Goal: Task Accomplishment & Management: Manage account settings

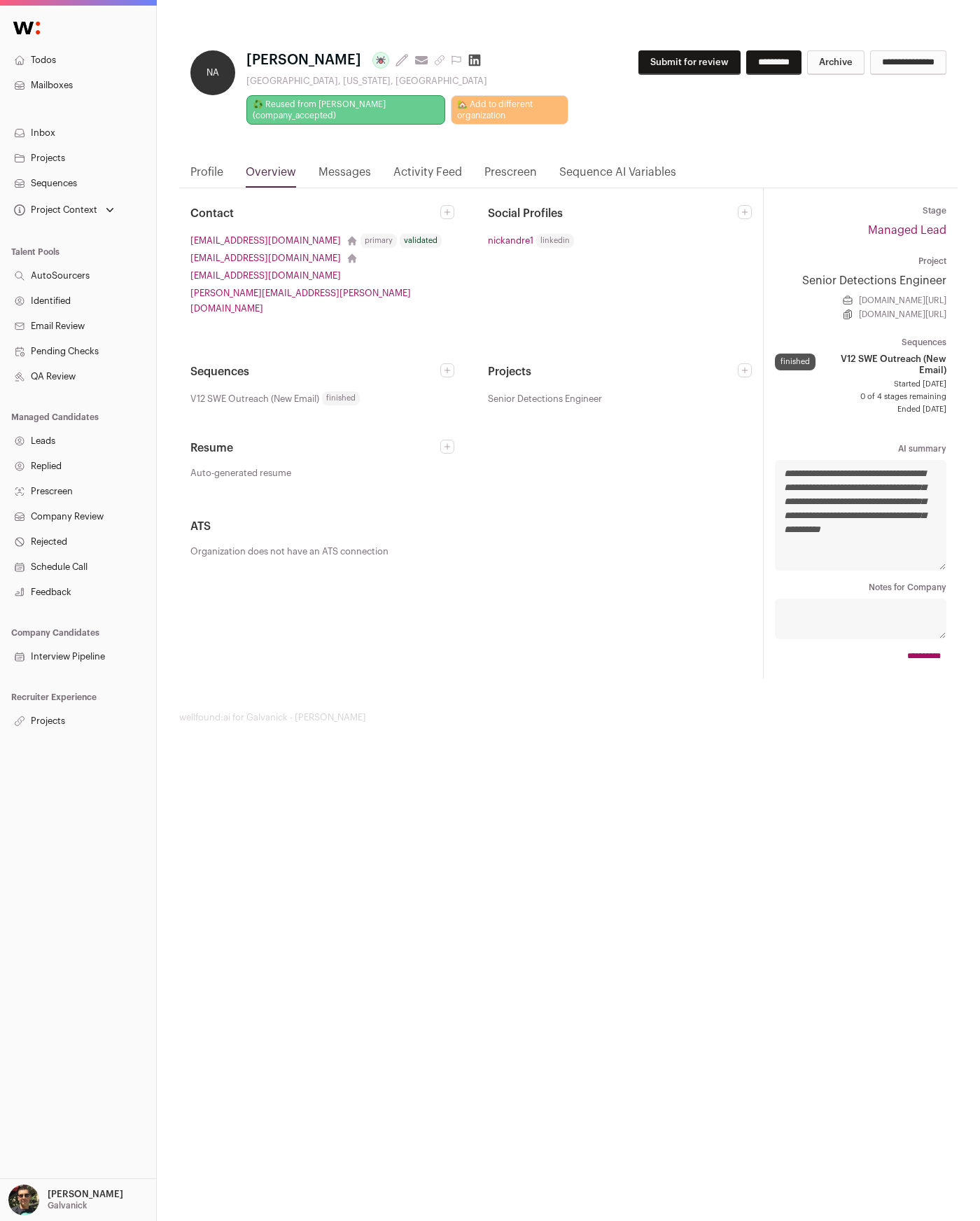
click at [360, 176] on link "Messages" at bounding box center [344, 176] width 52 height 24
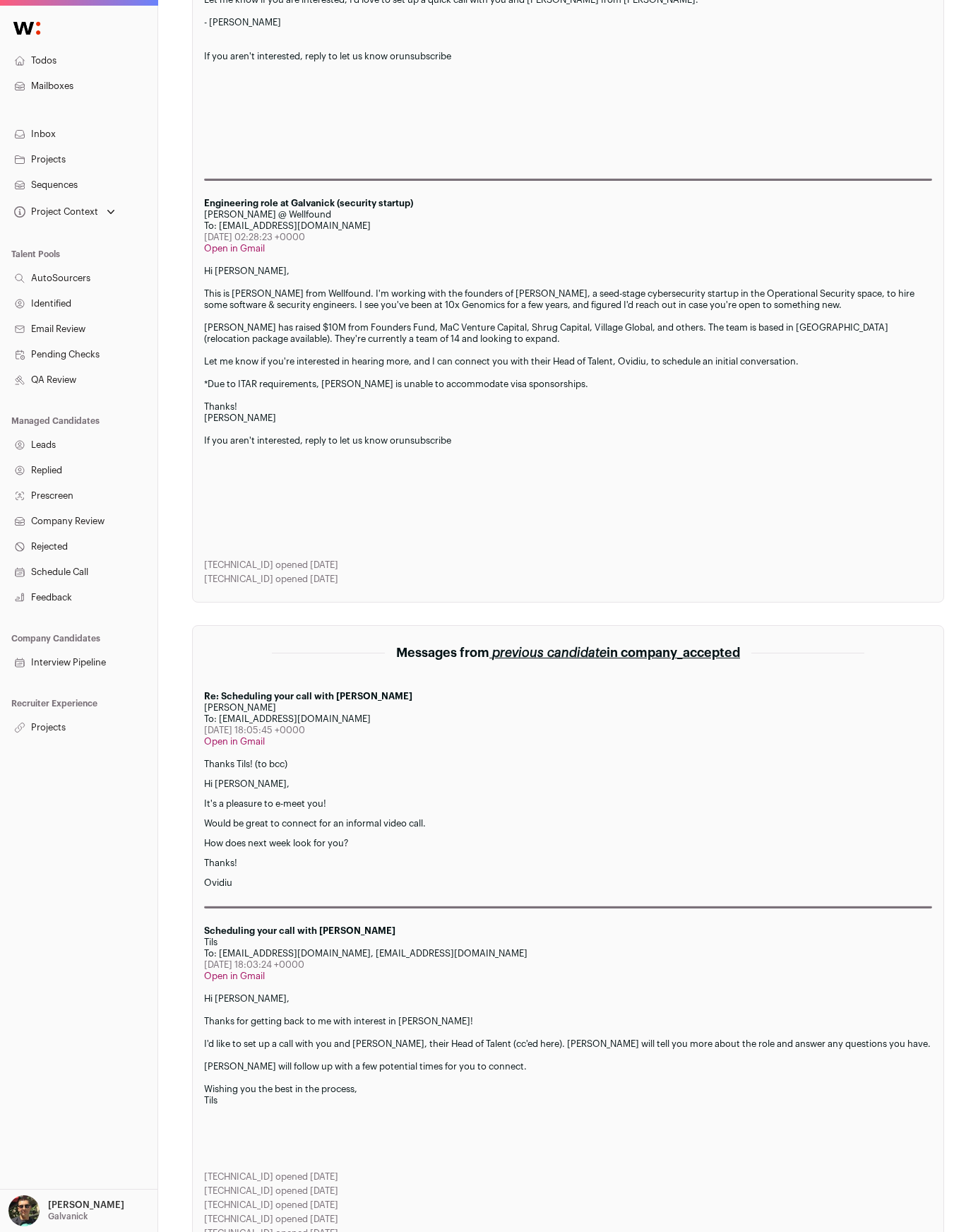
scroll to position [1149, 0]
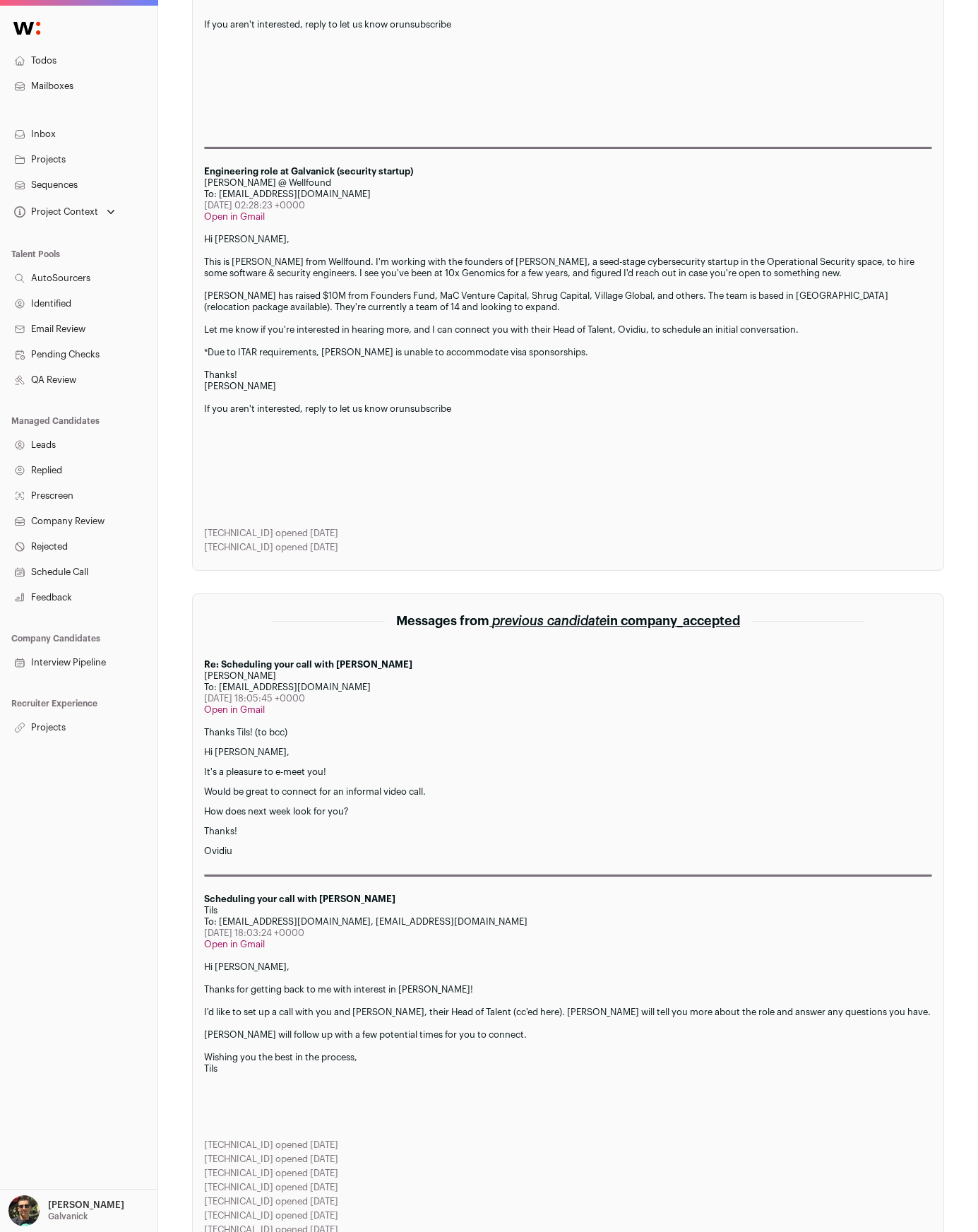
drag, startPoint x: 244, startPoint y: 520, endPoint x: 324, endPoint y: 536, distance: 81.6
click at [324, 536] on div "74.125.209.8 opened 8 months ago 74.125.209.8 opened 7 months ago" at bounding box center [568, 540] width 728 height 26
click at [324, 541] on div "[TECHNICAL_ID] opened [DATE]" at bounding box center [568, 546] width 728 height 11
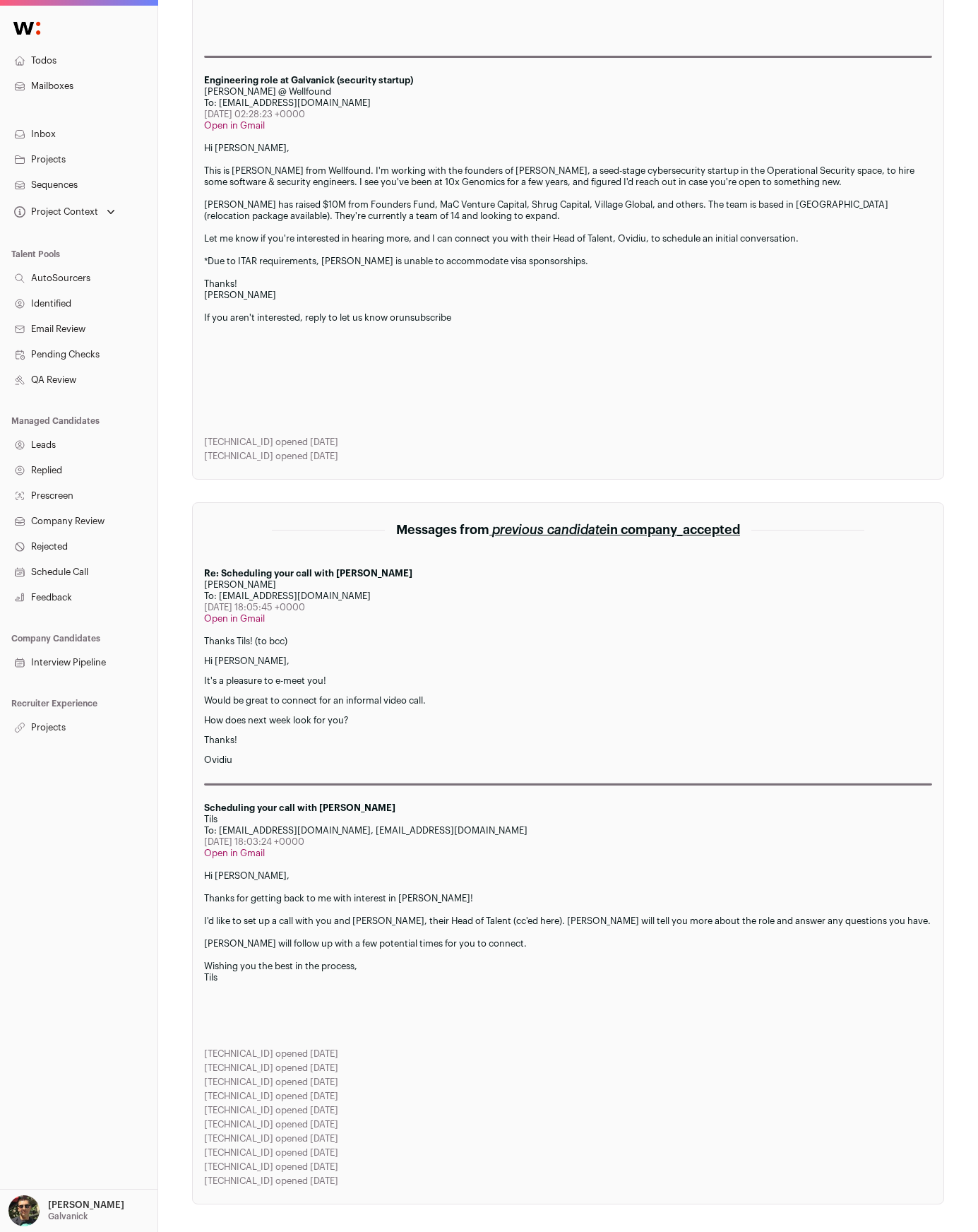
scroll to position [1241, 0]
click at [763, 254] on div "*Due to ITAR requirements, [PERSON_NAME] is unable to accommodate visa sponsors…" at bounding box center [568, 260] width 728 height 11
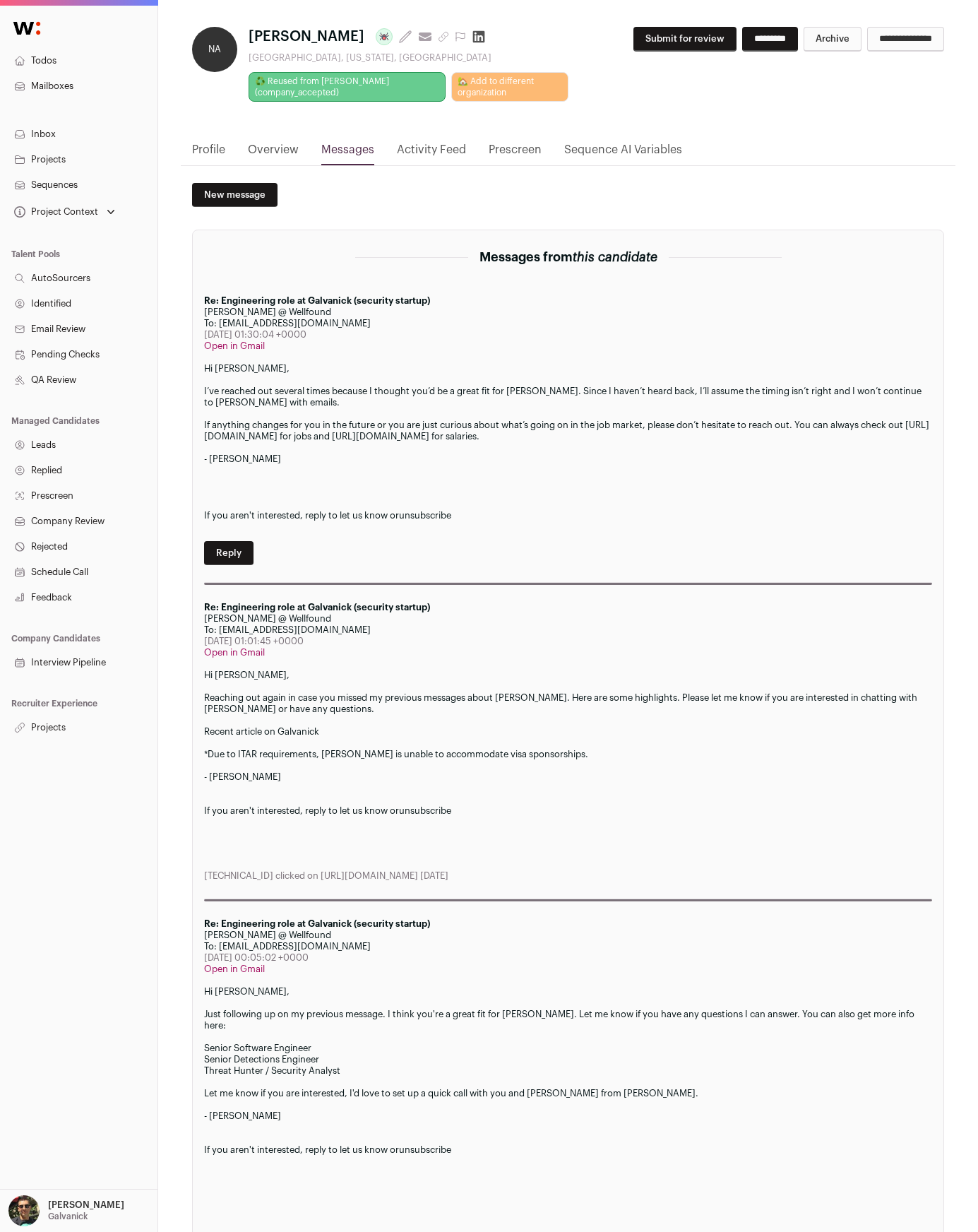
click at [445, 512] on link "unsubscribe" at bounding box center [424, 515] width 52 height 9
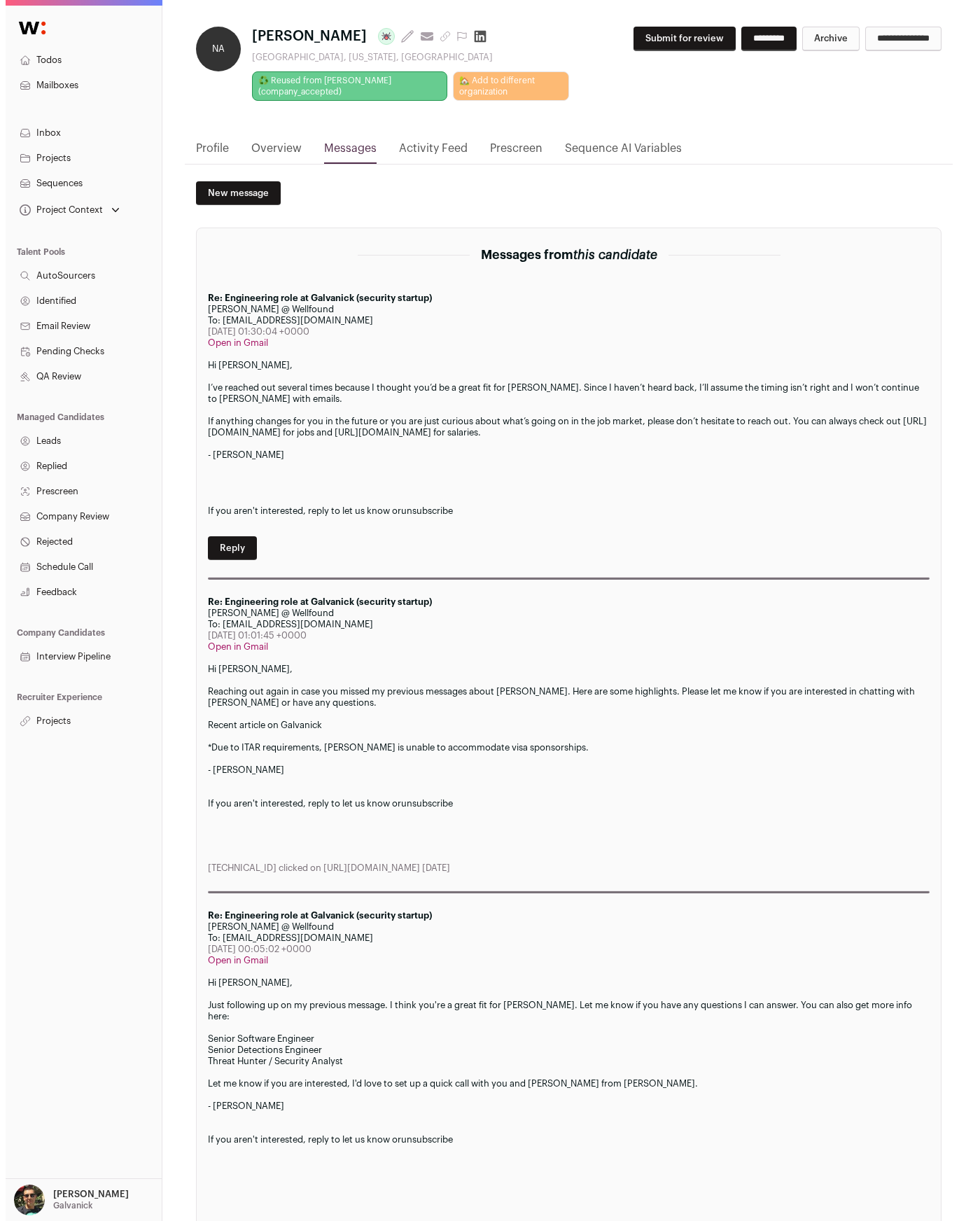
scroll to position [0, 0]
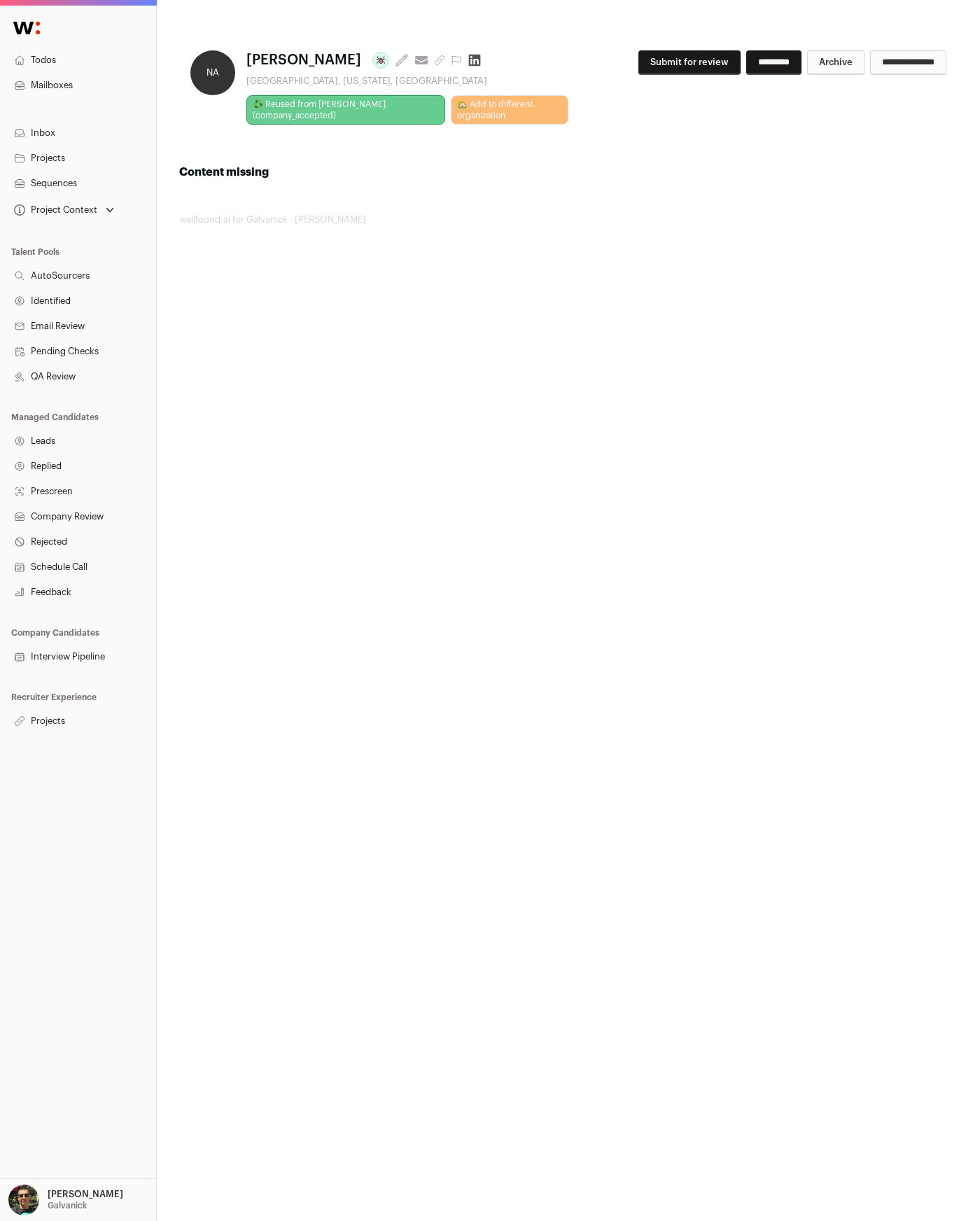
click at [449, 507] on html "Todos Mailboxes Inbox Projects Sequences Project Context Senior Detections Engi…" at bounding box center [490, 610] width 980 height 1221
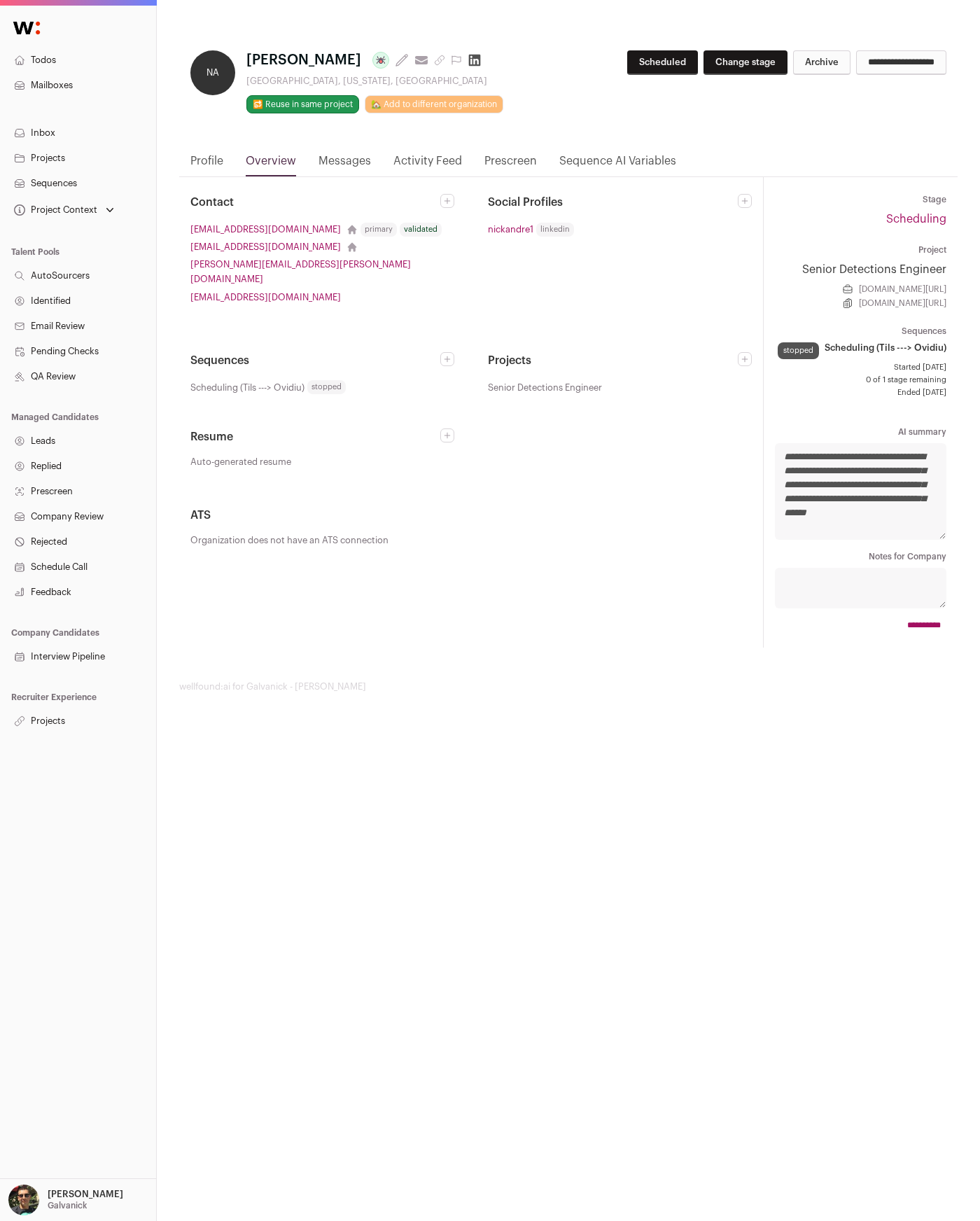
click at [362, 158] on link "Messages" at bounding box center [344, 164] width 52 height 24
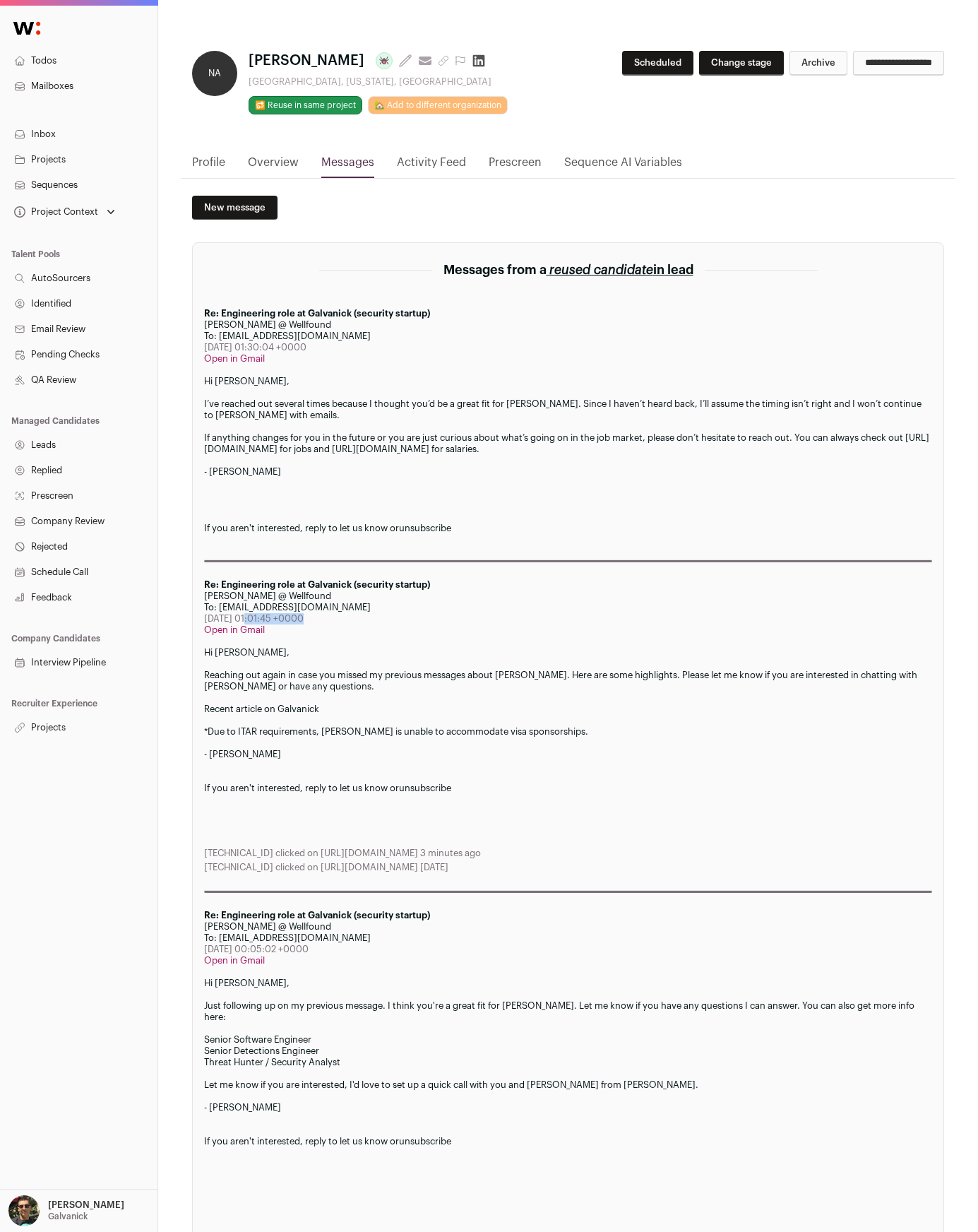
drag, startPoint x: 235, startPoint y: 616, endPoint x: 304, endPoint y: 621, distance: 69.2
click at [289, 617] on div "[DATE] 01:01:45 +0000" at bounding box center [568, 618] width 728 height 11
click at [304, 621] on div "[DATE] 01:01:45 +0000" at bounding box center [568, 618] width 728 height 11
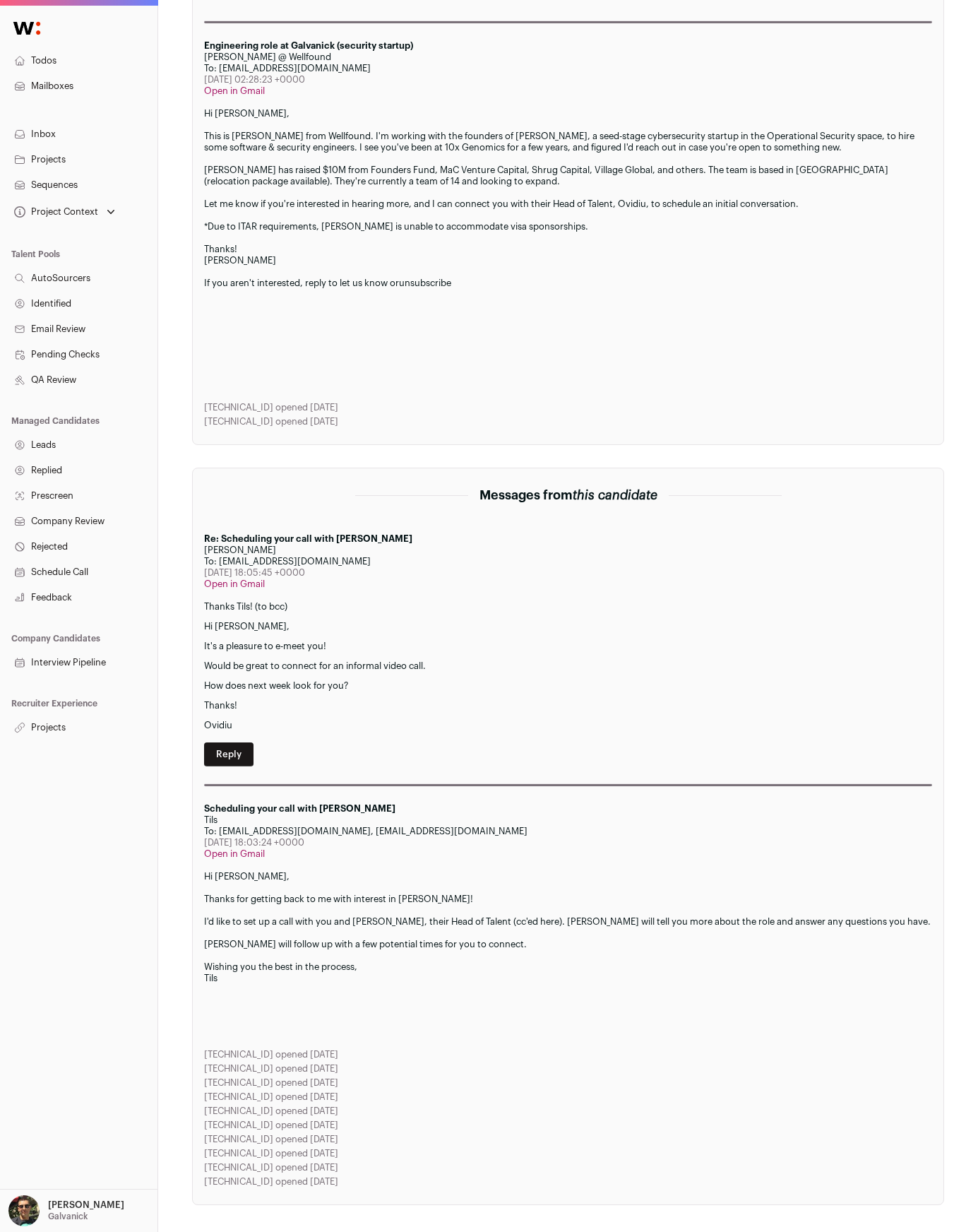
scroll to position [1300, 0]
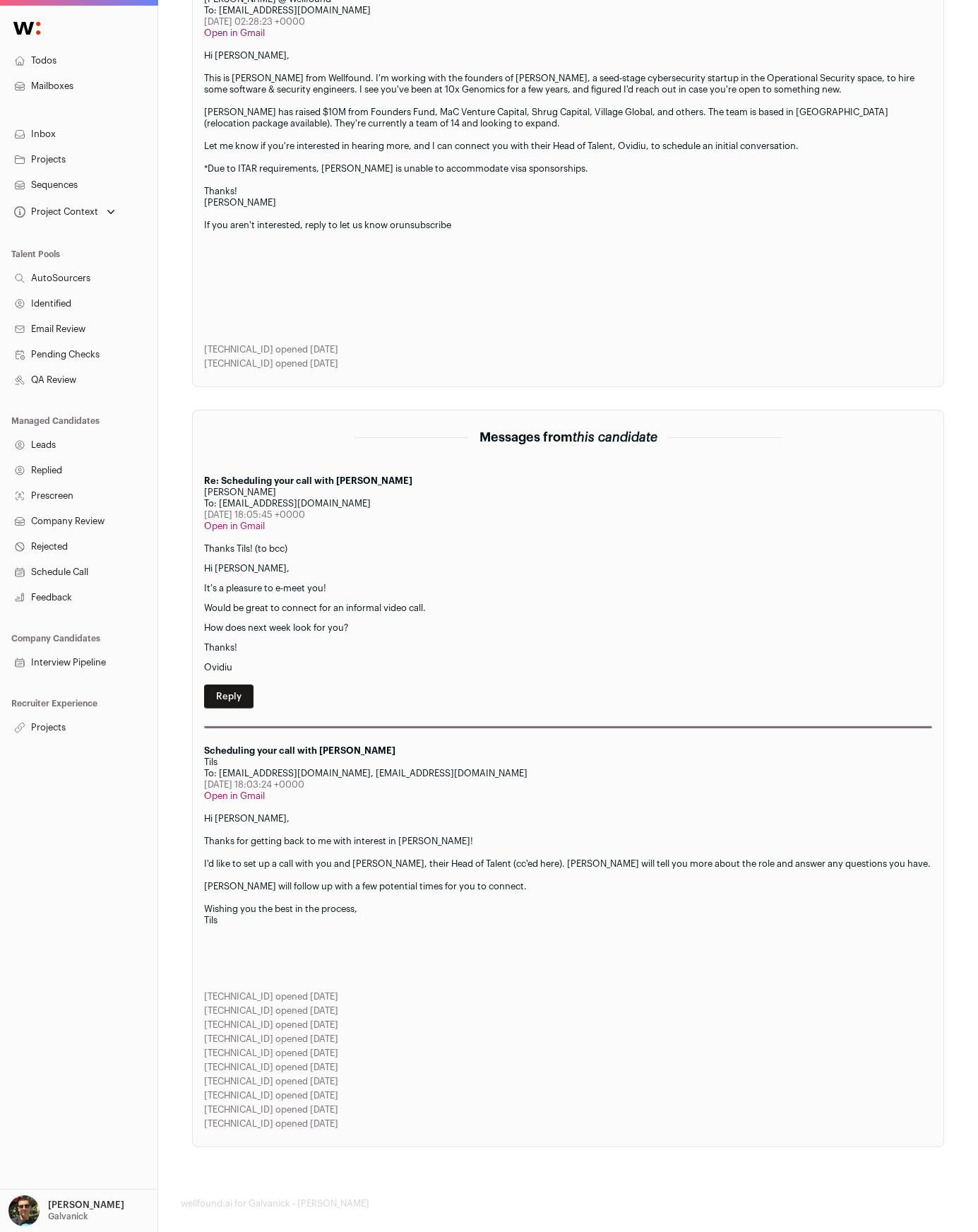
click at [300, 858] on div "I'd like to set up a call with you and [PERSON_NAME], their Head of Talent (cc'…" at bounding box center [568, 863] width 728 height 11
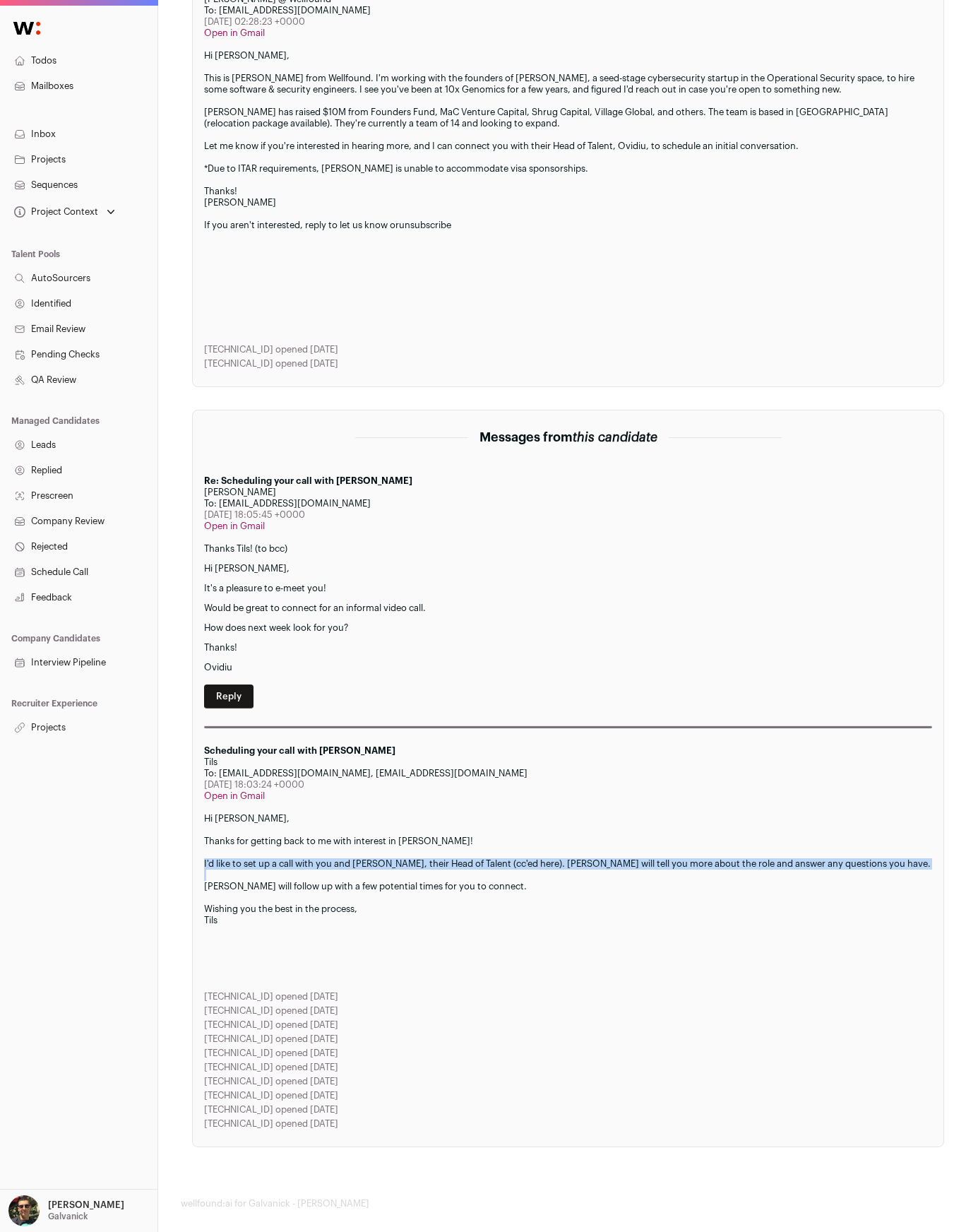
click at [300, 858] on div "I'd like to set up a call with you and [PERSON_NAME], their Head of Talent (cc'…" at bounding box center [568, 863] width 728 height 11
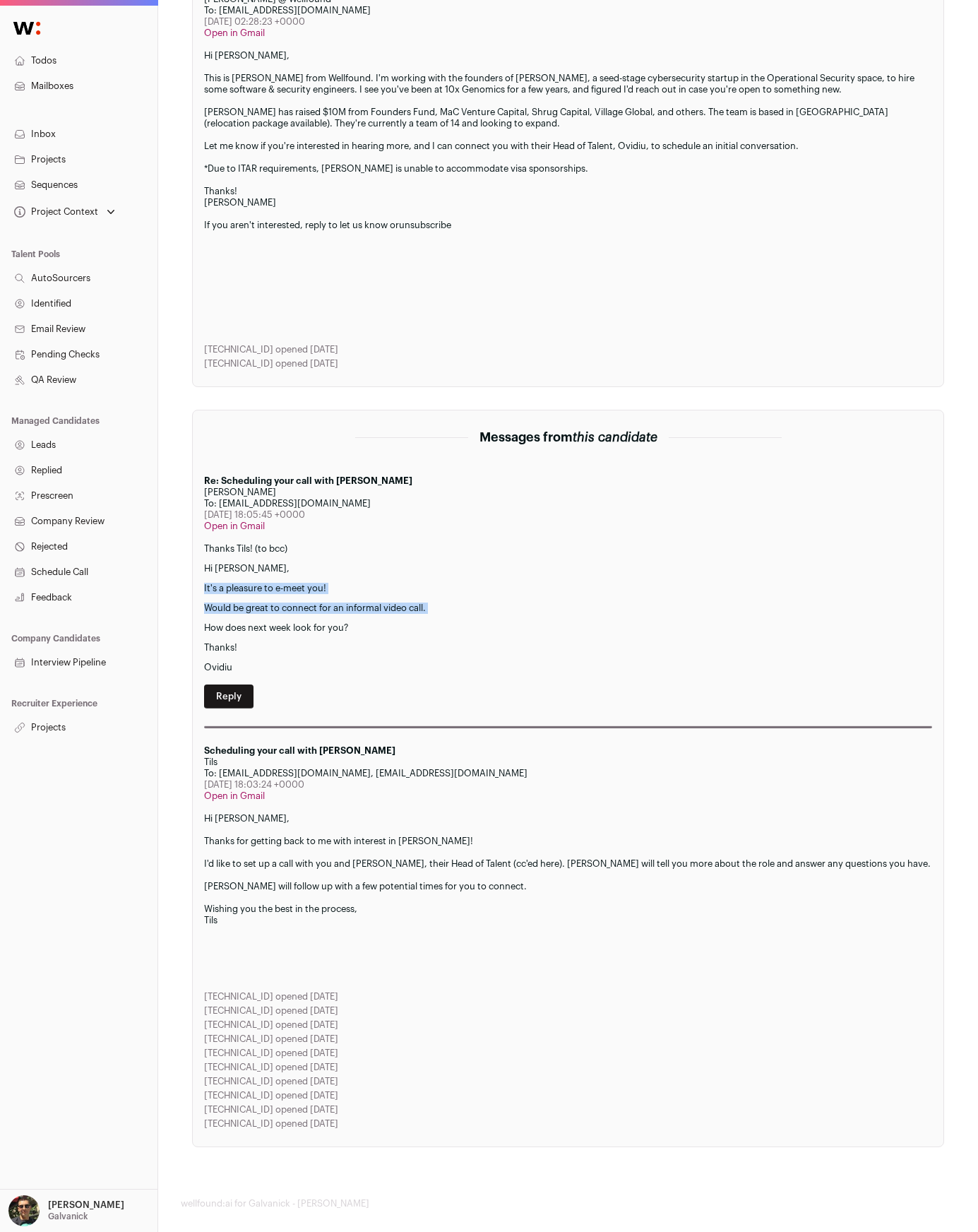
drag, startPoint x: 236, startPoint y: 568, endPoint x: 398, endPoint y: 610, distance: 167.4
click at [394, 609] on div "Thanks Tils! (to bcc) Hi Nicholas, It's a pleasure to e-meet you! Would be grea…" at bounding box center [568, 608] width 728 height 130
click at [398, 610] on div "Thanks Tils! (to bcc) Hi Nicholas, It's a pleasure to e-meet you! Would be grea…" at bounding box center [568, 608] width 728 height 130
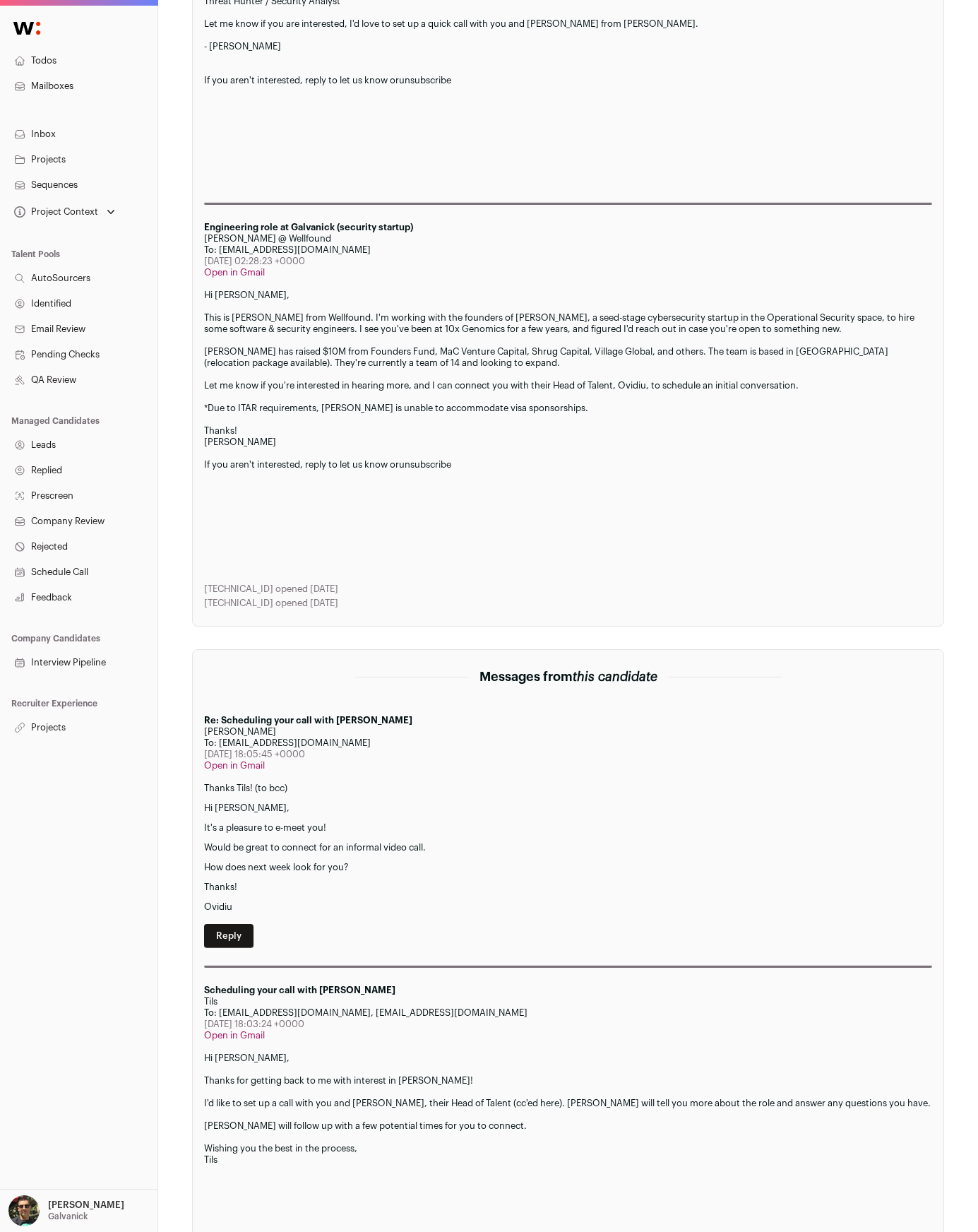
scroll to position [1040, 0]
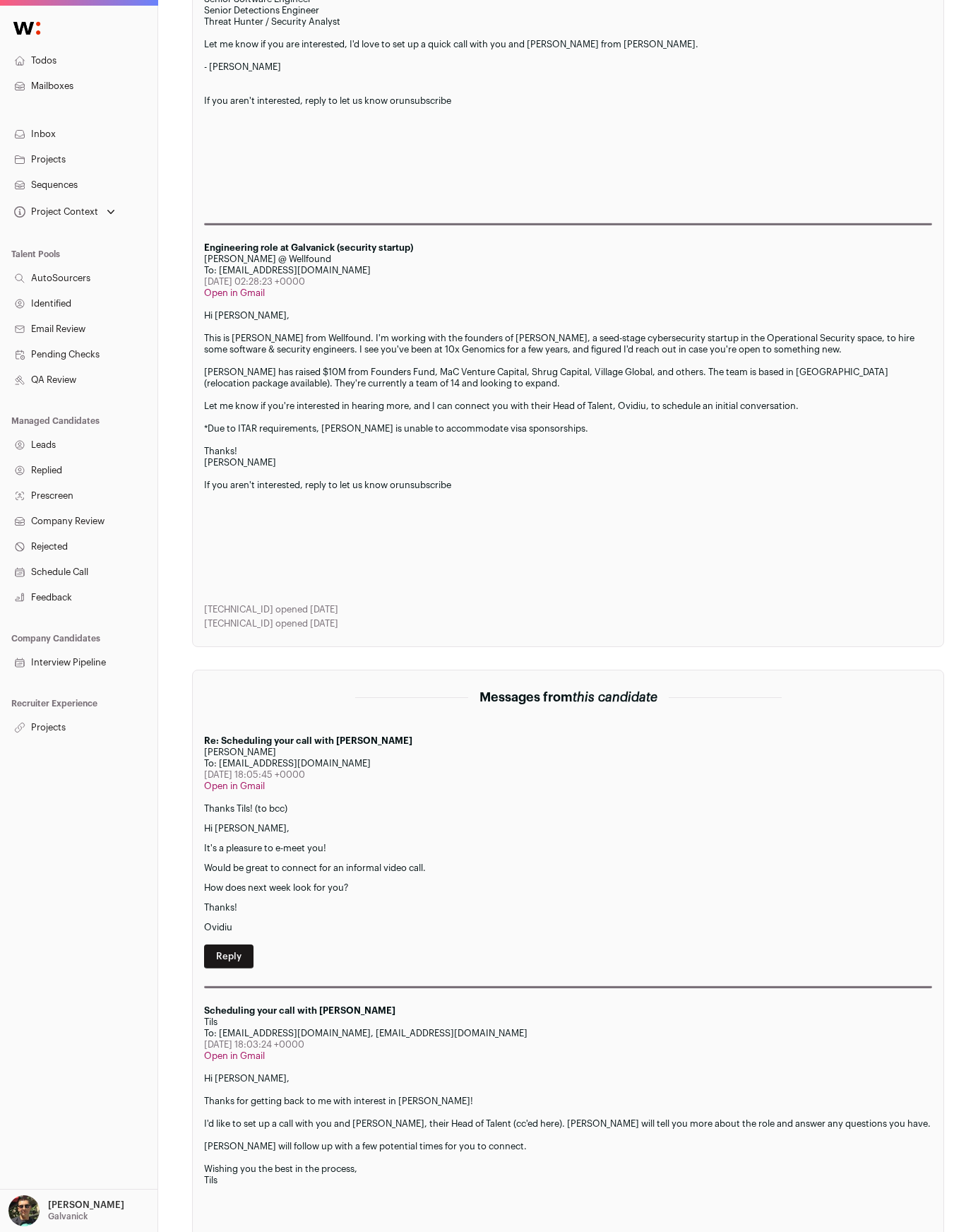
click at [529, 525] on div at bounding box center [568, 530] width 728 height 11
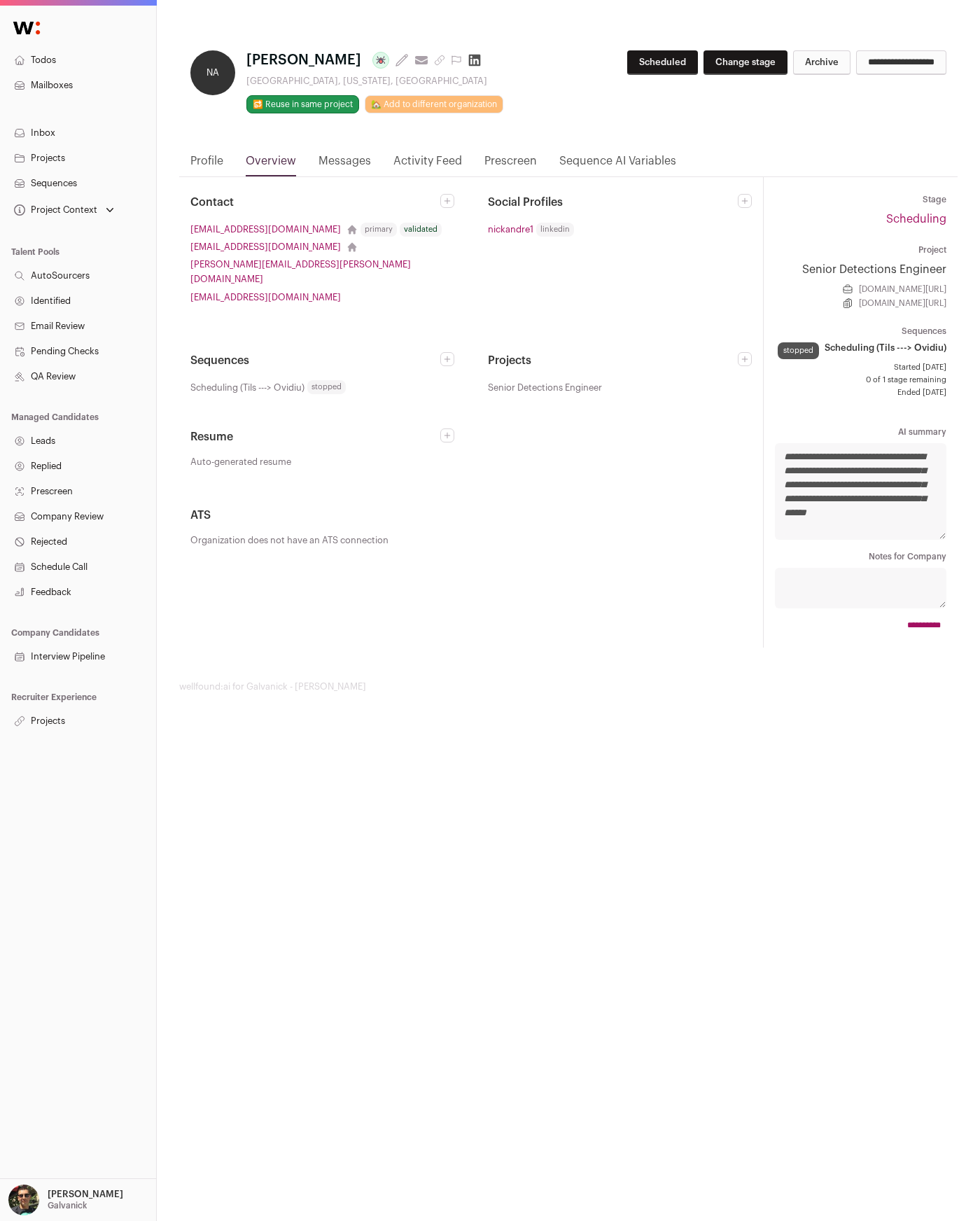
click at [65, 63] on link "Todos" at bounding box center [78, 60] width 156 height 25
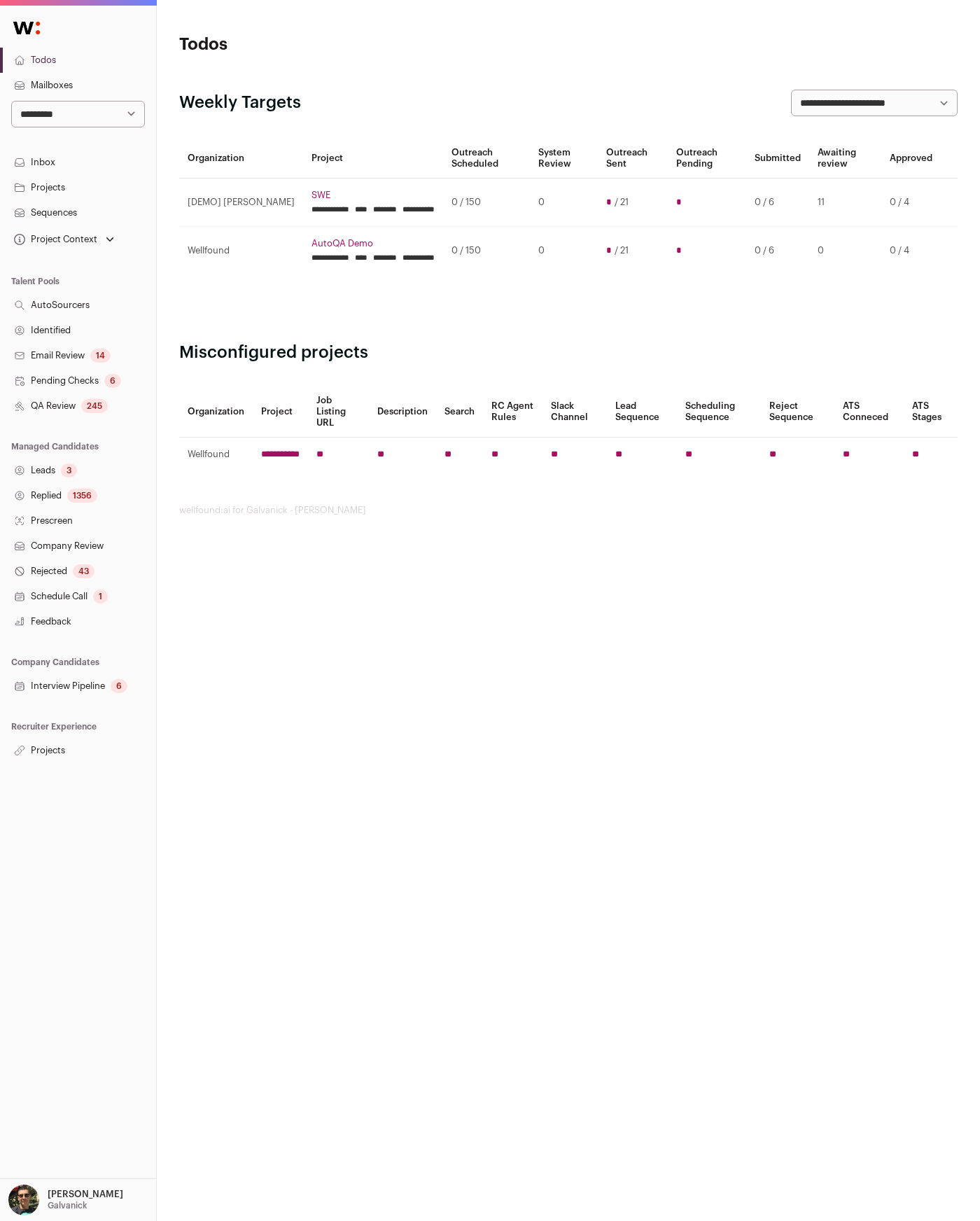
click at [74, 402] on link "QA Review 245" at bounding box center [78, 406] width 156 height 25
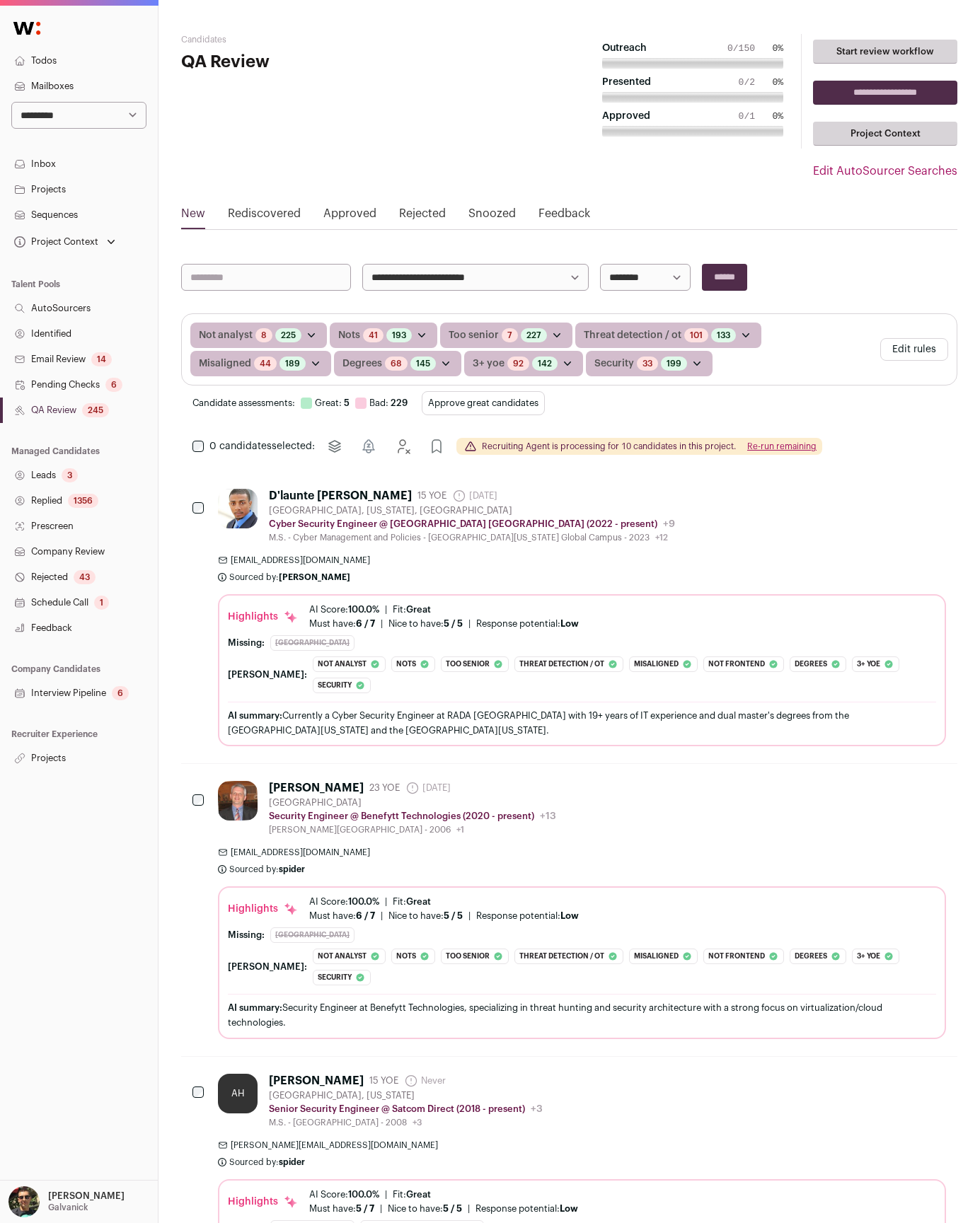
click at [281, 491] on div "D'launte Wade" at bounding box center [339, 496] width 143 height 15
click at [92, 381] on link "Pending Checks 6" at bounding box center [79, 385] width 157 height 26
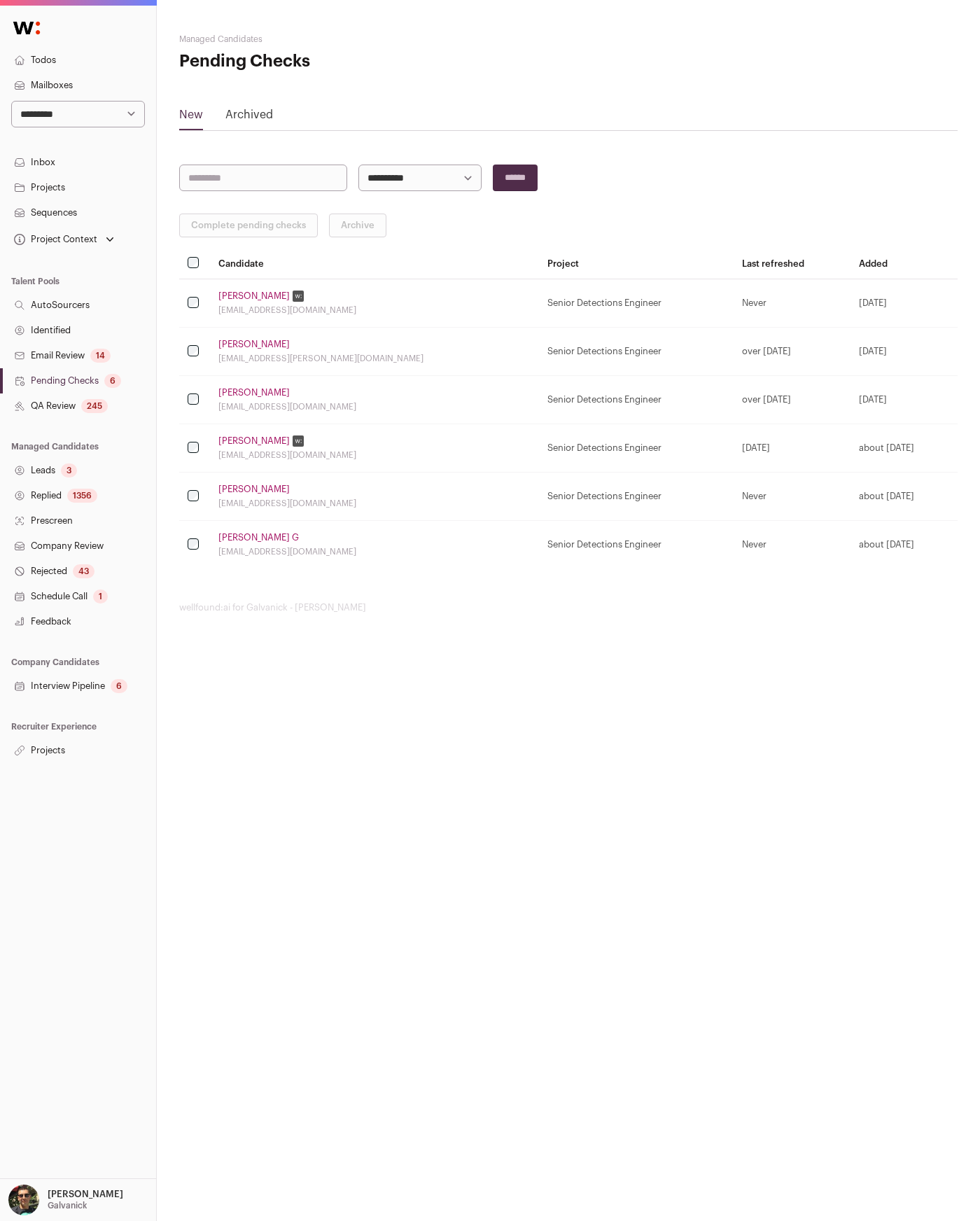
click at [261, 289] on td "Keerthi Sirigiri ksirigiri@saintpeters.edu" at bounding box center [374, 303] width 329 height 48
click at [259, 294] on link "Keerthi Sirigiri" at bounding box center [254, 295] width 71 height 11
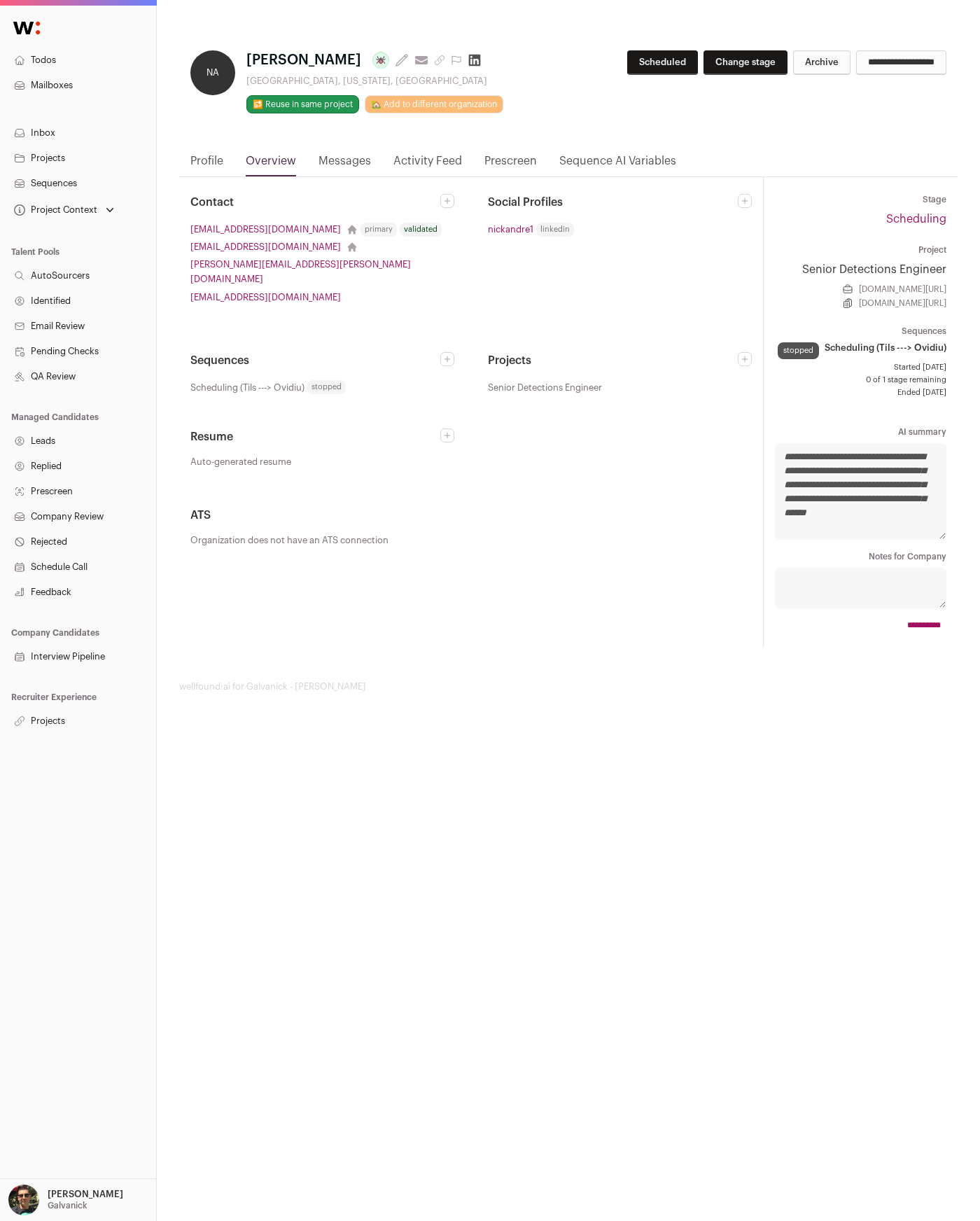
click at [77, 106] on nav "Todos Mailboxes Inbox Projects Sequences Project Context Senior Detections Engi…" at bounding box center [78, 371] width 156 height 725
click at [76, 111] on nav "Todos Mailboxes Inbox Projects Sequences Project Context Senior Detections Engi…" at bounding box center [78, 371] width 156 height 725
click at [504, 657] on main "**********" at bounding box center [569, 363] width 779 height 726
click at [438, 157] on link "Activity Feed" at bounding box center [427, 164] width 69 height 24
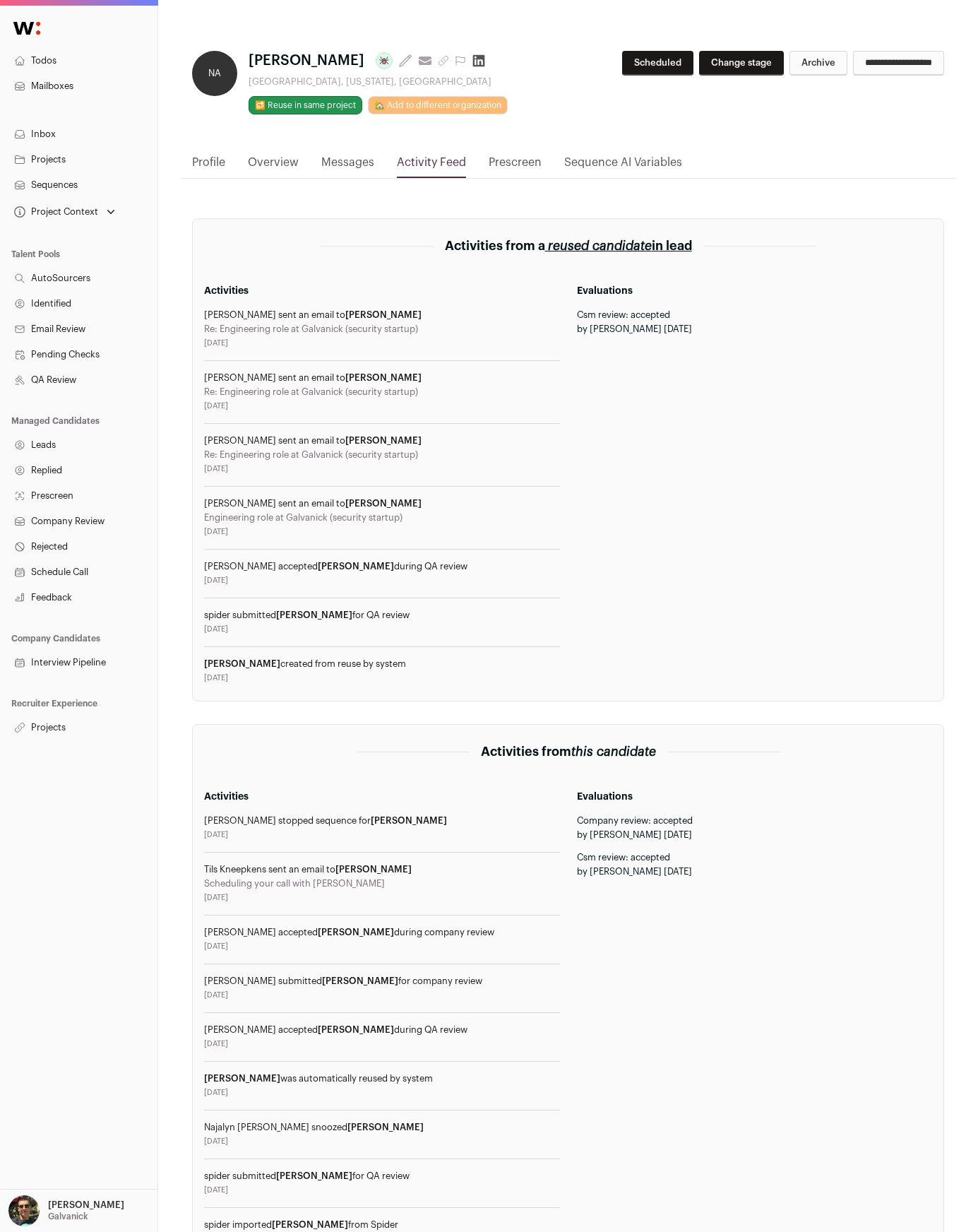
scroll to position [15, 0]
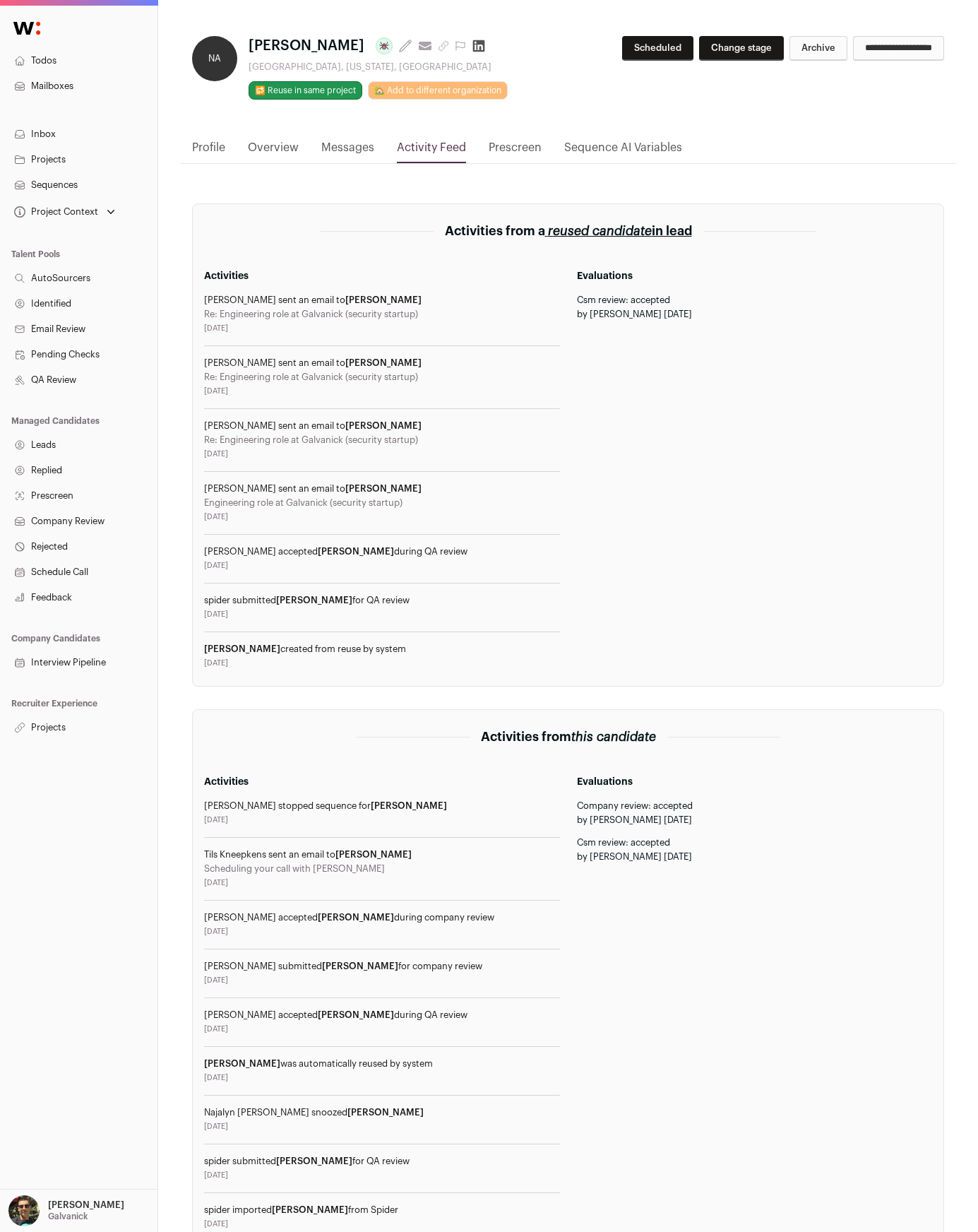
click at [358, 149] on link "Messages" at bounding box center [347, 151] width 53 height 24
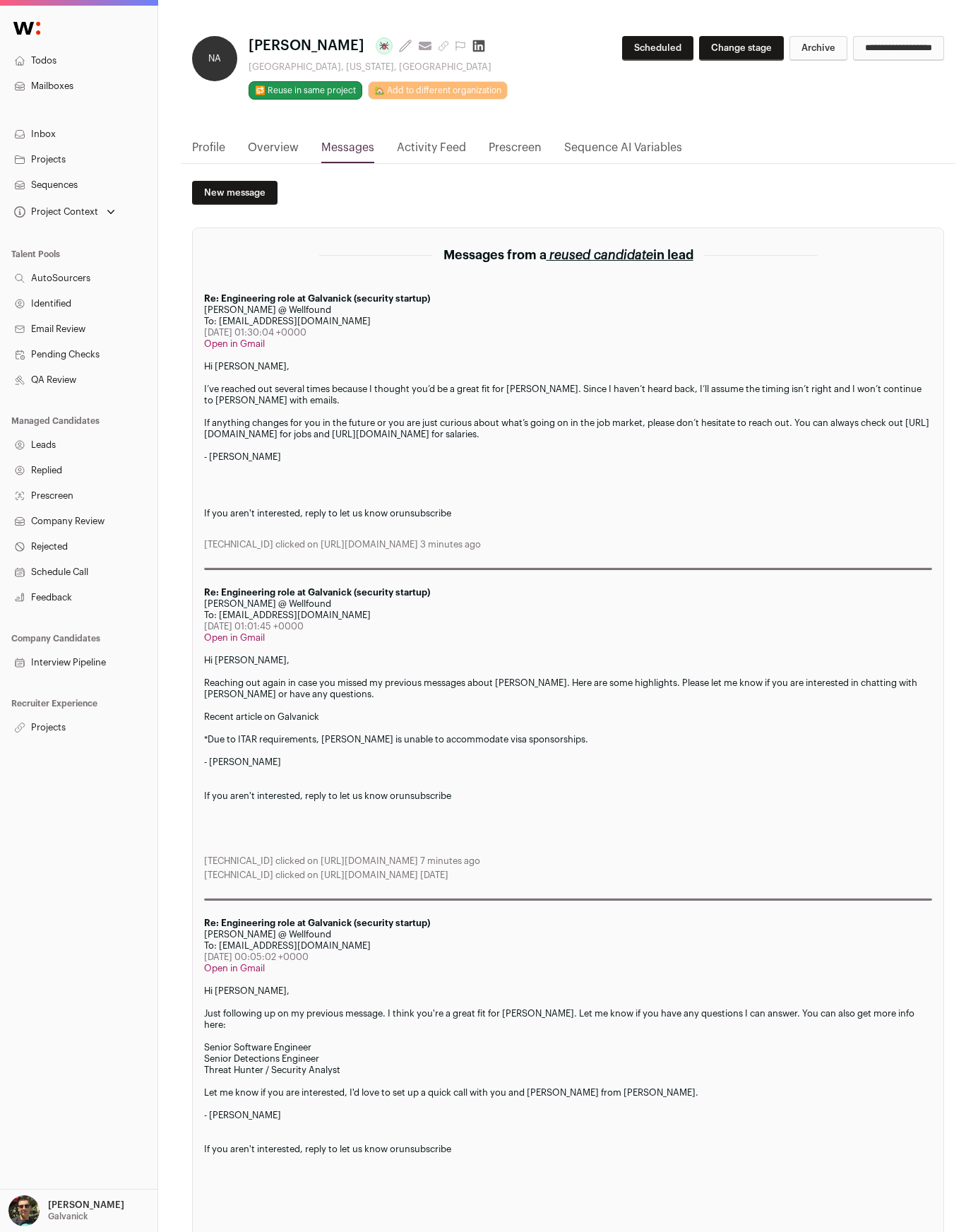
click at [498, 404] on div "I’ve reached out several times because I thought you’d be a great fit for [PERS…" at bounding box center [568, 394] width 728 height 22
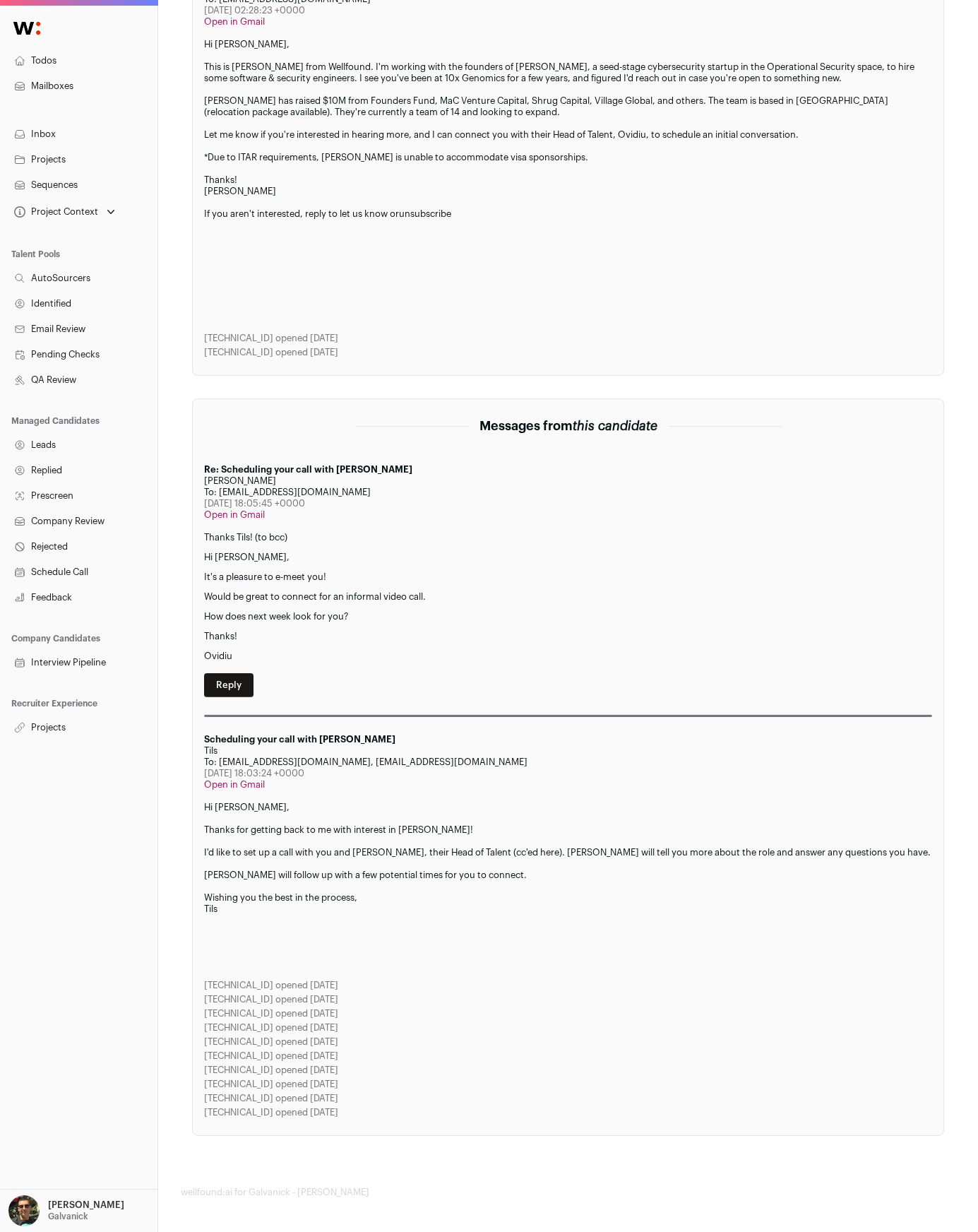
scroll to position [1324, 0]
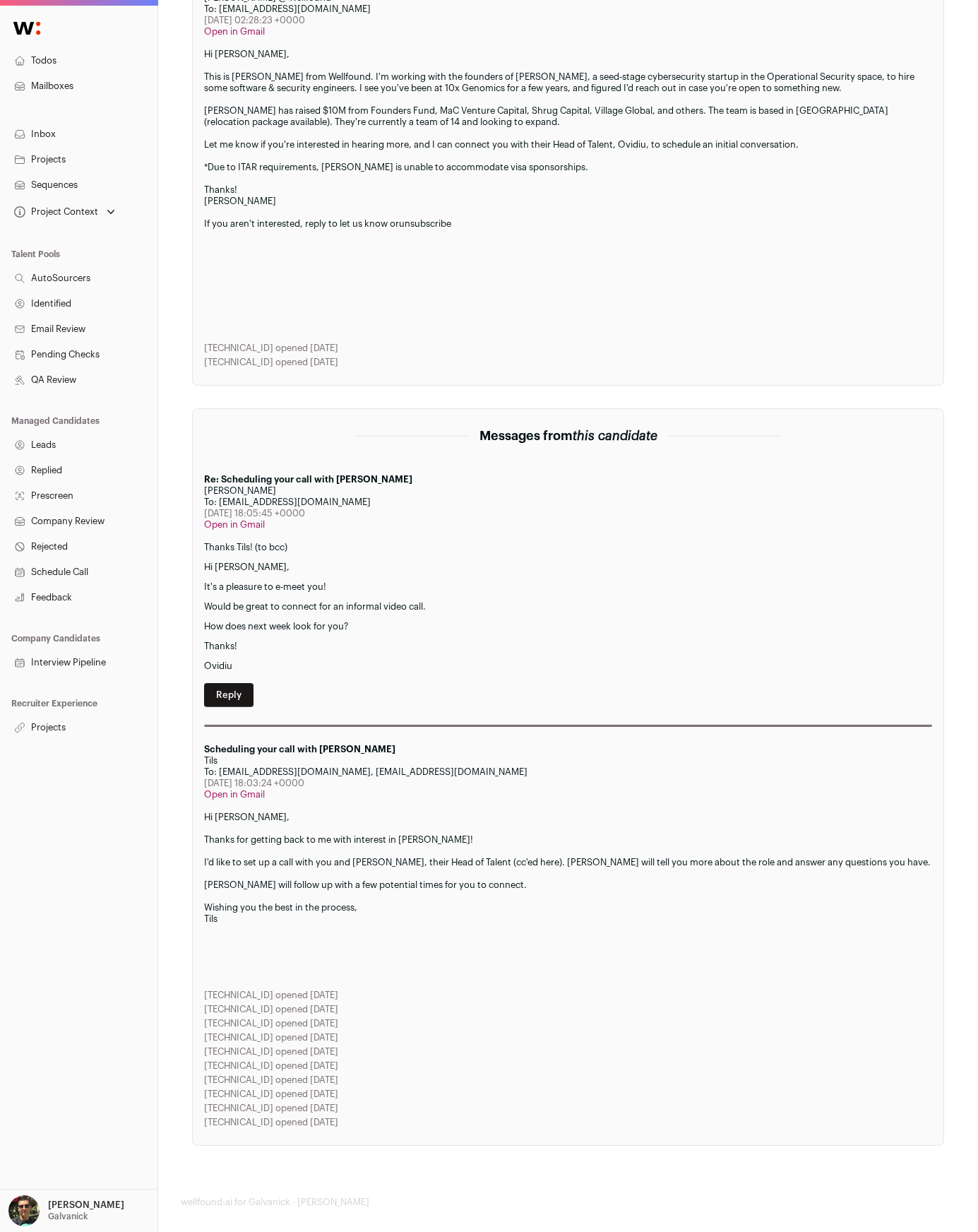
click at [344, 542] on p "Thanks Tils! (to bcc)" at bounding box center [568, 546] width 728 height 11
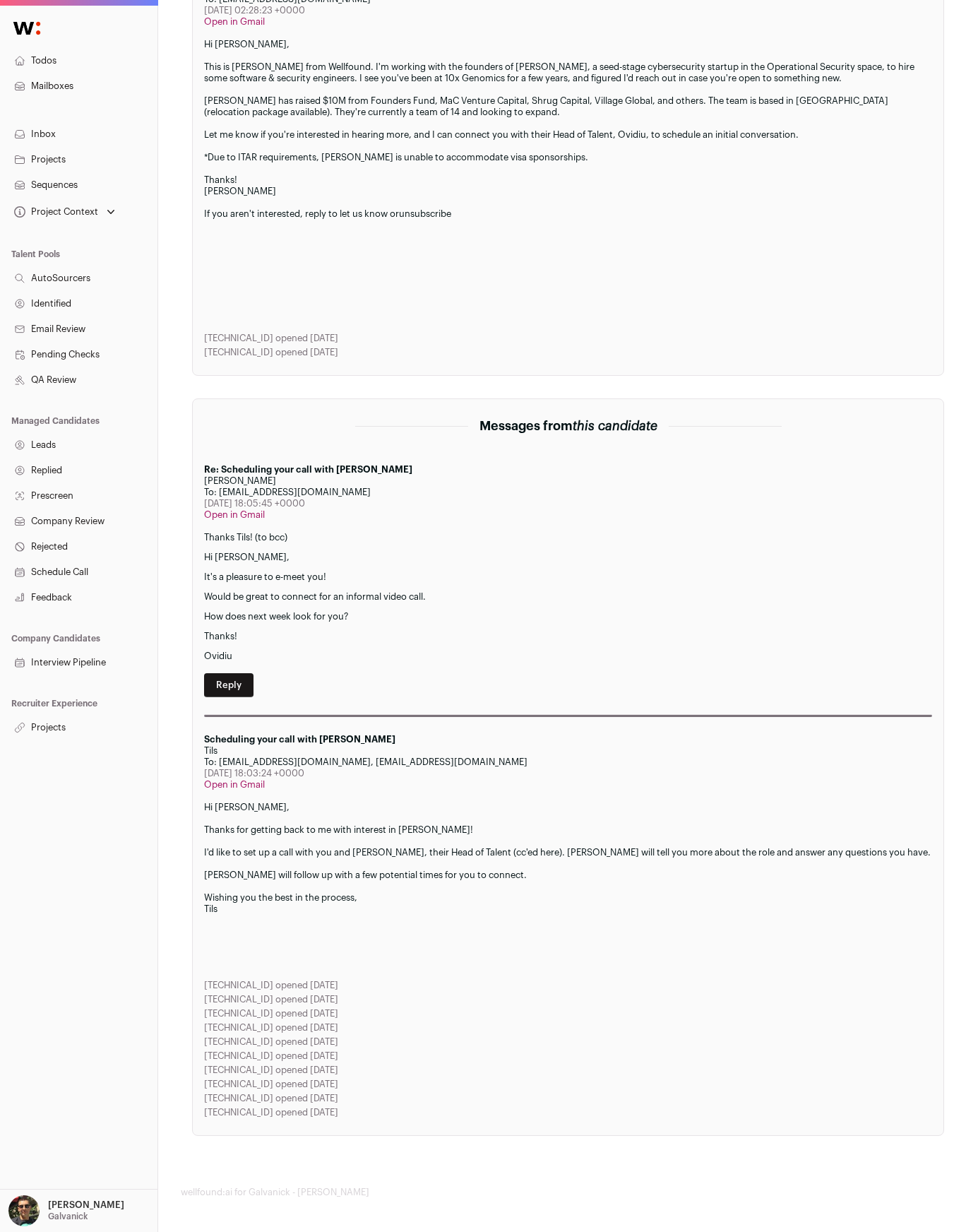
click at [53, 727] on link "Projects" at bounding box center [79, 727] width 157 height 26
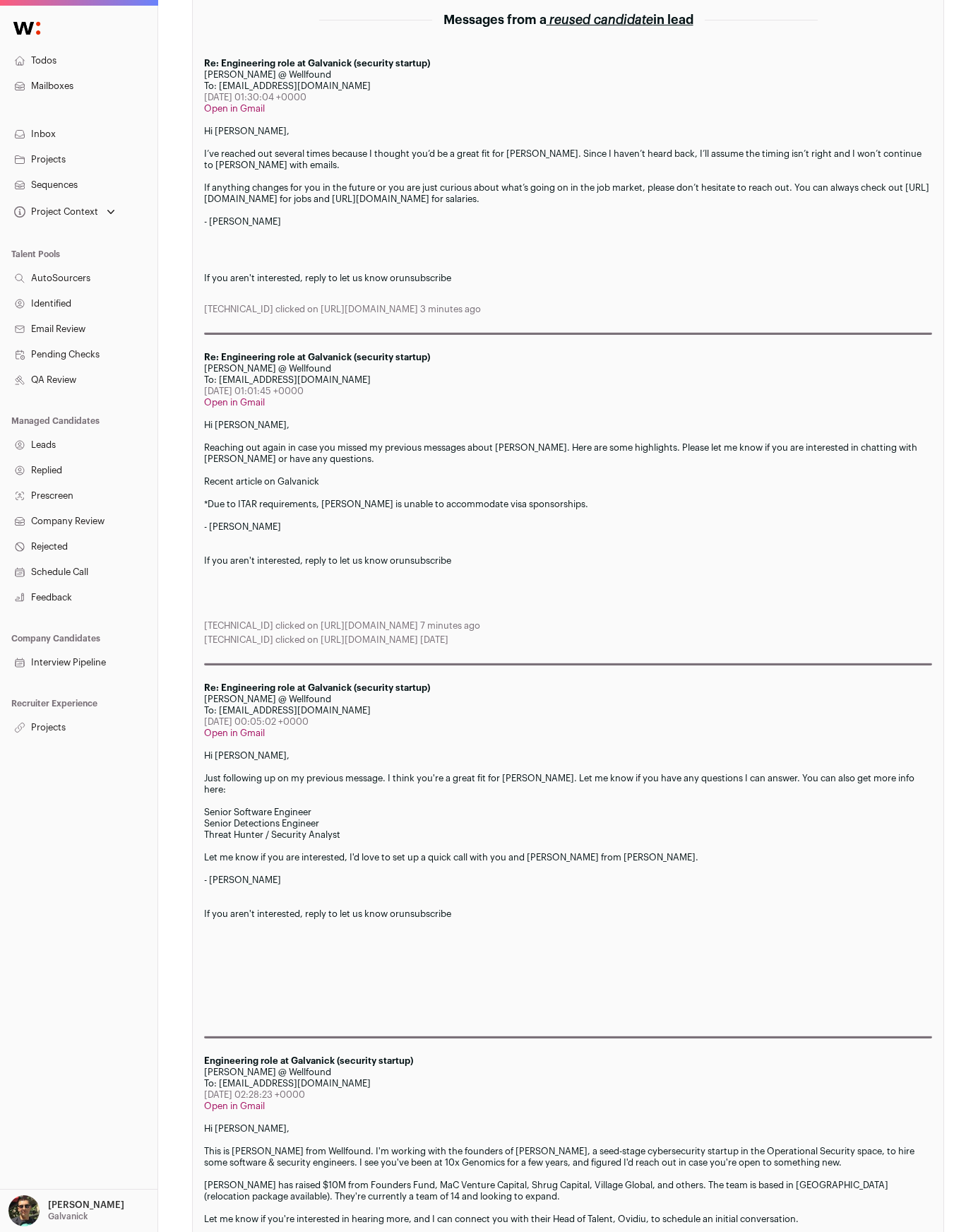
scroll to position [0, 0]
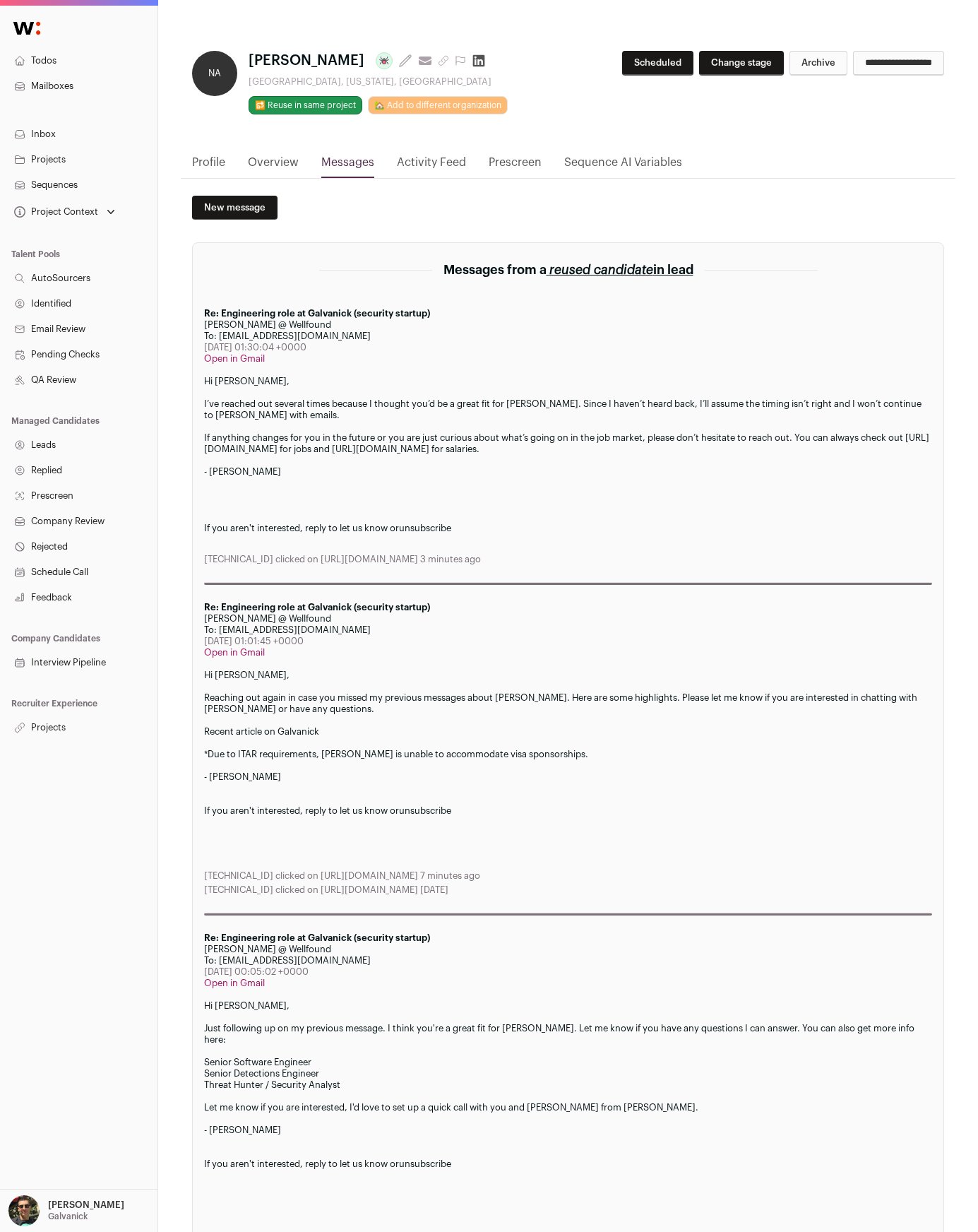
click at [538, 365] on div "Re: Engineering role at Galvanick (security startup) [PERSON_NAME] @ Wellfound …" at bounding box center [568, 447] width 728 height 277
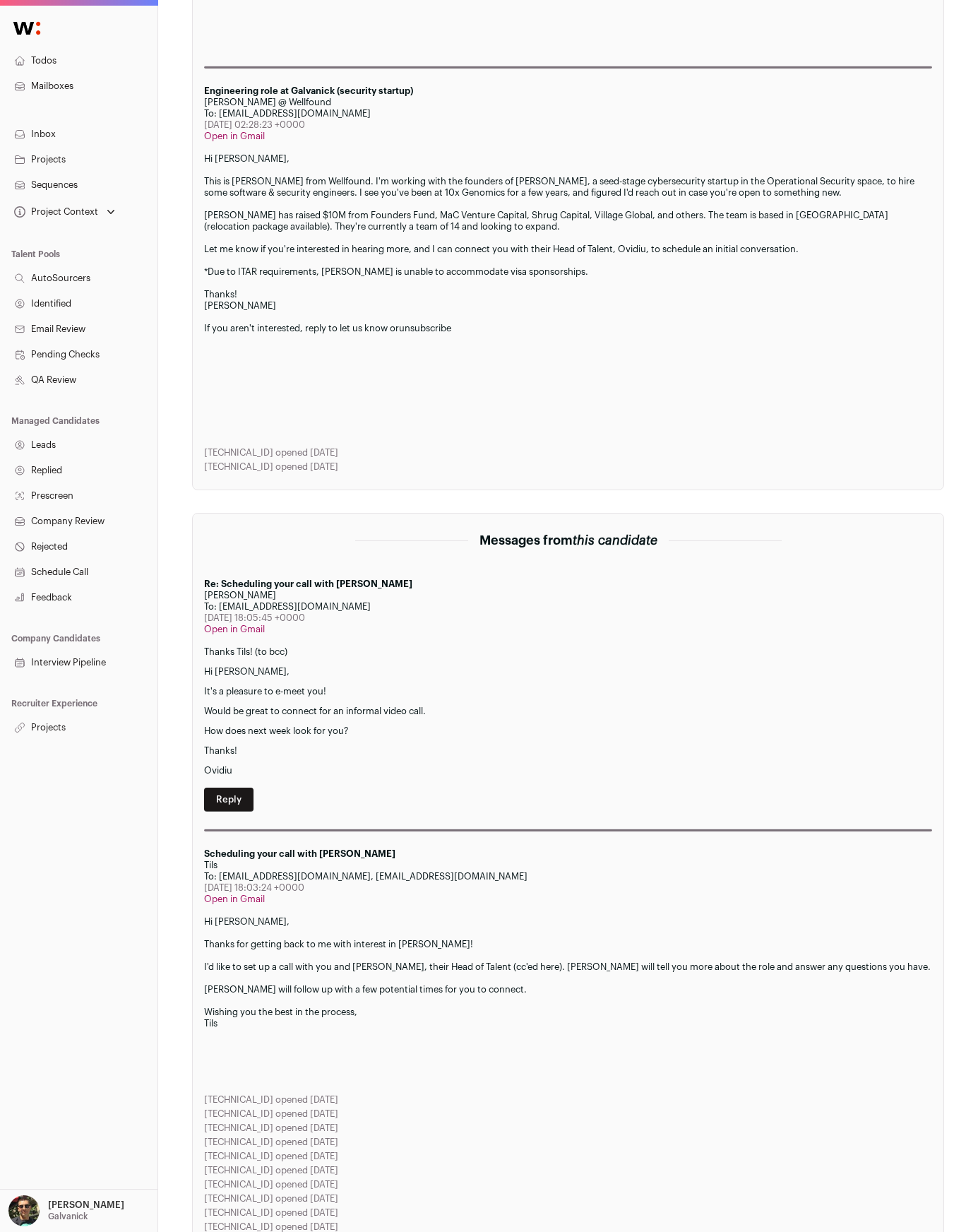
scroll to position [1334, 0]
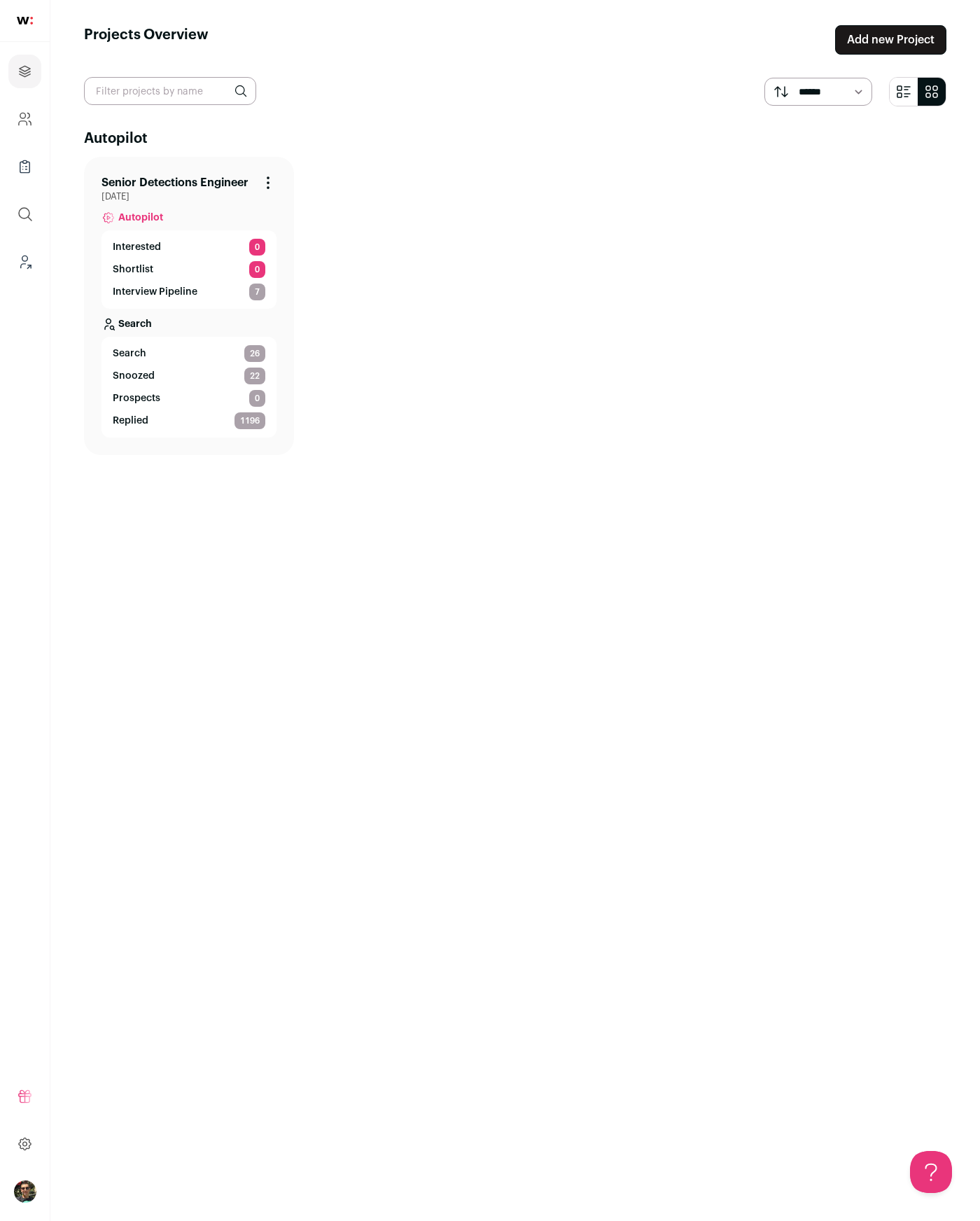
click at [161, 294] on p "Interview Pipeline" at bounding box center [155, 292] width 85 height 14
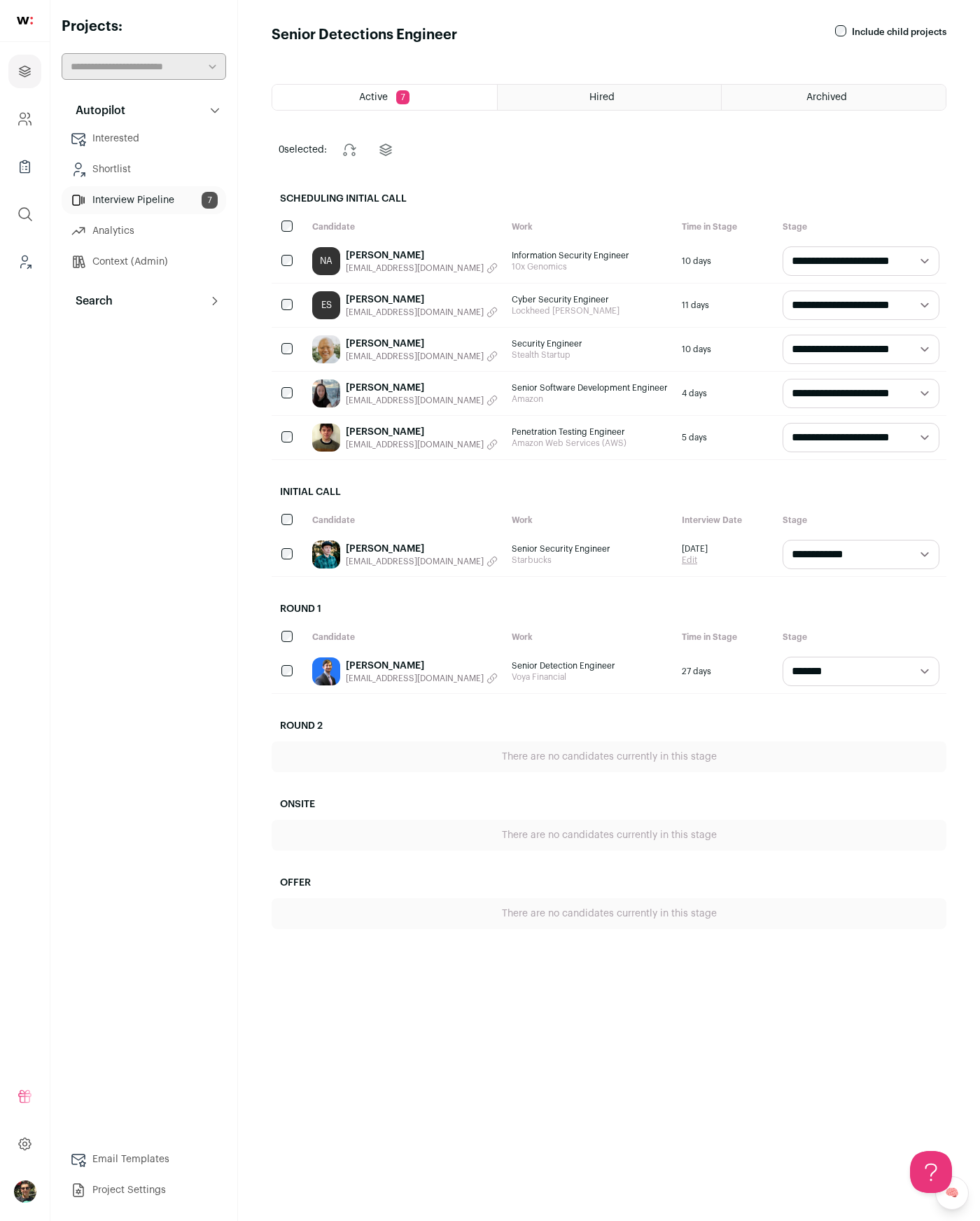
click at [390, 255] on link "Nicholas Andre" at bounding box center [421, 256] width 151 height 14
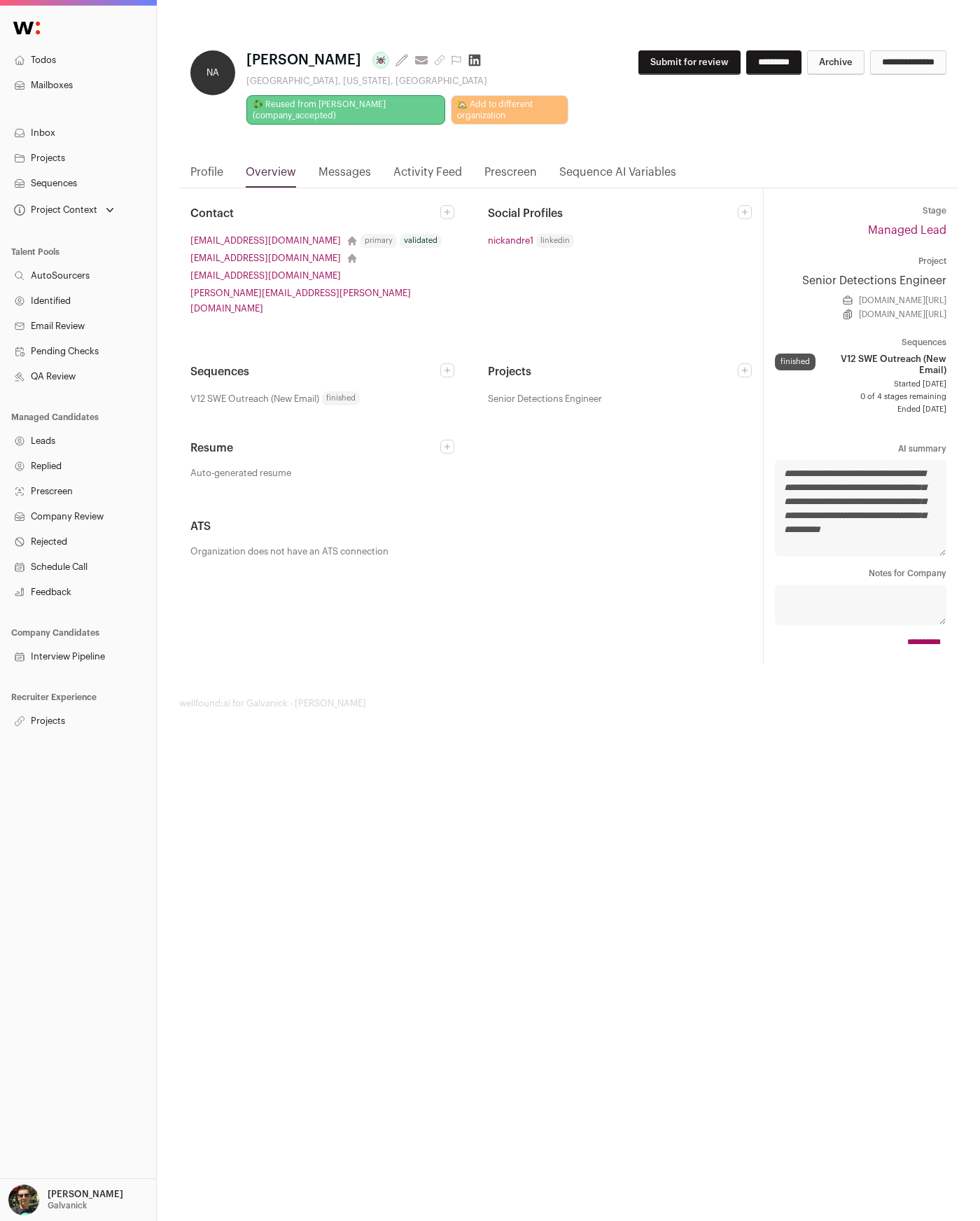
click at [324, 179] on link "Messages" at bounding box center [344, 176] width 52 height 24
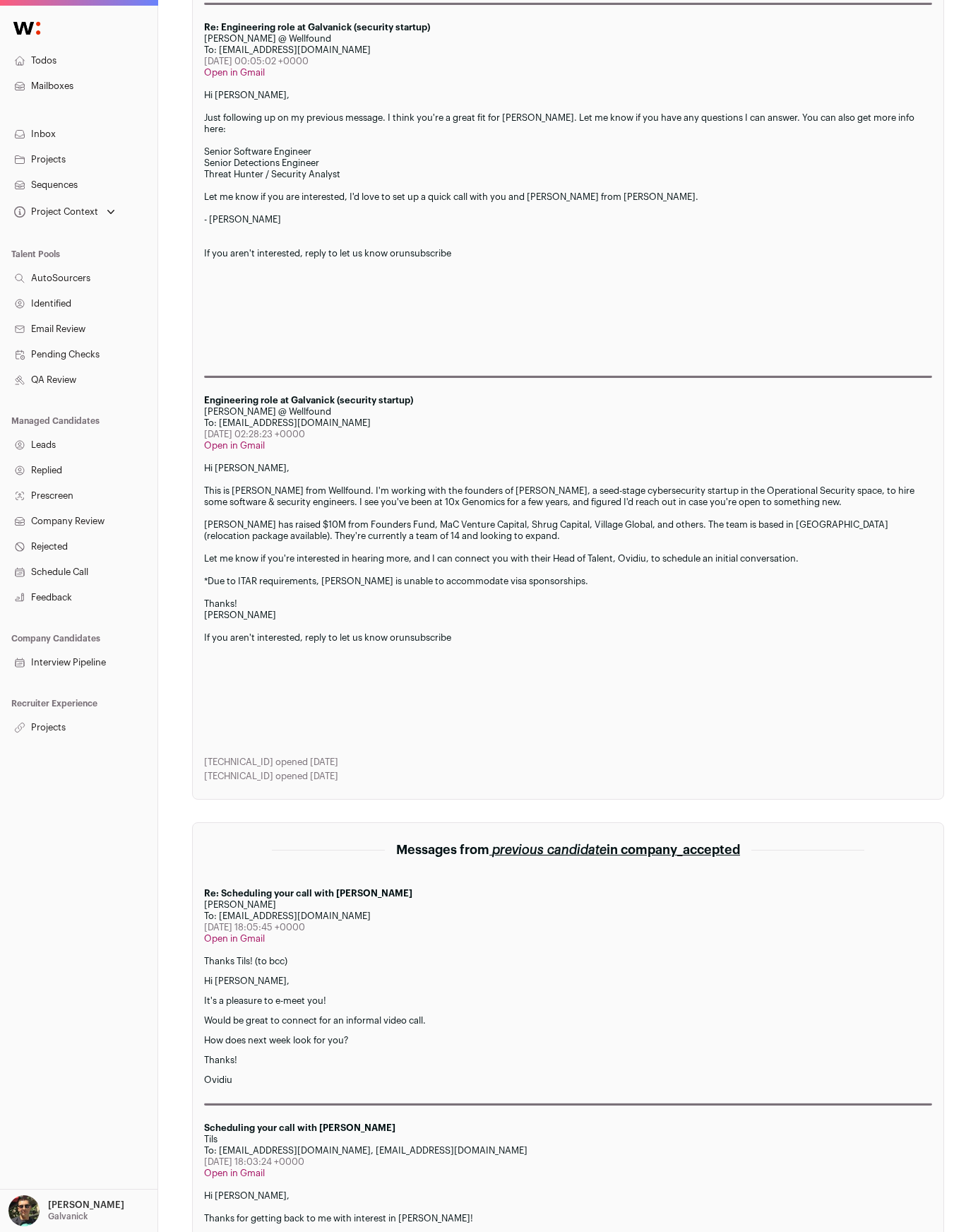
scroll to position [1359, 0]
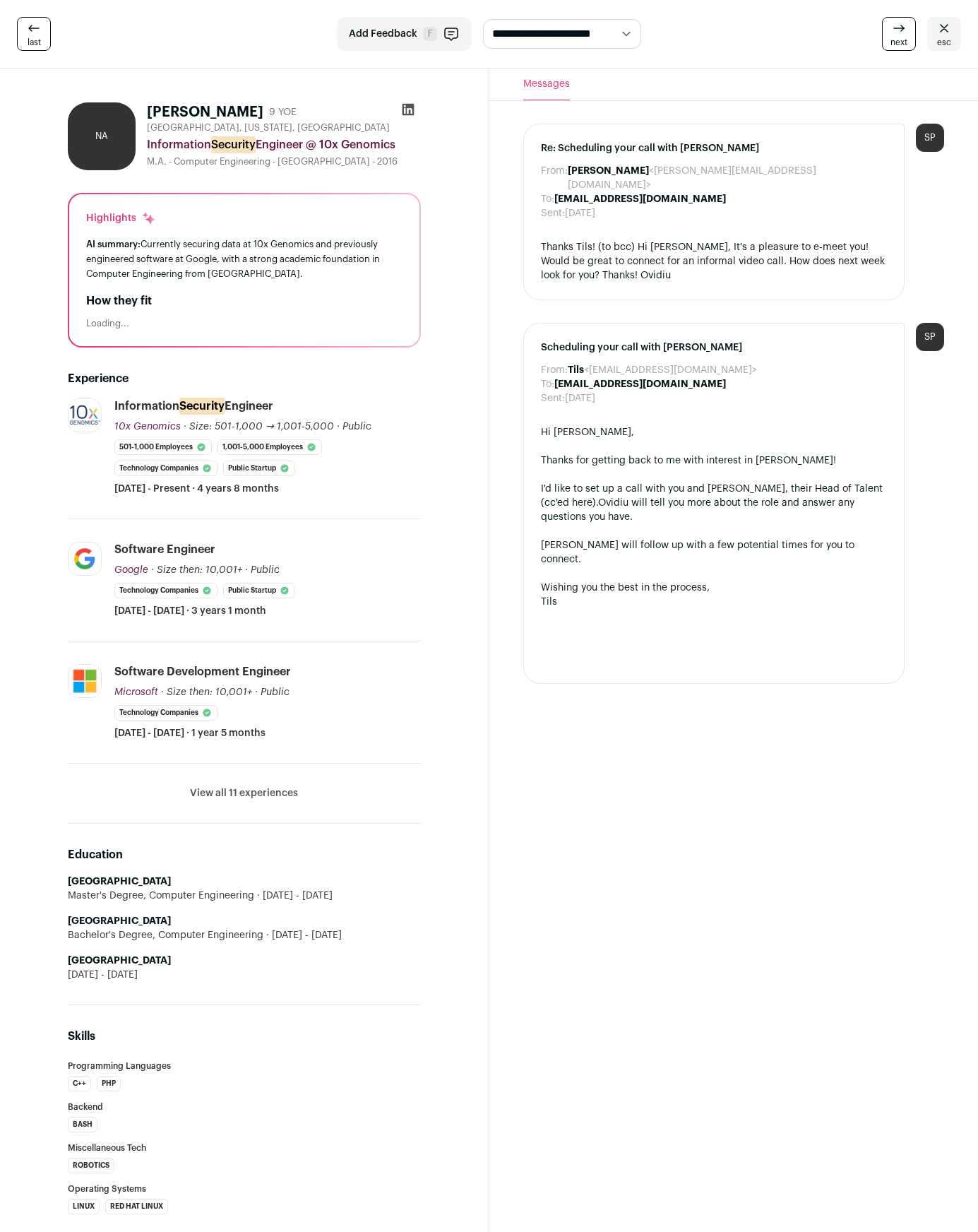
click at [770, 143] on span "Re: Scheduling your call with [PERSON_NAME]" at bounding box center [714, 148] width 346 height 15
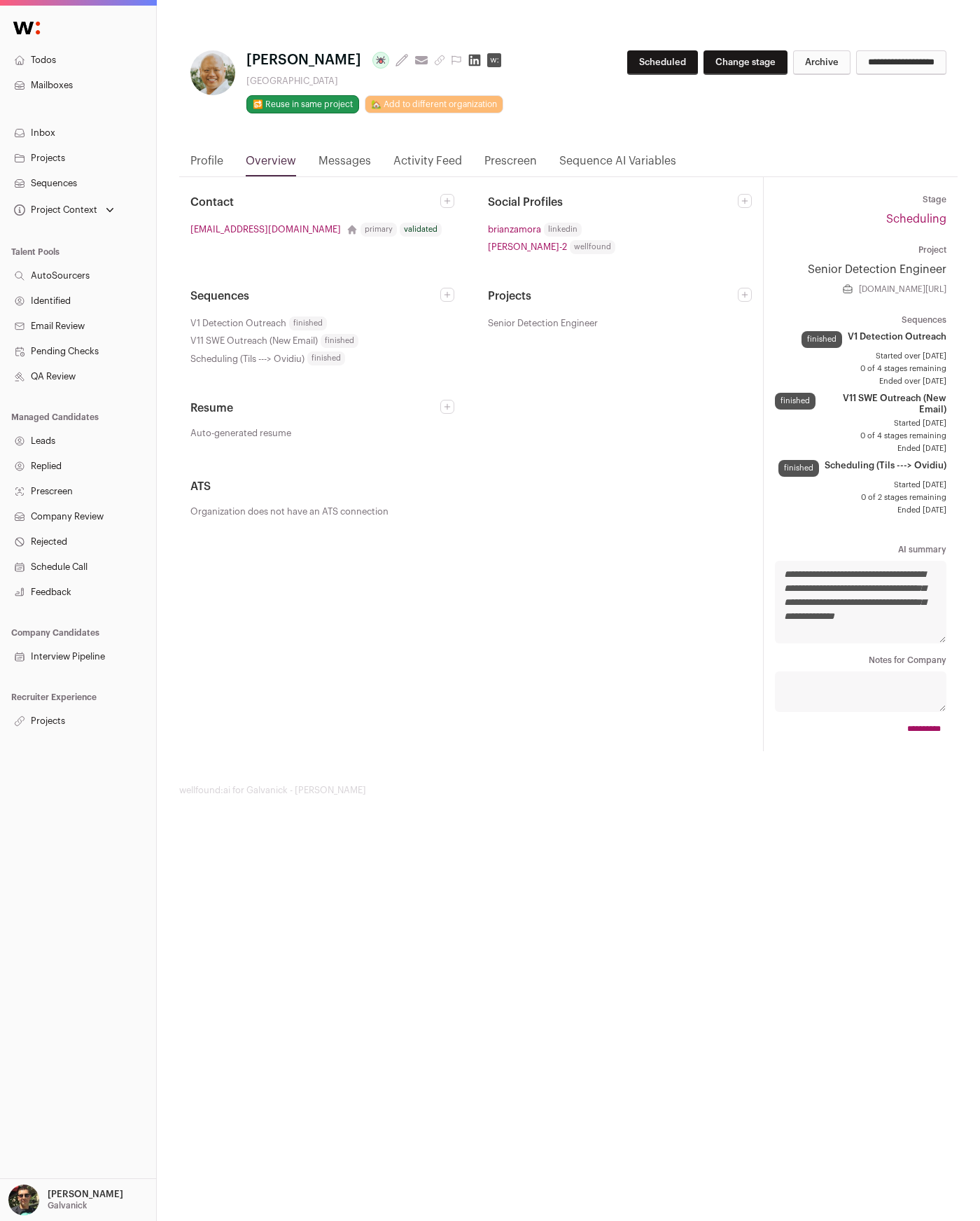
click at [350, 155] on link "Messages" at bounding box center [344, 164] width 52 height 24
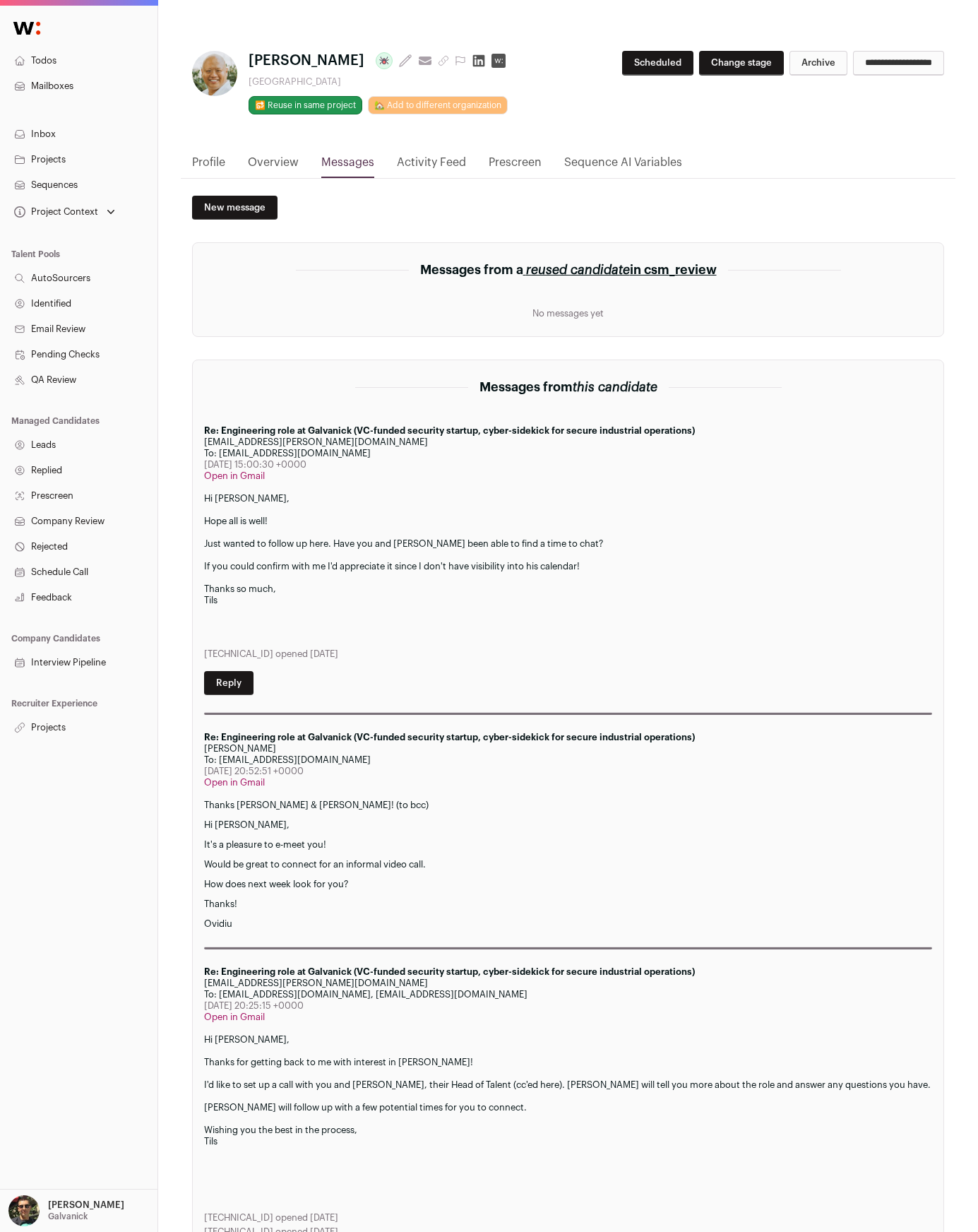
drag, startPoint x: 230, startPoint y: 464, endPoint x: 321, endPoint y: 467, distance: 91.0
click at [321, 467] on div "Fri, 26 Sep 2025 15:00:30 +0000" at bounding box center [568, 464] width 728 height 11
drag, startPoint x: 339, startPoint y: 464, endPoint x: 223, endPoint y: 467, distance: 116.0
click at [223, 467] on div "Fri, 26 Sep 2025 15:00:30 +0000" at bounding box center [568, 464] width 728 height 11
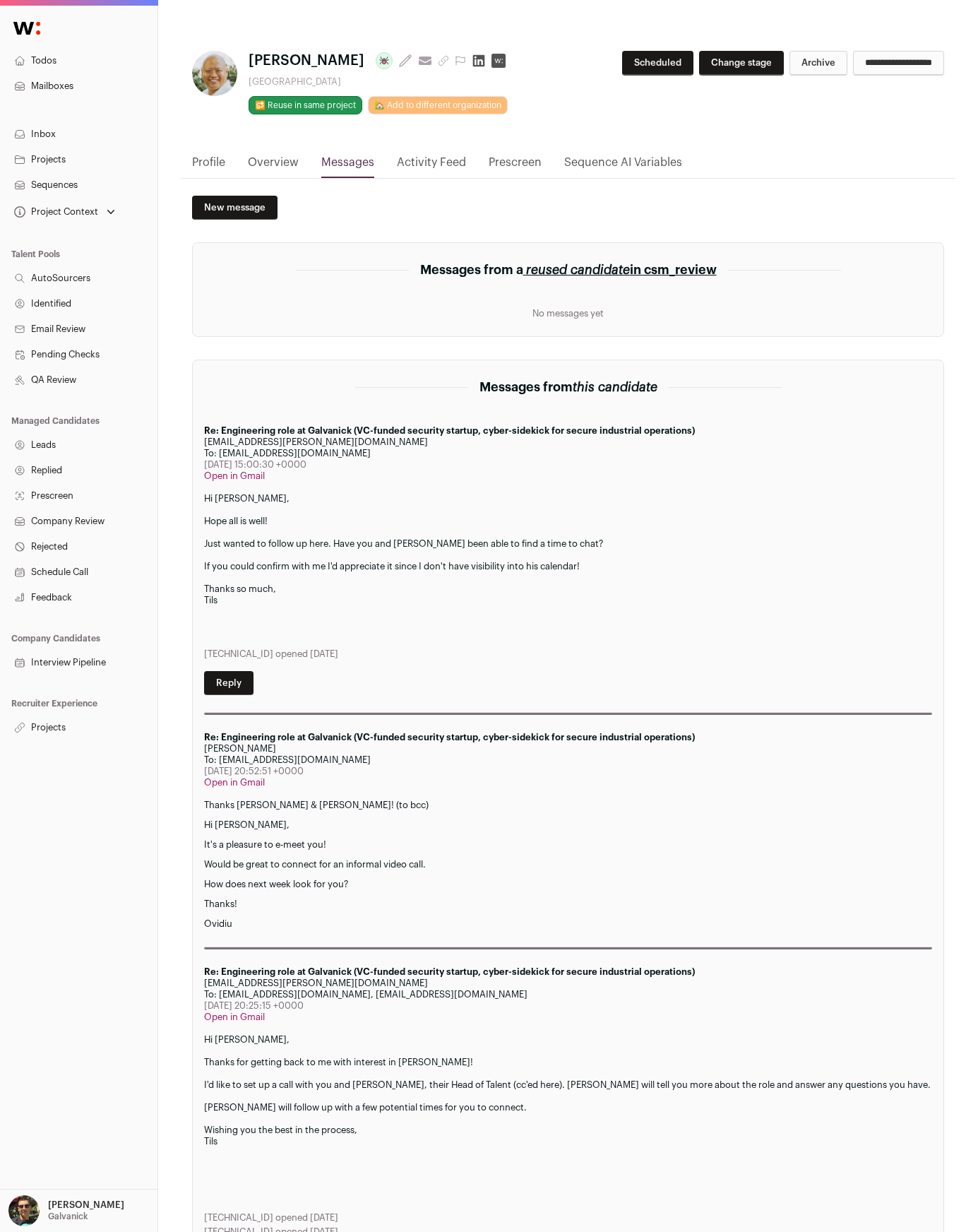
click at [279, 157] on link "Overview" at bounding box center [273, 166] width 51 height 24
click at [260, 571] on div "If you could confirm with me I'd appreciate it since I don't have visibility in…" at bounding box center [568, 566] width 728 height 11
drag, startPoint x: 227, startPoint y: 591, endPoint x: 307, endPoint y: 613, distance: 83.0
click at [307, 613] on div "Hi Brian, Hope all is well! Just wanted to follow up here. Have you and Ovidiu …" at bounding box center [568, 564] width 728 height 144
click at [307, 613] on div at bounding box center [568, 611] width 728 height 11
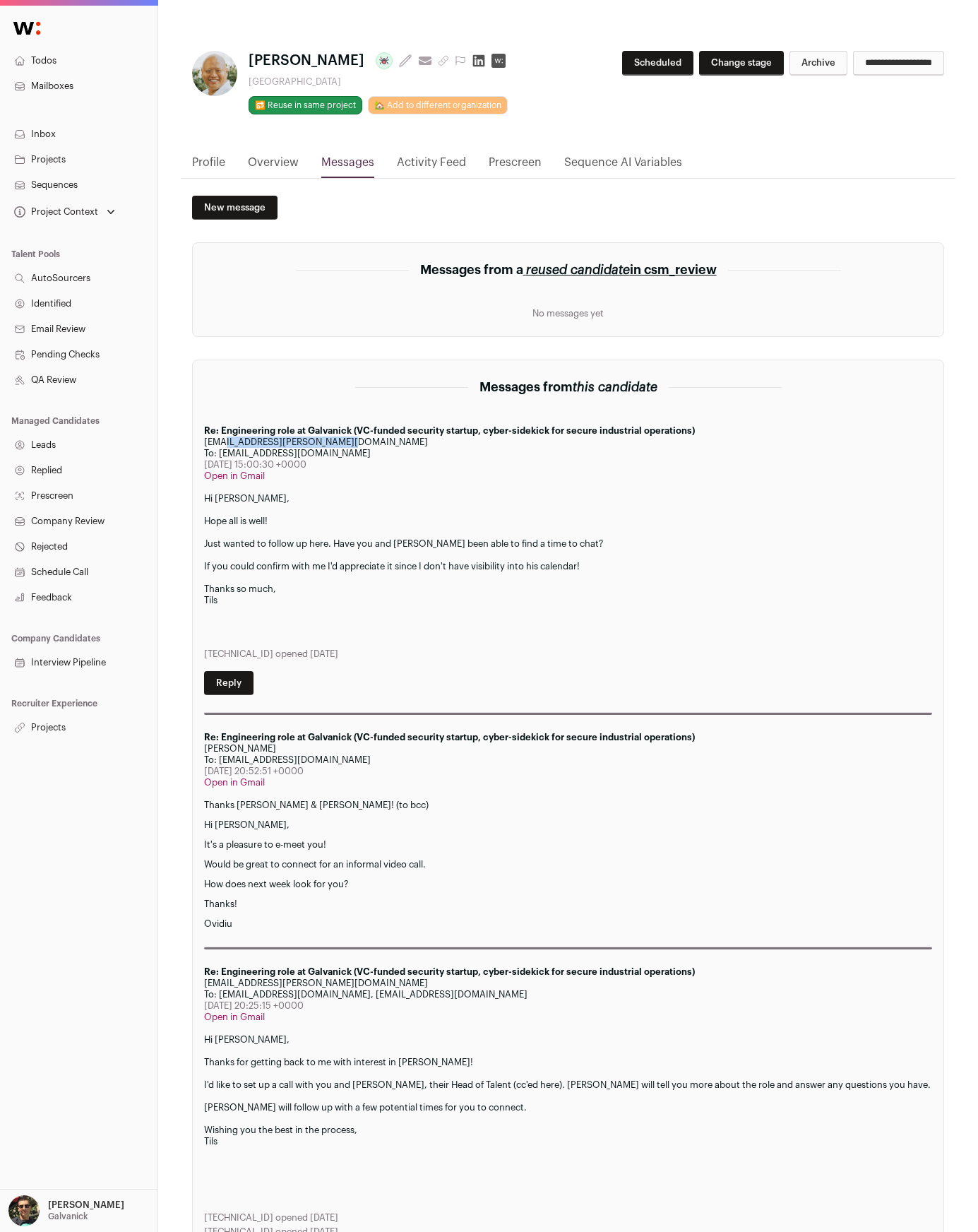
drag, startPoint x: 210, startPoint y: 442, endPoint x: 328, endPoint y: 445, distance: 118.0
click at [327, 445] on div "galvanick-kyle@wellfound.us" at bounding box center [568, 441] width 728 height 11
click at [329, 445] on div "galvanick-kyle@wellfound.us" at bounding box center [568, 441] width 728 height 11
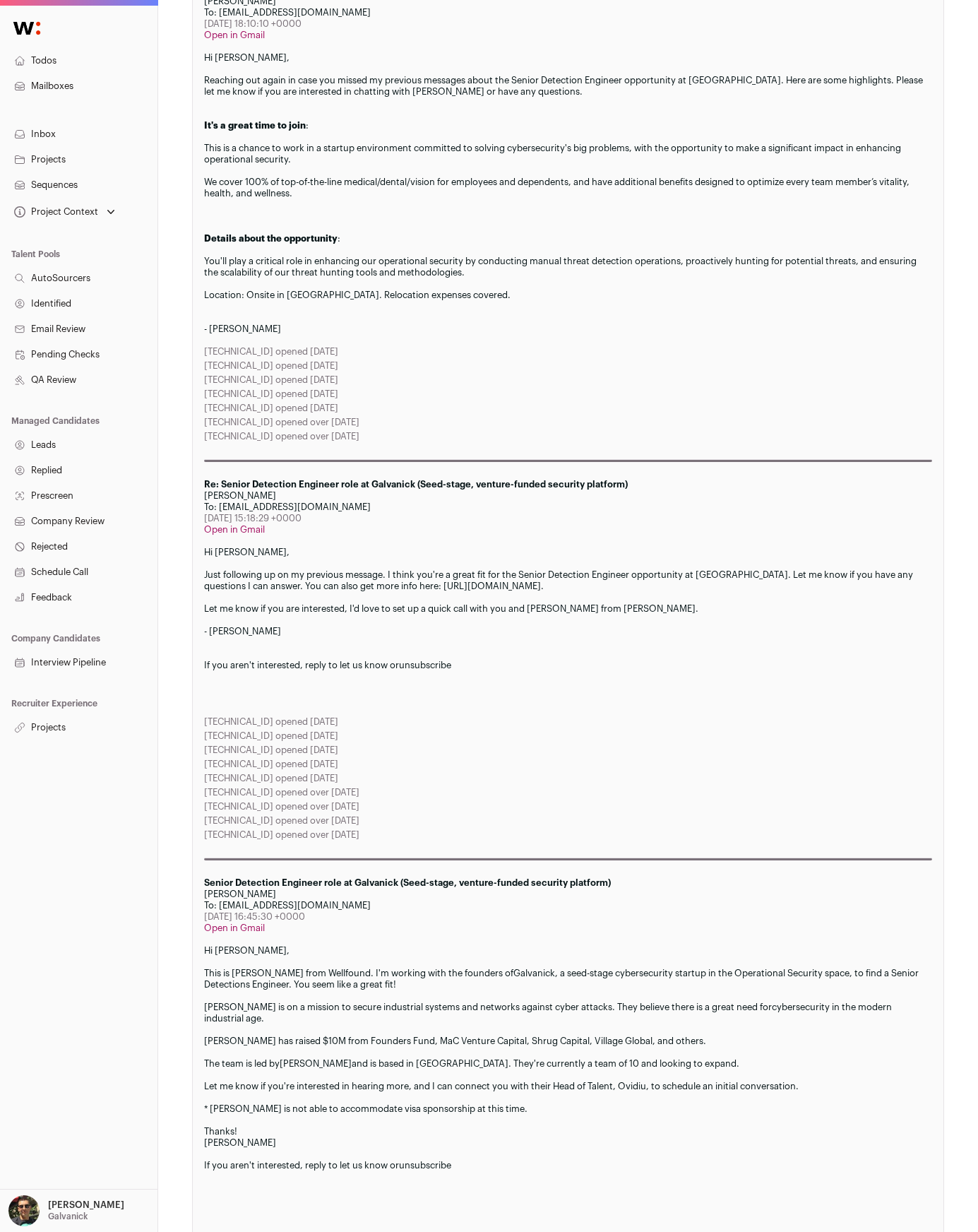
scroll to position [4306, 0]
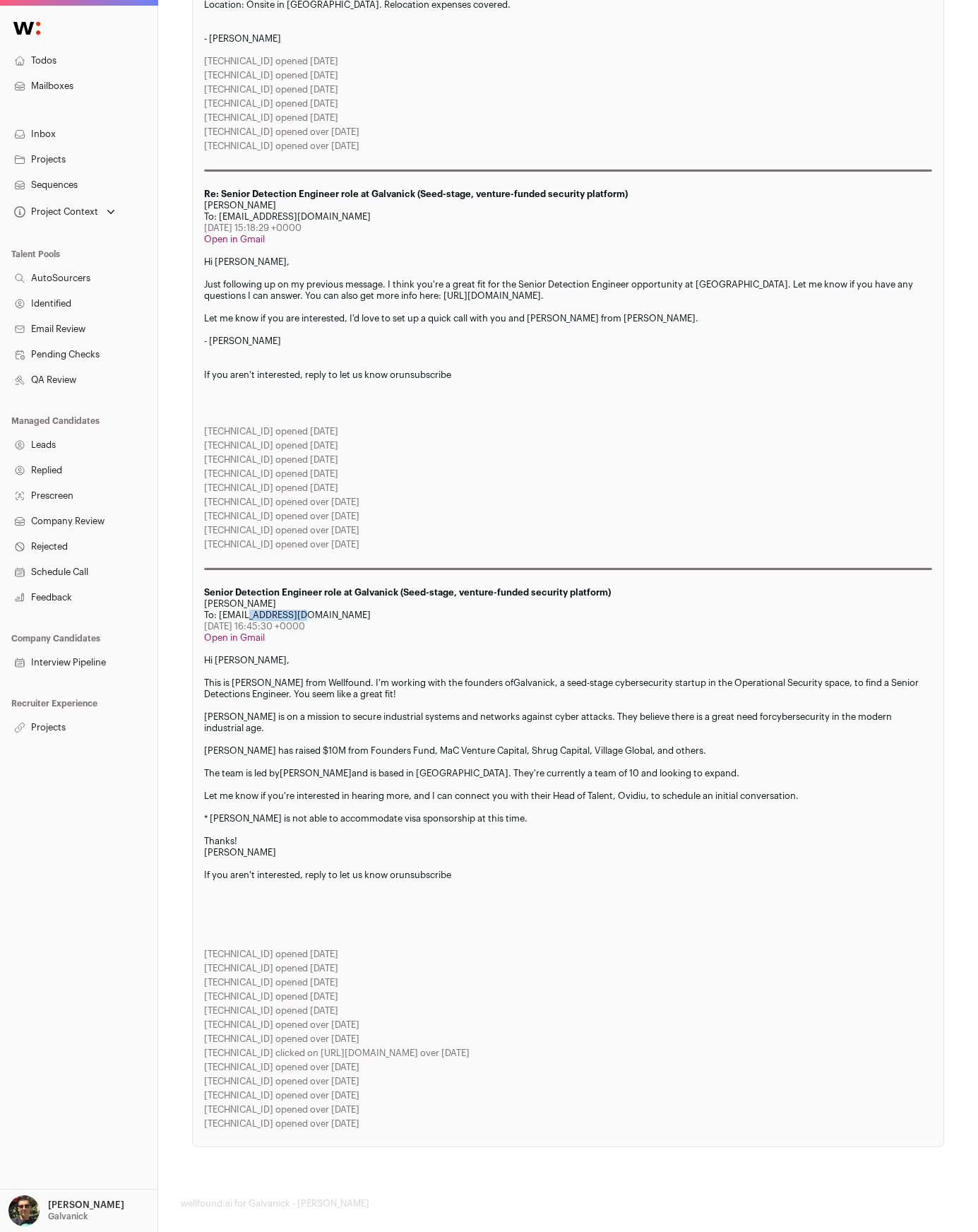
drag, startPoint x: 230, startPoint y: 599, endPoint x: 293, endPoint y: 602, distance: 63.1
click at [293, 610] on div "To: brianzamora@gmail.com" at bounding box center [568, 615] width 728 height 11
click at [243, 598] on div "Kyle Fitzgibbons" at bounding box center [568, 604] width 728 height 11
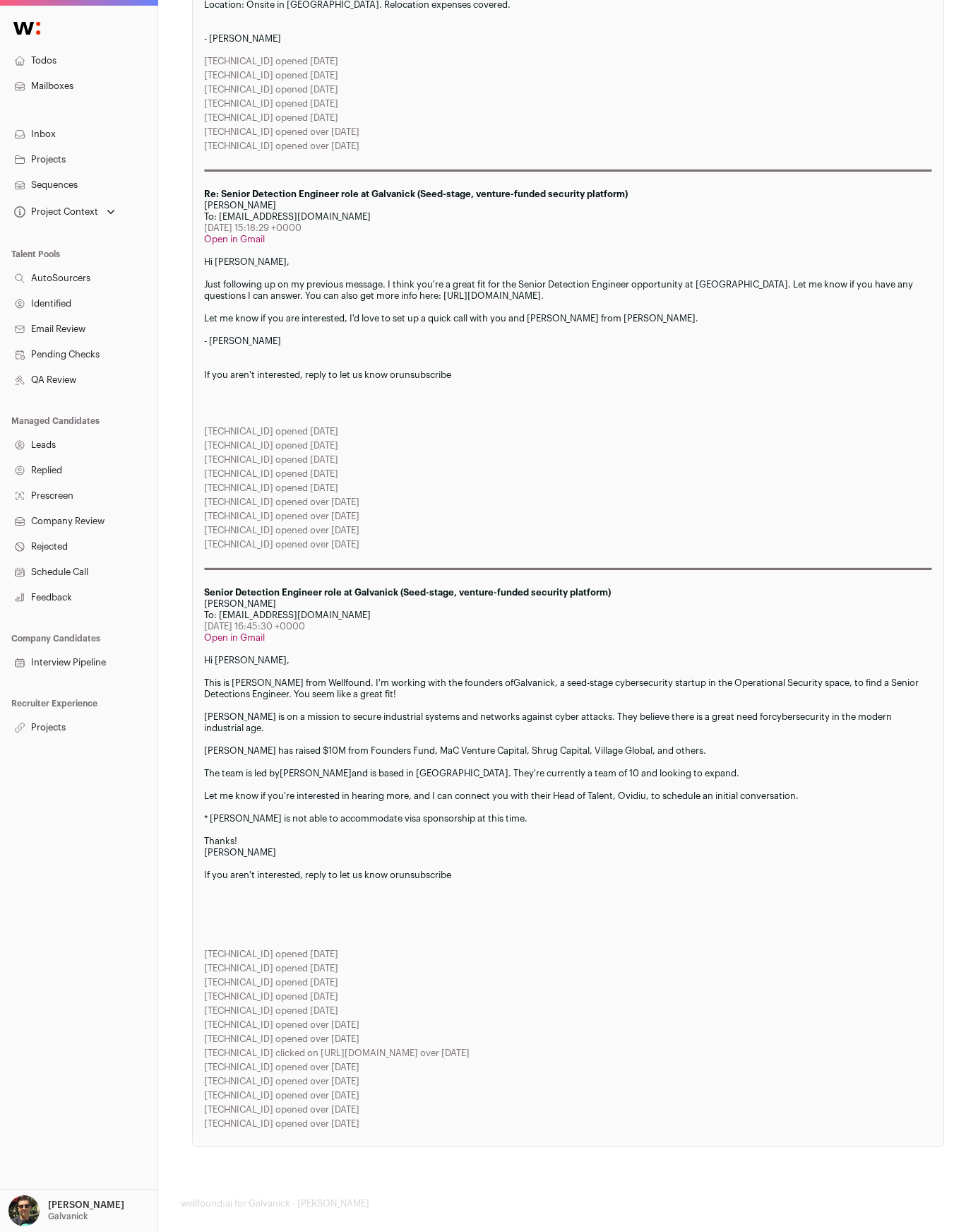
click at [245, 598] on div "Kyle Fitzgibbons" at bounding box center [568, 604] width 728 height 11
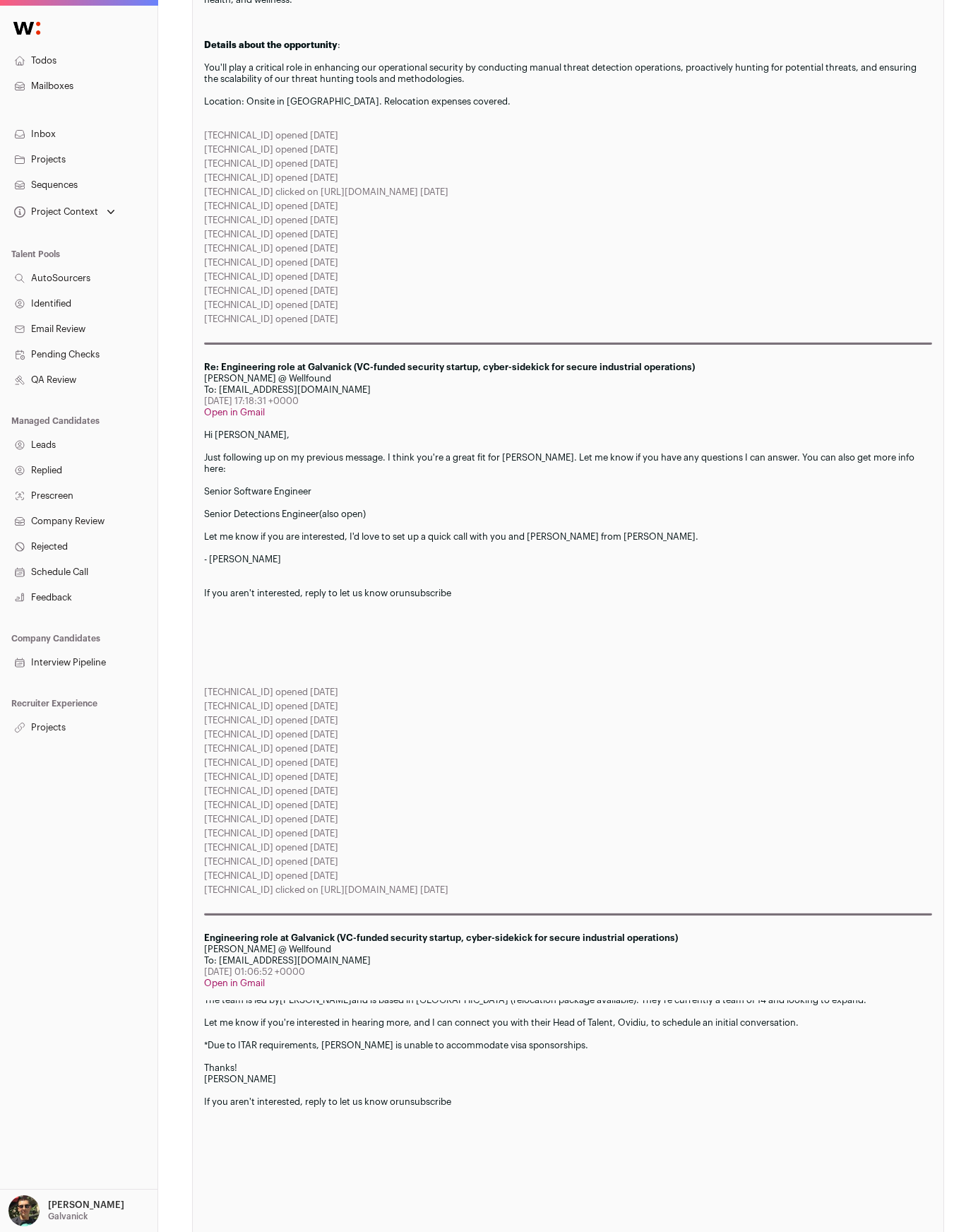
scroll to position [0, 0]
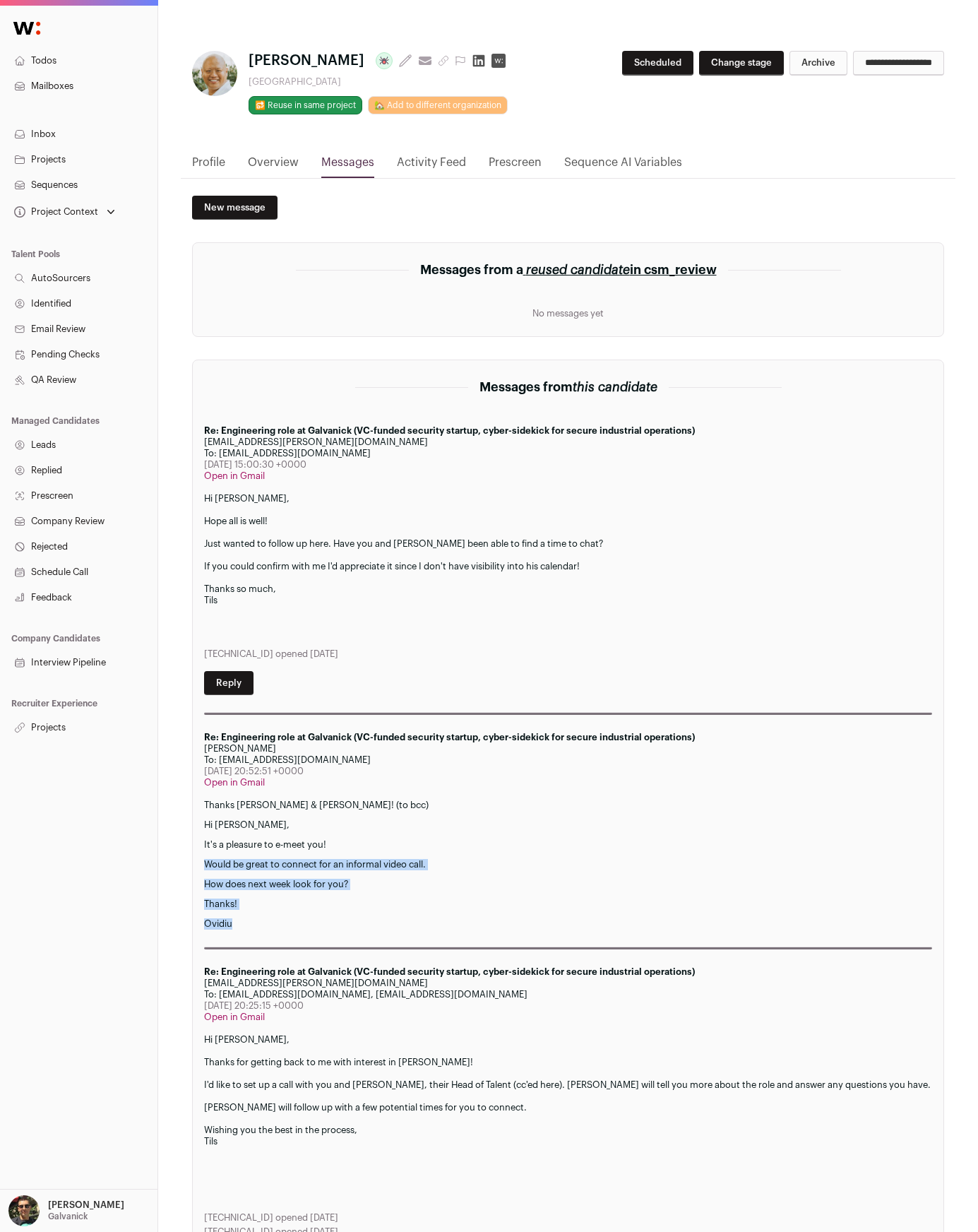
drag, startPoint x: 288, startPoint y: 874, endPoint x: 306, endPoint y: 925, distance: 54.1
click at [304, 921] on div "Thanks Kyle & Tils! (to bcc) Hi Brian, It's a pleasure to e-meet you! Would be …" at bounding box center [568, 864] width 728 height 130
click at [306, 919] on p "Ovidiu" at bounding box center [568, 923] width 728 height 11
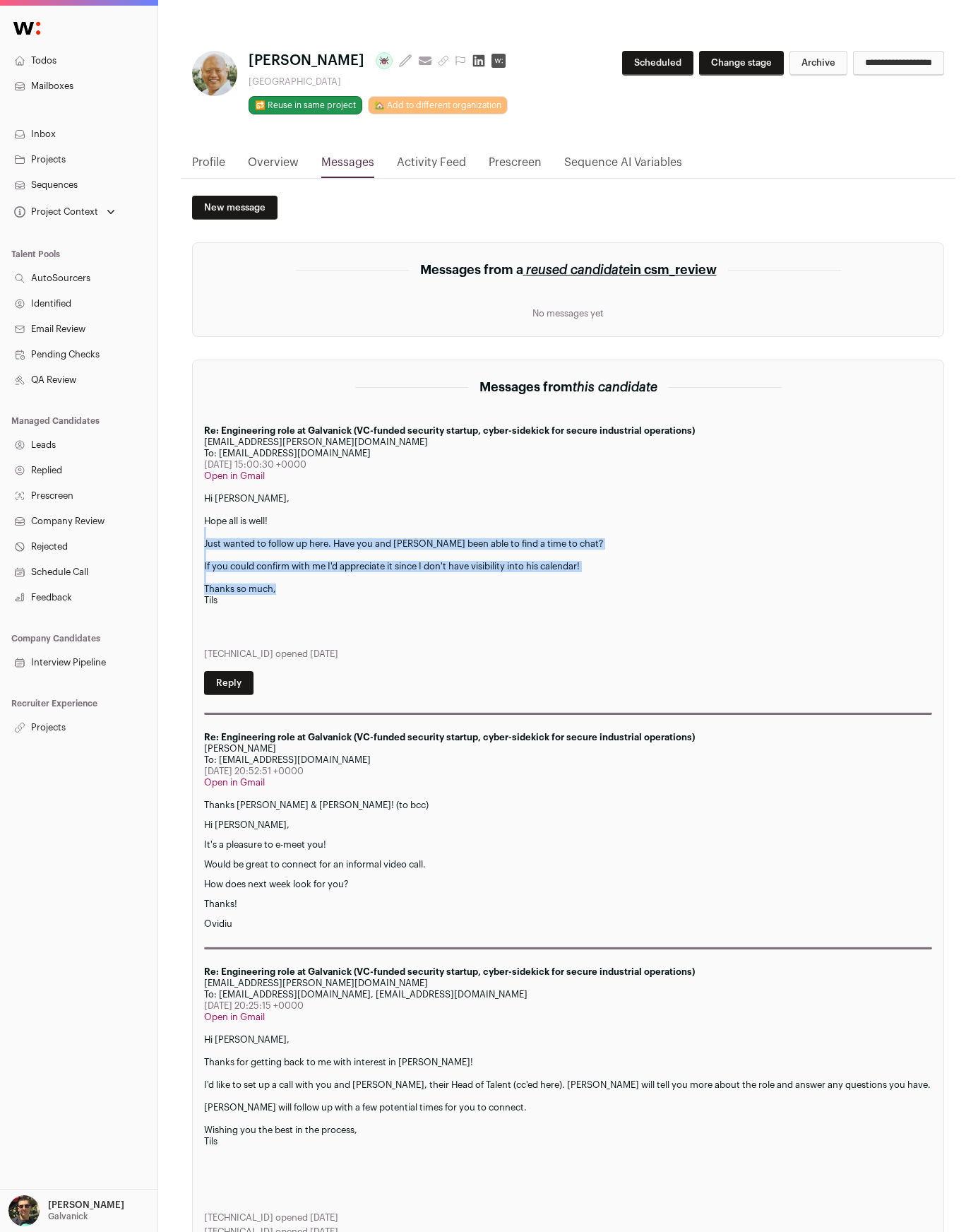
drag, startPoint x: 300, startPoint y: 529, endPoint x: 317, endPoint y: 590, distance: 63.3
click at [317, 590] on div "Hi Brian, Hope all is well! Just wanted to follow up here. Have you and Ovidiu …" at bounding box center [568, 564] width 728 height 144
click at [317, 590] on div "Thanks so much," at bounding box center [568, 588] width 728 height 11
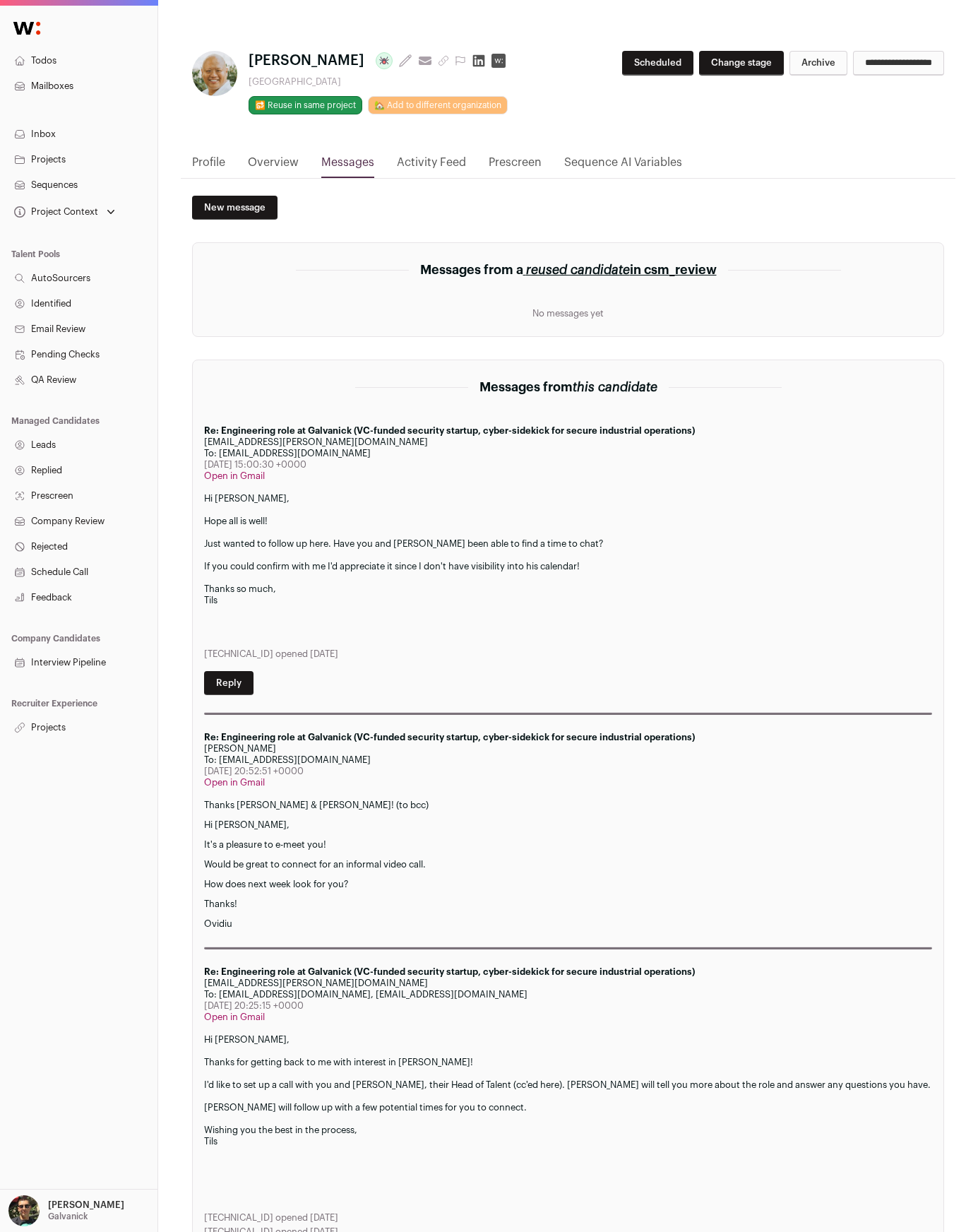
click at [562, 435] on div "Re: Engineering role at Galvanick (VC-funded security startup, cyber-sidekick f…" at bounding box center [568, 430] width 728 height 11
click at [547, 489] on div "Re: Engineering role at Galvanick (VC-funded security startup, cyber-sidekick f…" at bounding box center [568, 569] width 728 height 289
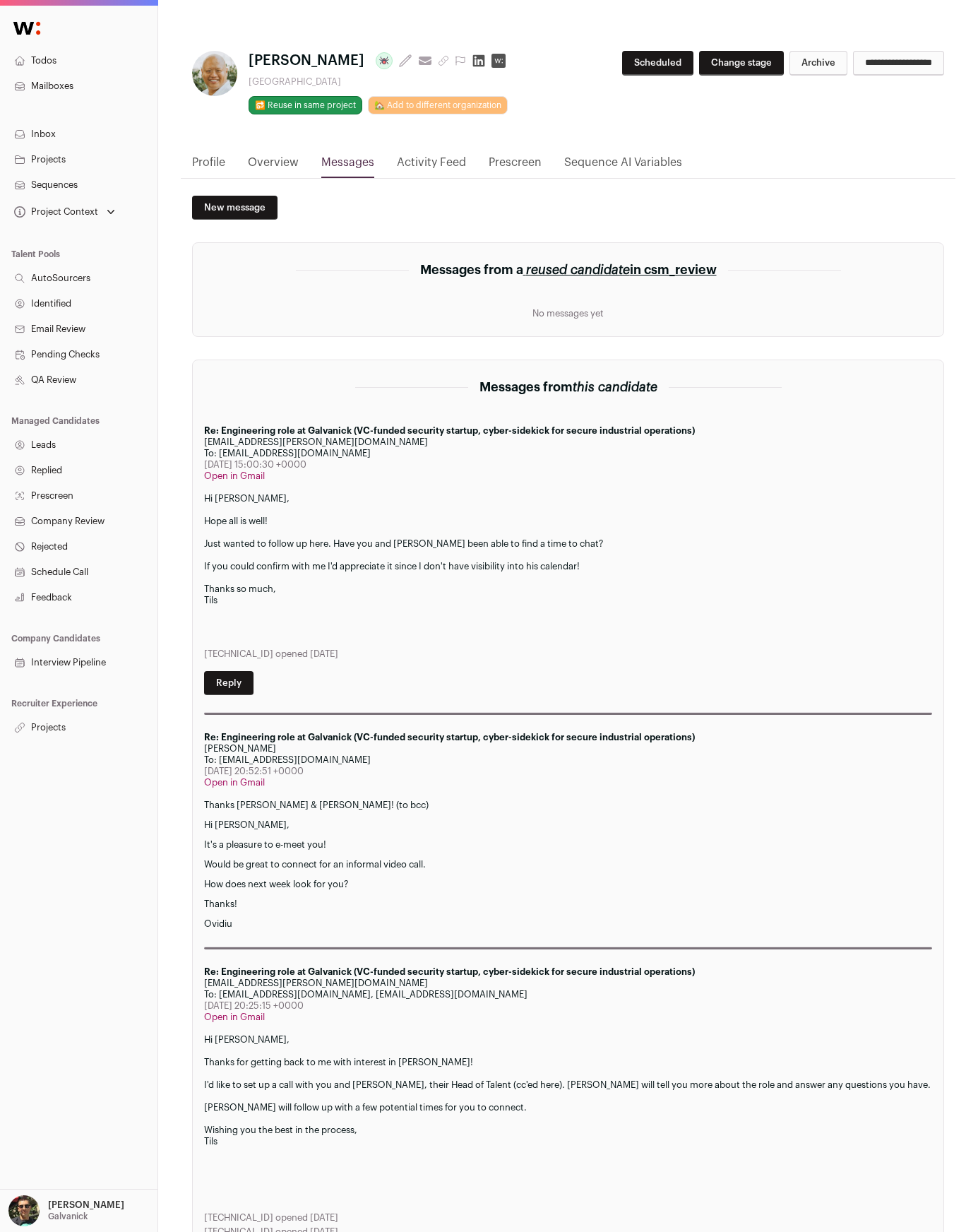
click at [252, 481] on div "Open in Gmail" at bounding box center [568, 476] width 728 height 11
click at [422, 654] on div "66.249.84.193 opened 2 days ago" at bounding box center [568, 653] width 728 height 11
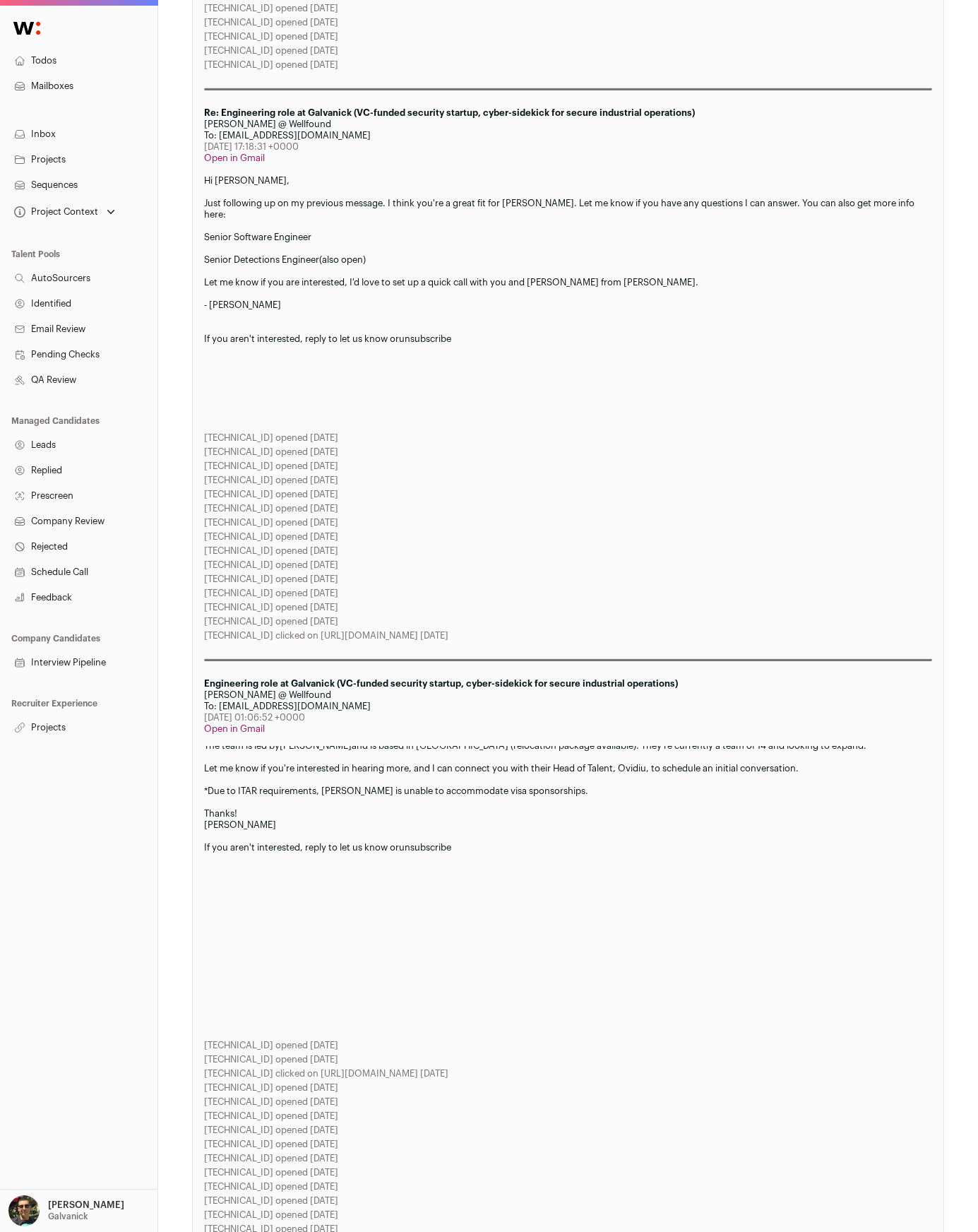
scroll to position [2394, 0]
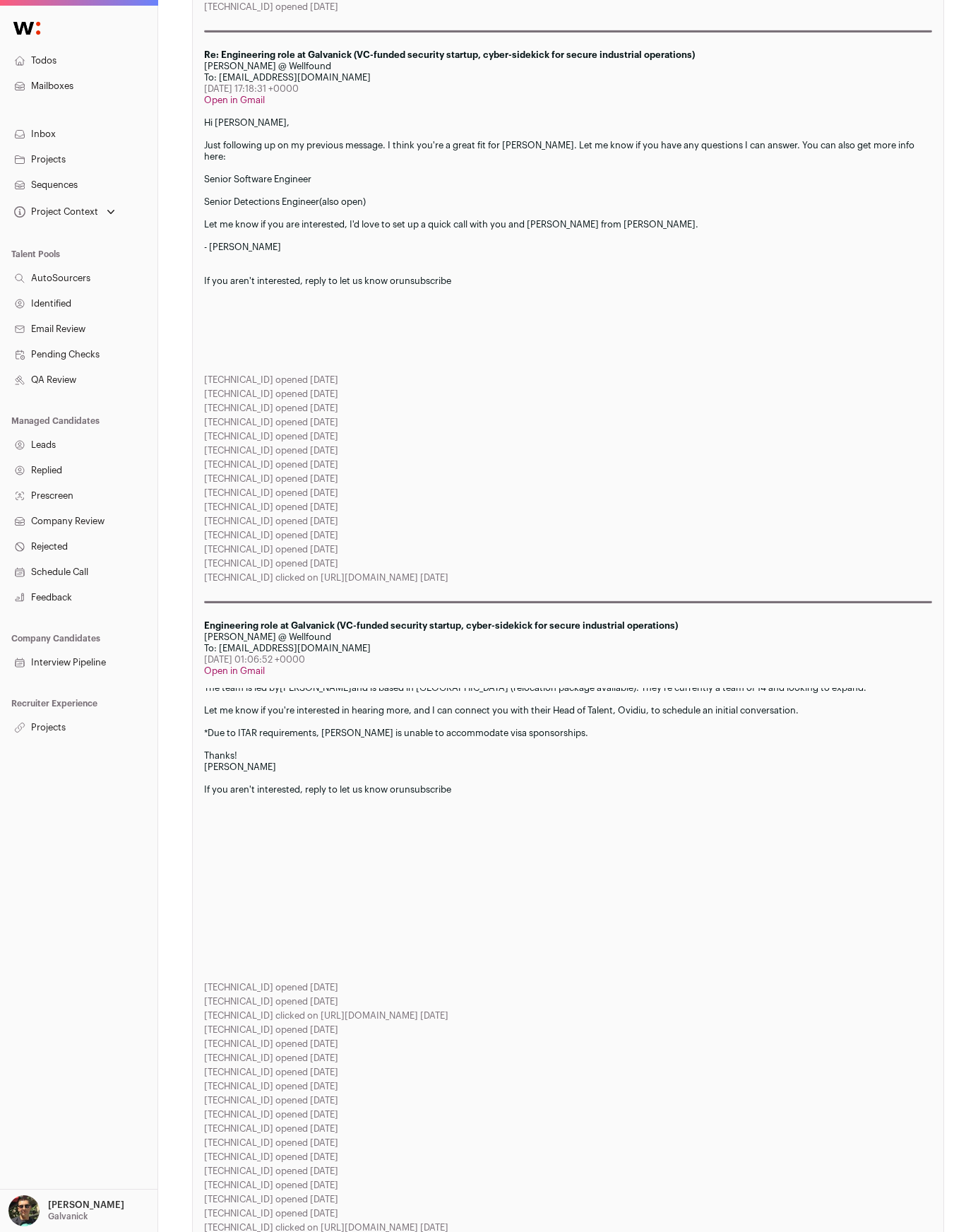
click at [76, 92] on link "Mailboxes" at bounding box center [79, 86] width 157 height 26
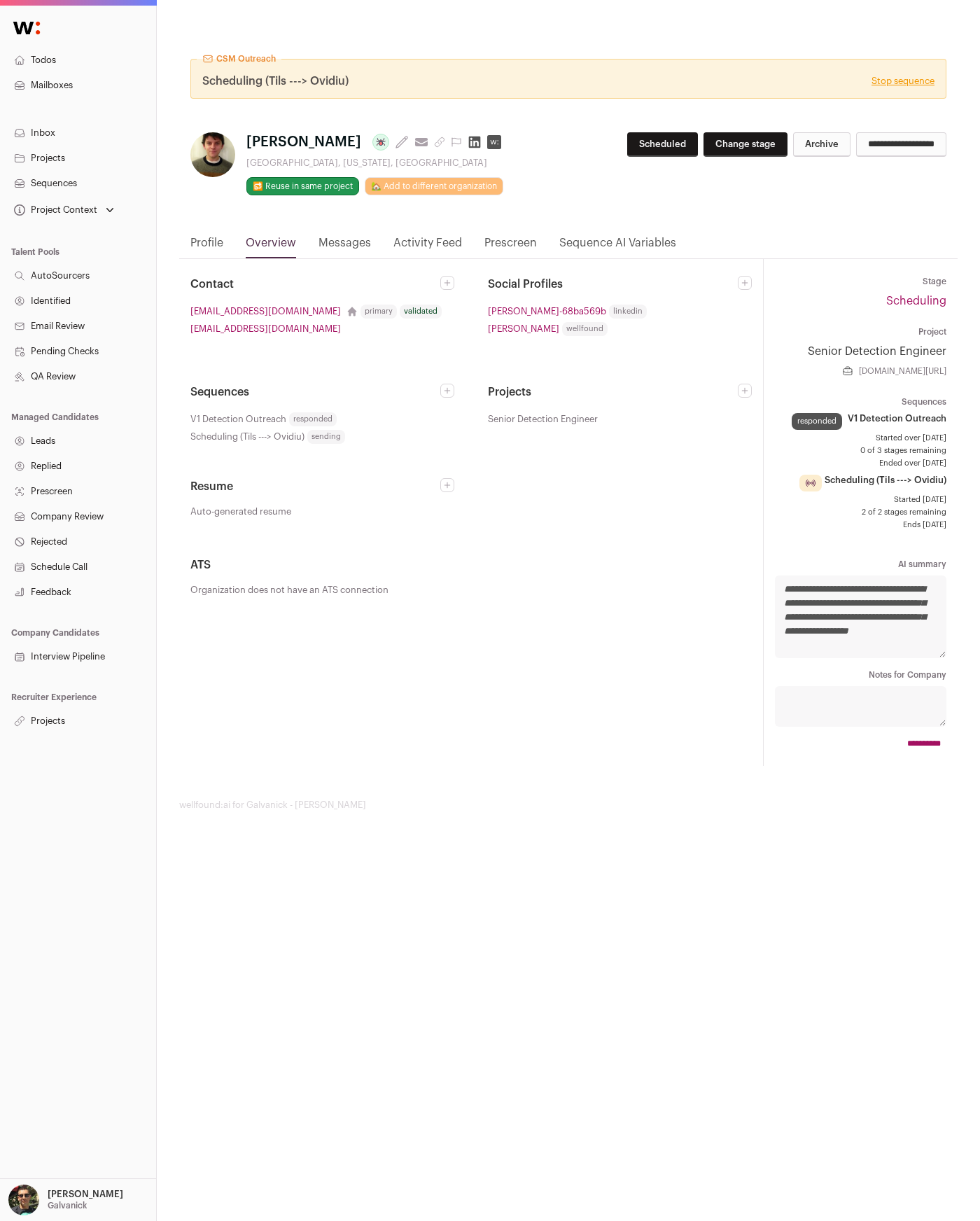
click at [334, 243] on link "Messages" at bounding box center [344, 246] width 52 height 24
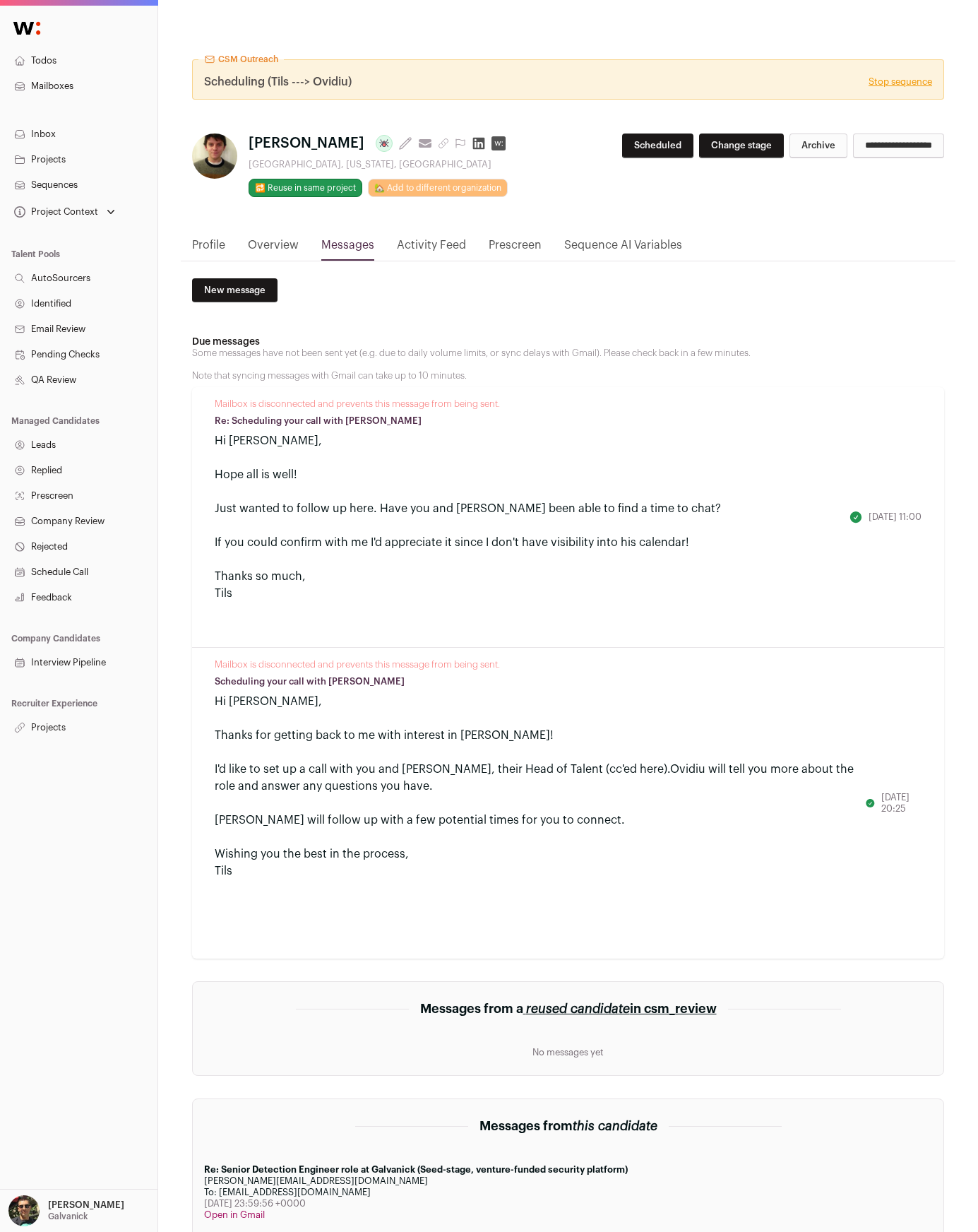
drag, startPoint x: 261, startPoint y: 403, endPoint x: 487, endPoint y: 419, distance: 226.6
click at [486, 419] on div "Mailbox is disconnected and prevents this message from being sent. Re: Scheduli…" at bounding box center [531, 517] width 634 height 237
click at [487, 419] on p "Re: Scheduling your call with Galvanick" at bounding box center [531, 420] width 634 height 11
click at [499, 358] on p "Some messages have not been sent yet (e.g. due to daily volume limits, or sync …" at bounding box center [568, 365] width 752 height 34
drag, startPoint x: 494, startPoint y: 350, endPoint x: 538, endPoint y: 382, distance: 54.4
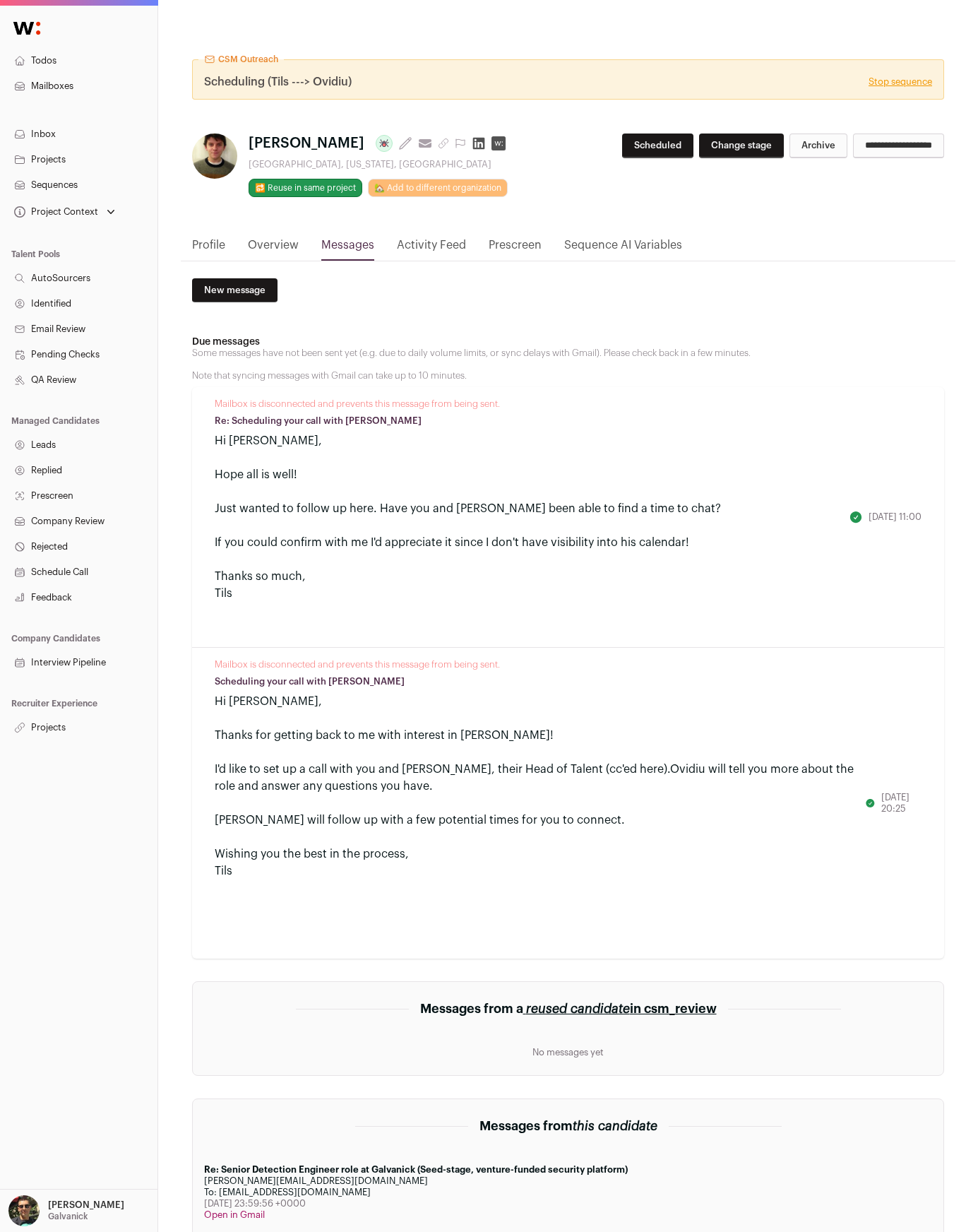
click at [537, 381] on p "Some messages have not been sent yet (e.g. due to daily volume limits, or sync …" at bounding box center [568, 365] width 752 height 34
click at [538, 382] on div "Due messages Some messages have not been sent yet (e.g. due to daily volume lim…" at bounding box center [568, 641] width 752 height 634
drag, startPoint x: 338, startPoint y: 349, endPoint x: 495, endPoint y: 377, distance: 159.5
click at [495, 377] on p "Some messages have not been sent yet (e.g. due to daily volume limits, or sync …" at bounding box center [568, 365] width 752 height 34
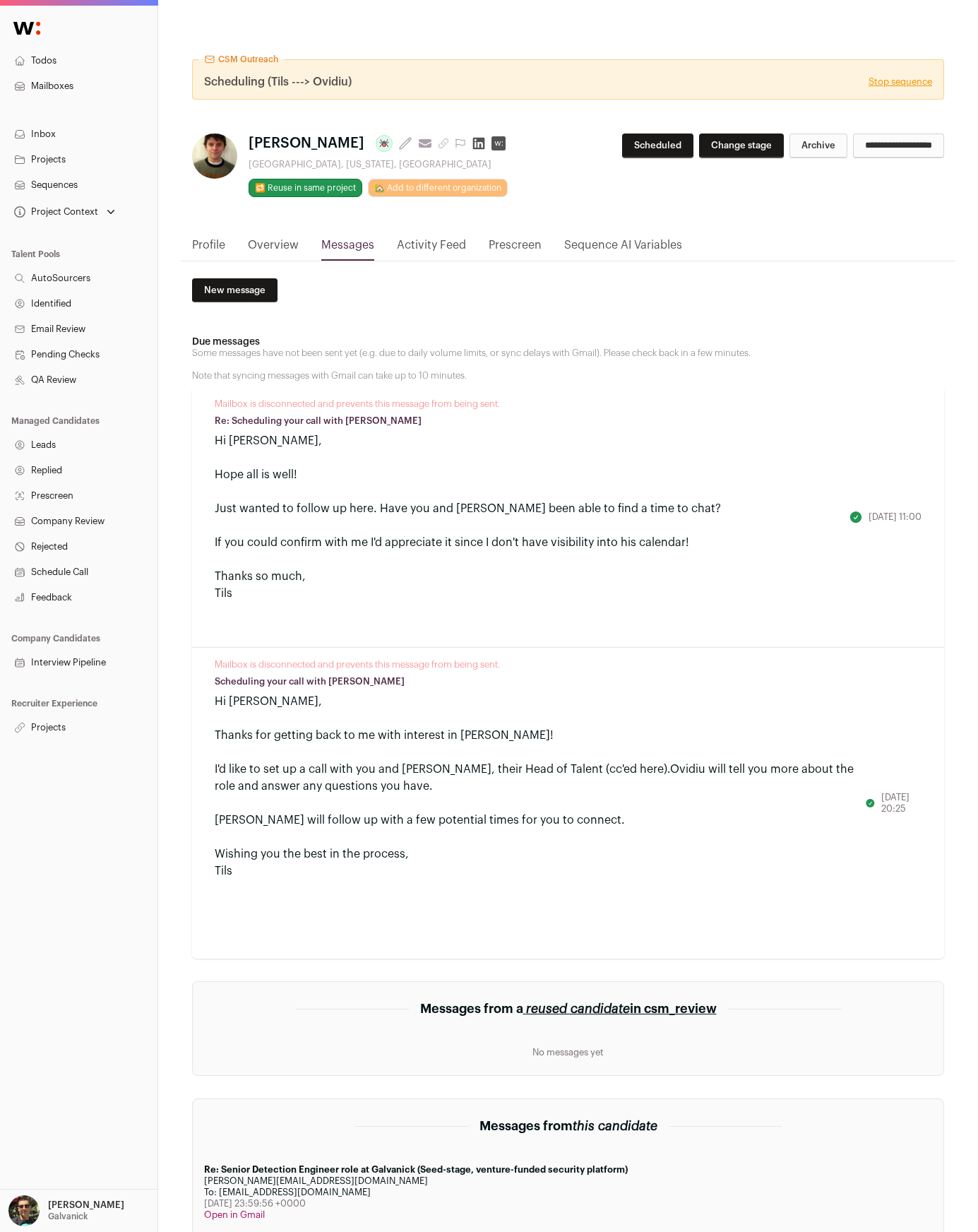
drag, startPoint x: 467, startPoint y: 351, endPoint x: 492, endPoint y: 373, distance: 33.3
click at [492, 373] on p "Some messages have not been sent yet (e.g. due to daily volume limits, or sync …" at bounding box center [568, 365] width 752 height 34
click at [603, 797] on div at bounding box center [539, 803] width 650 height 17
click at [276, 253] on link "Overview" at bounding box center [273, 248] width 51 height 24
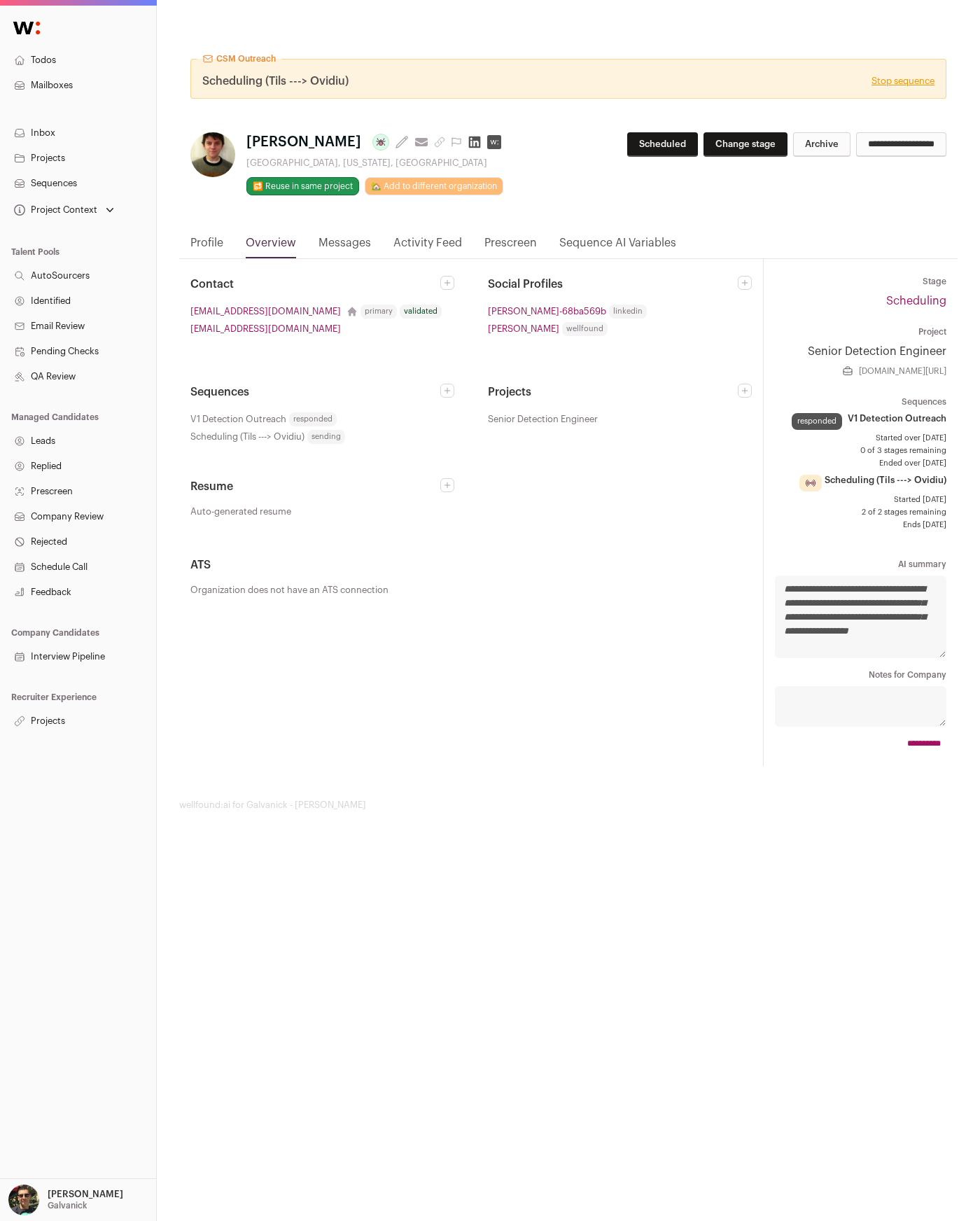
click at [355, 243] on link "Messages" at bounding box center [344, 246] width 52 height 24
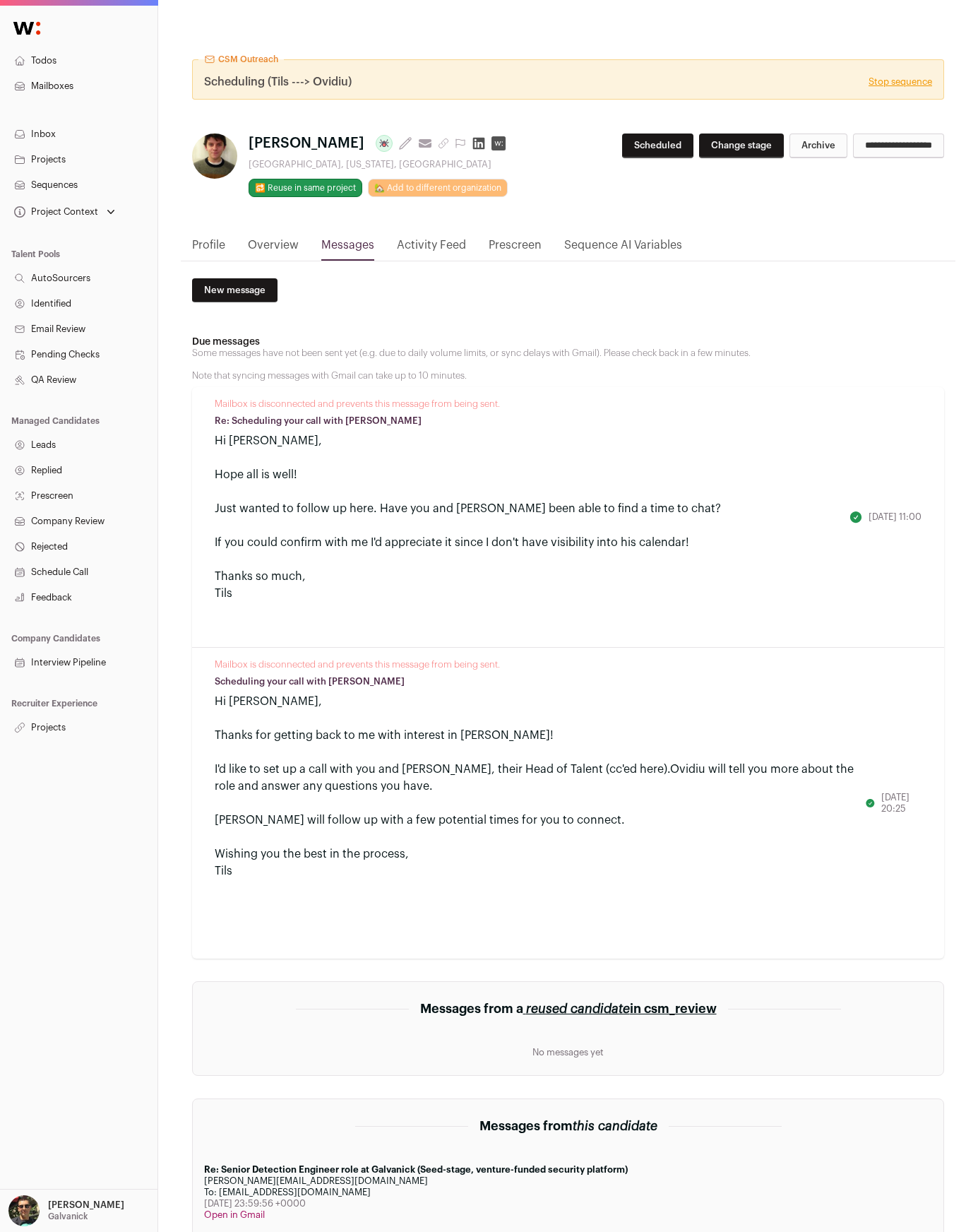
click at [259, 260] on link "Overview" at bounding box center [273, 248] width 51 height 24
click at [267, 254] on link "Overview" at bounding box center [273, 248] width 51 height 24
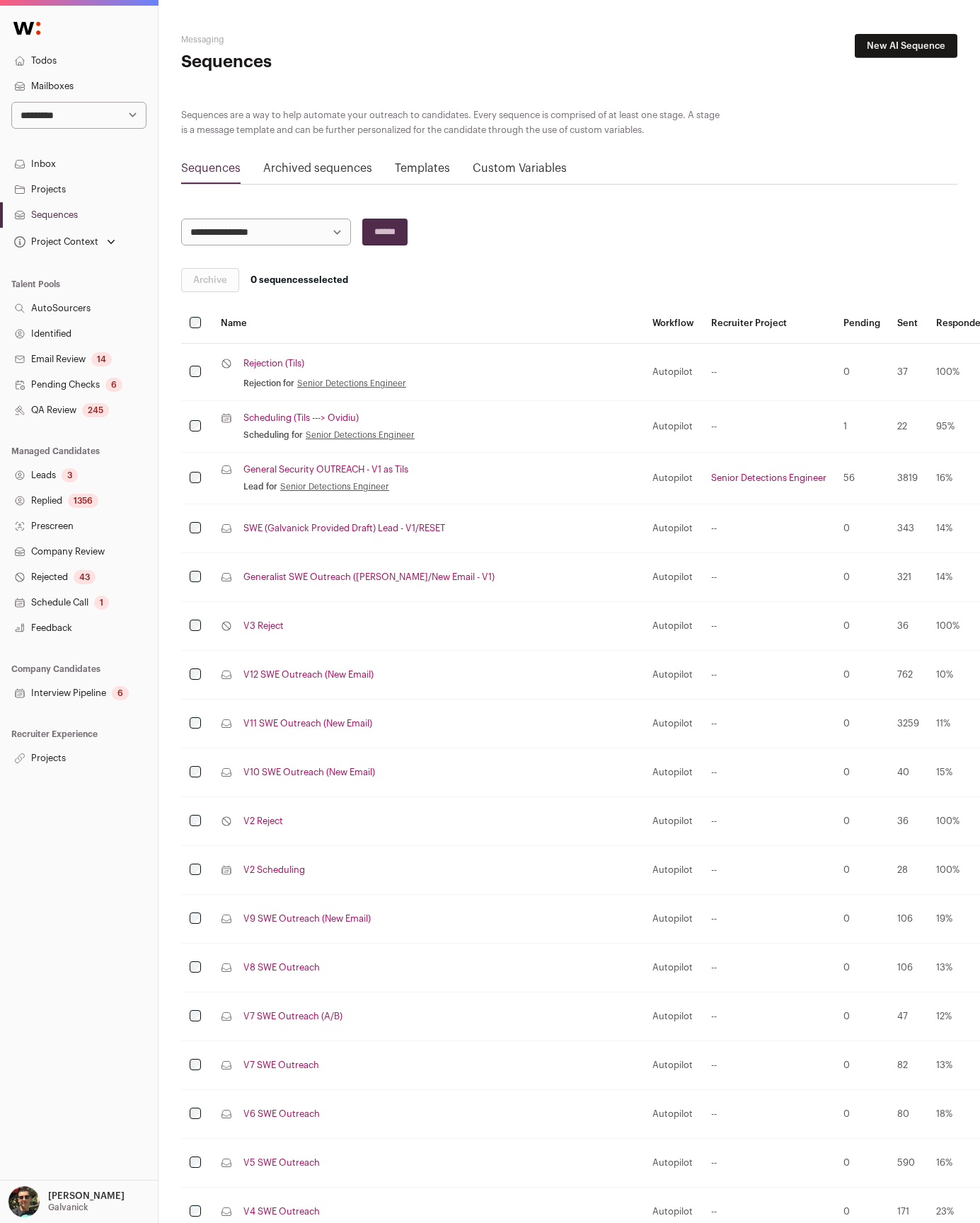
click at [292, 416] on link "Scheduling (Tils ---> Ovidiu)" at bounding box center [301, 417] width 115 height 11
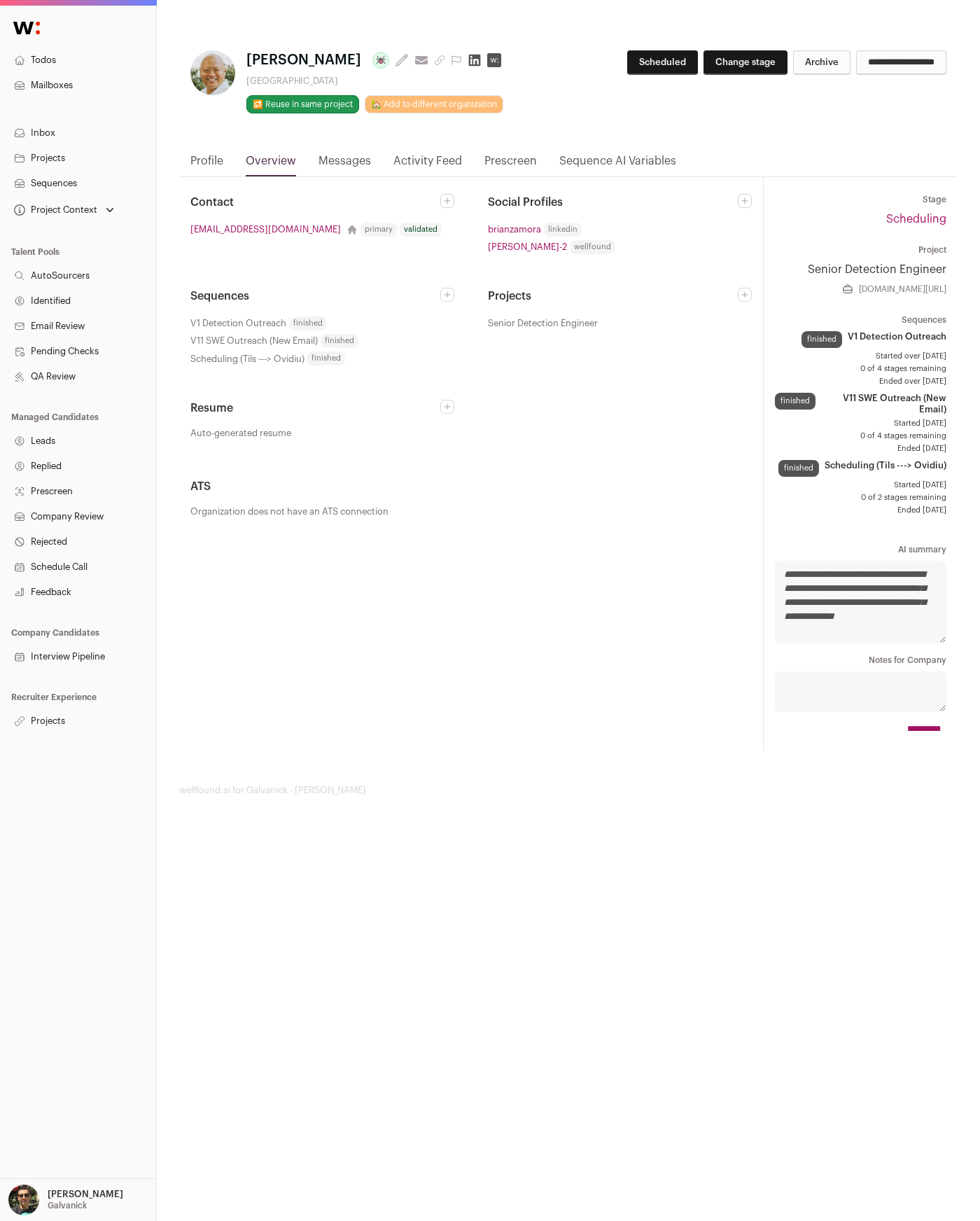
click at [339, 361] on span "finished" at bounding box center [326, 358] width 38 height 14
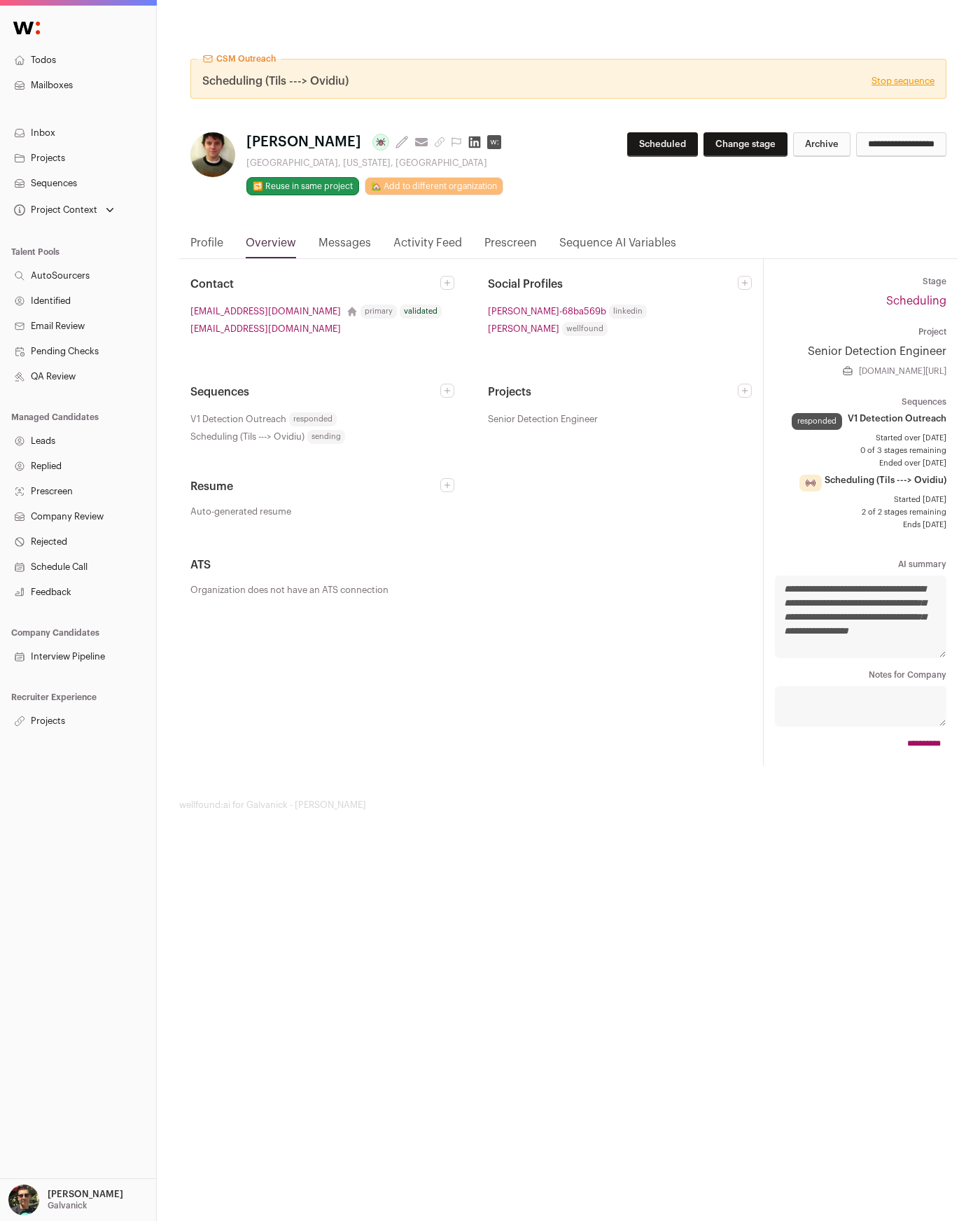
click at [449, 391] on icon at bounding box center [447, 391] width 6 height 6
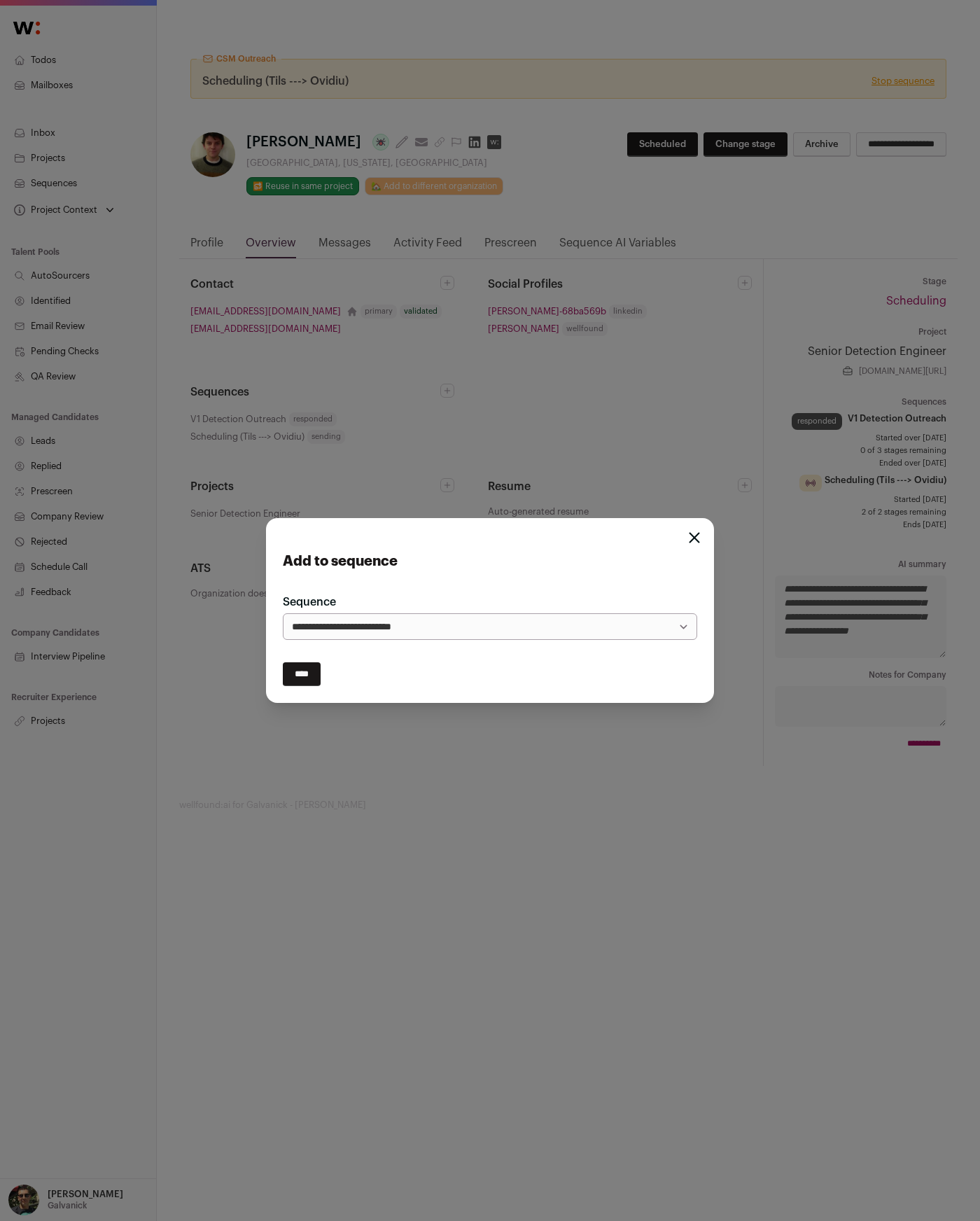
click at [370, 618] on select "**********" at bounding box center [490, 626] width 415 height 26
click at [375, 581] on form "**********" at bounding box center [490, 619] width 415 height 135
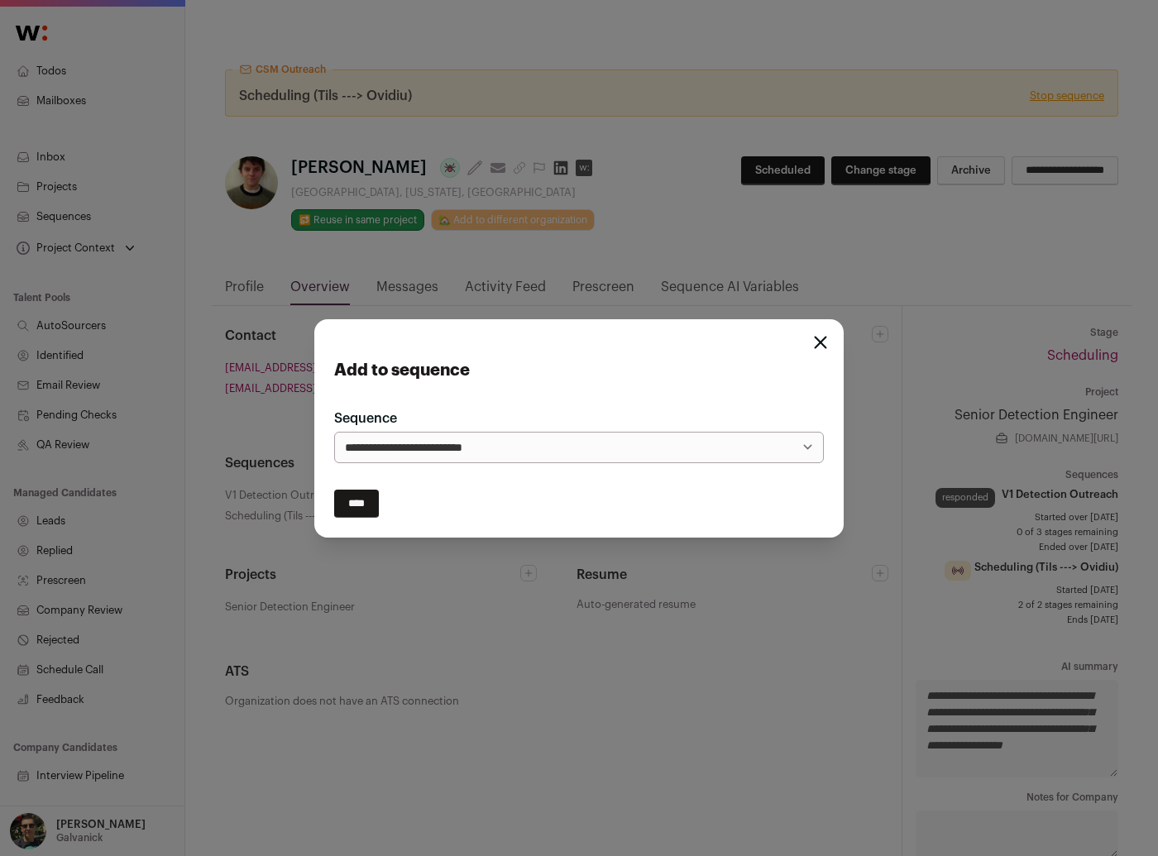
click at [801, 361] on h3 "Add to sequence" at bounding box center [579, 370] width 490 height 23
click at [821, 343] on icon "Close modal" at bounding box center [820, 342] width 13 height 13
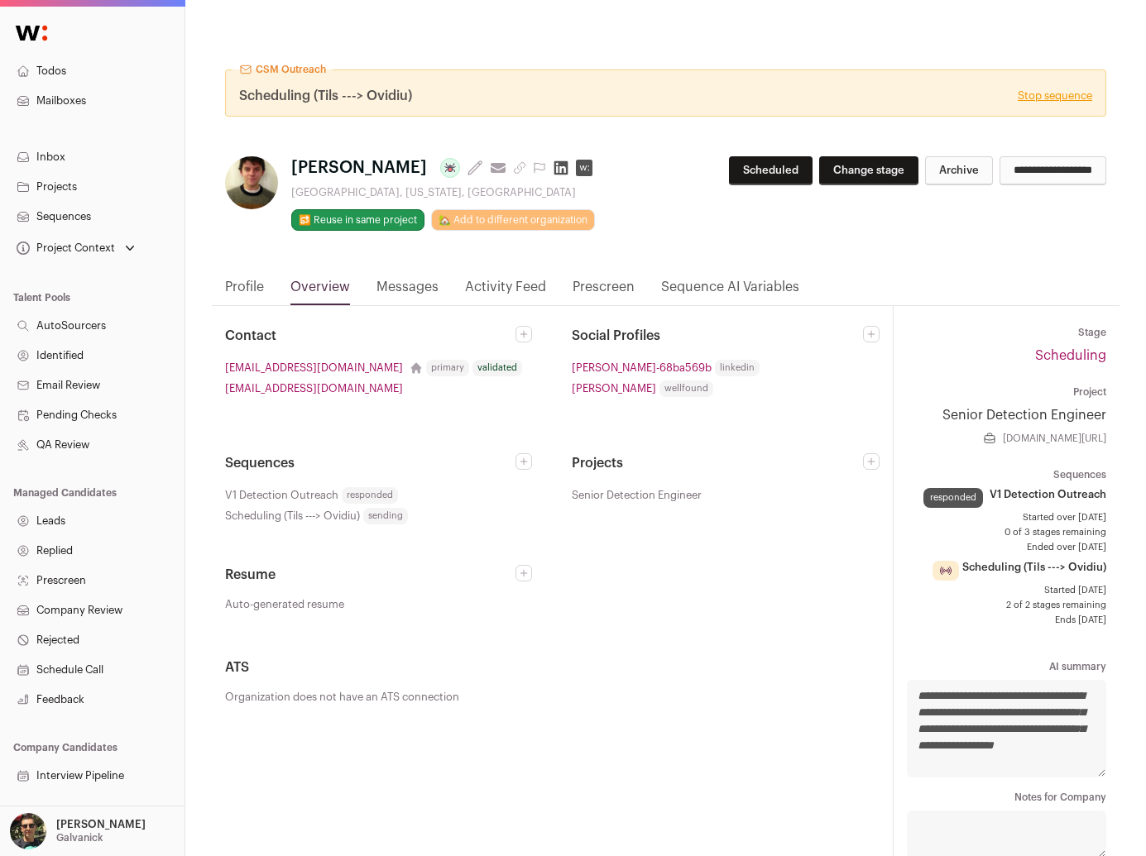
click at [70, 194] on link "Projects" at bounding box center [92, 187] width 184 height 30
click at [72, 208] on link "Sequences" at bounding box center [92, 217] width 184 height 30
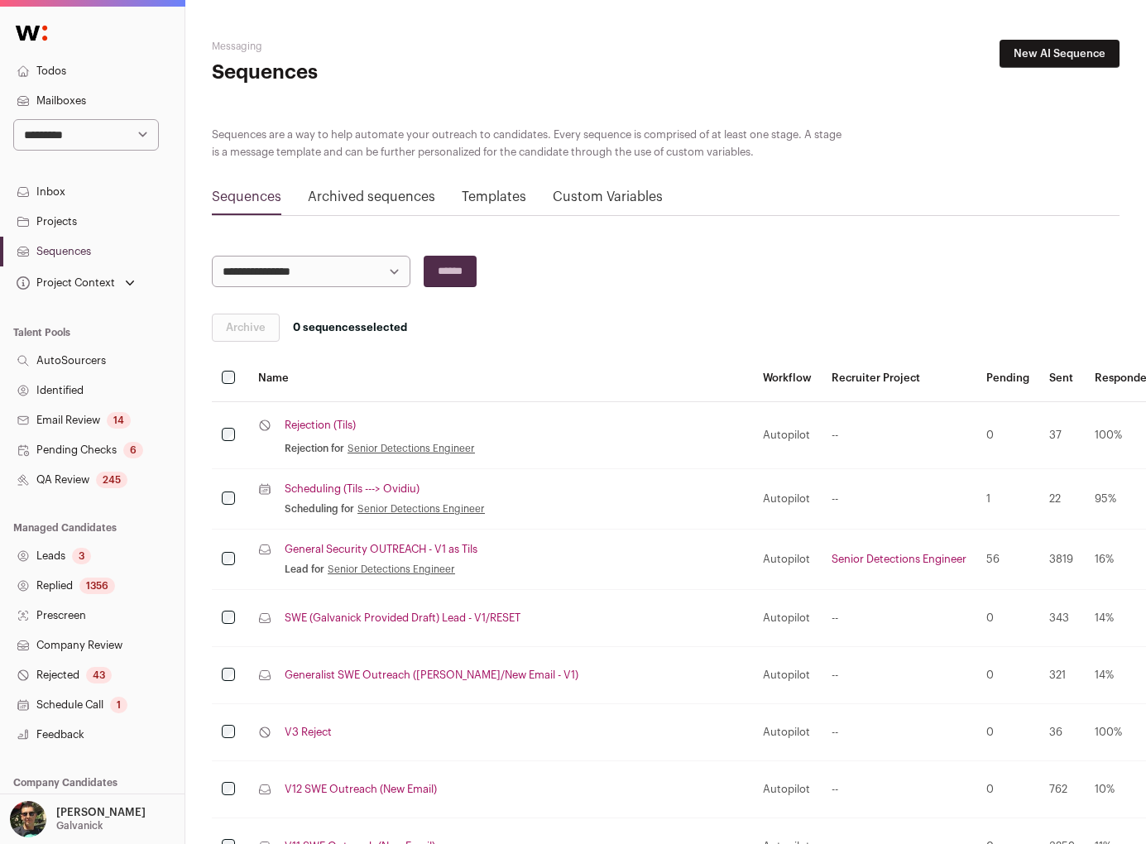
click at [328, 495] on link "Scheduling (Tils ---> Ovidiu)" at bounding box center [352, 488] width 135 height 13
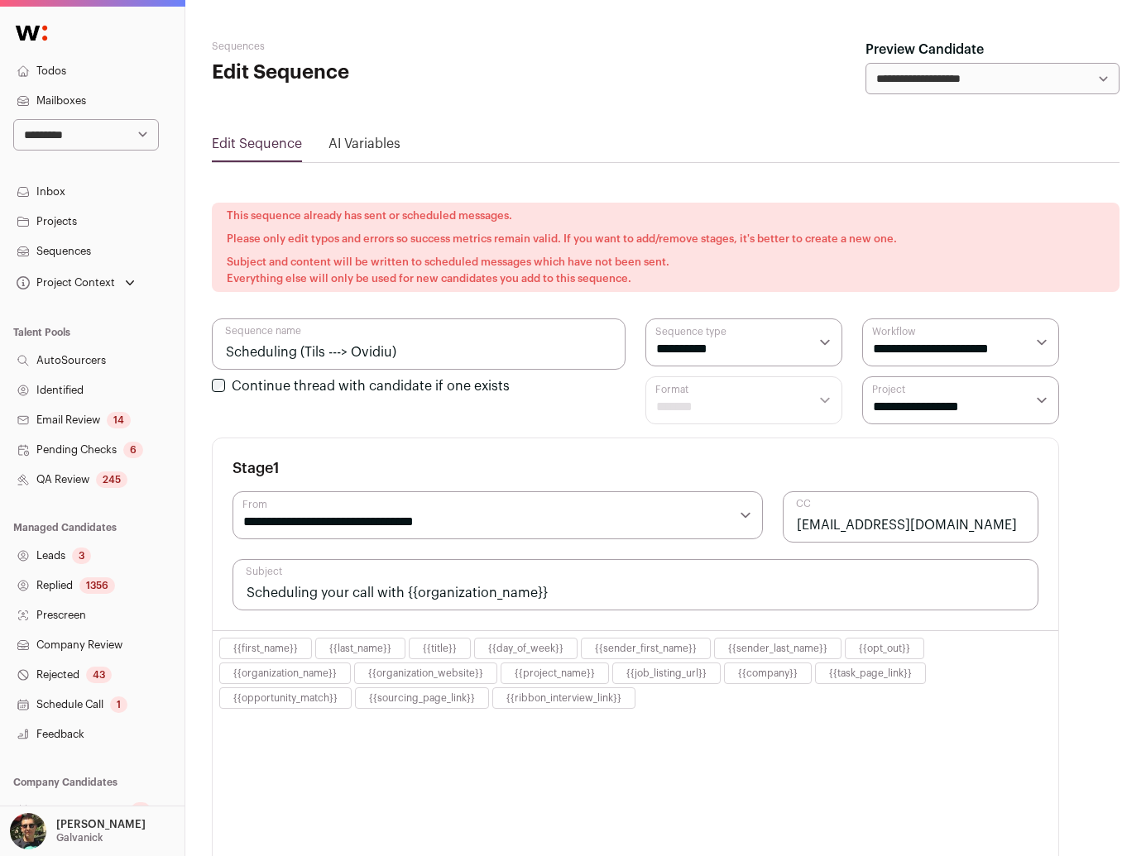
select select "****"
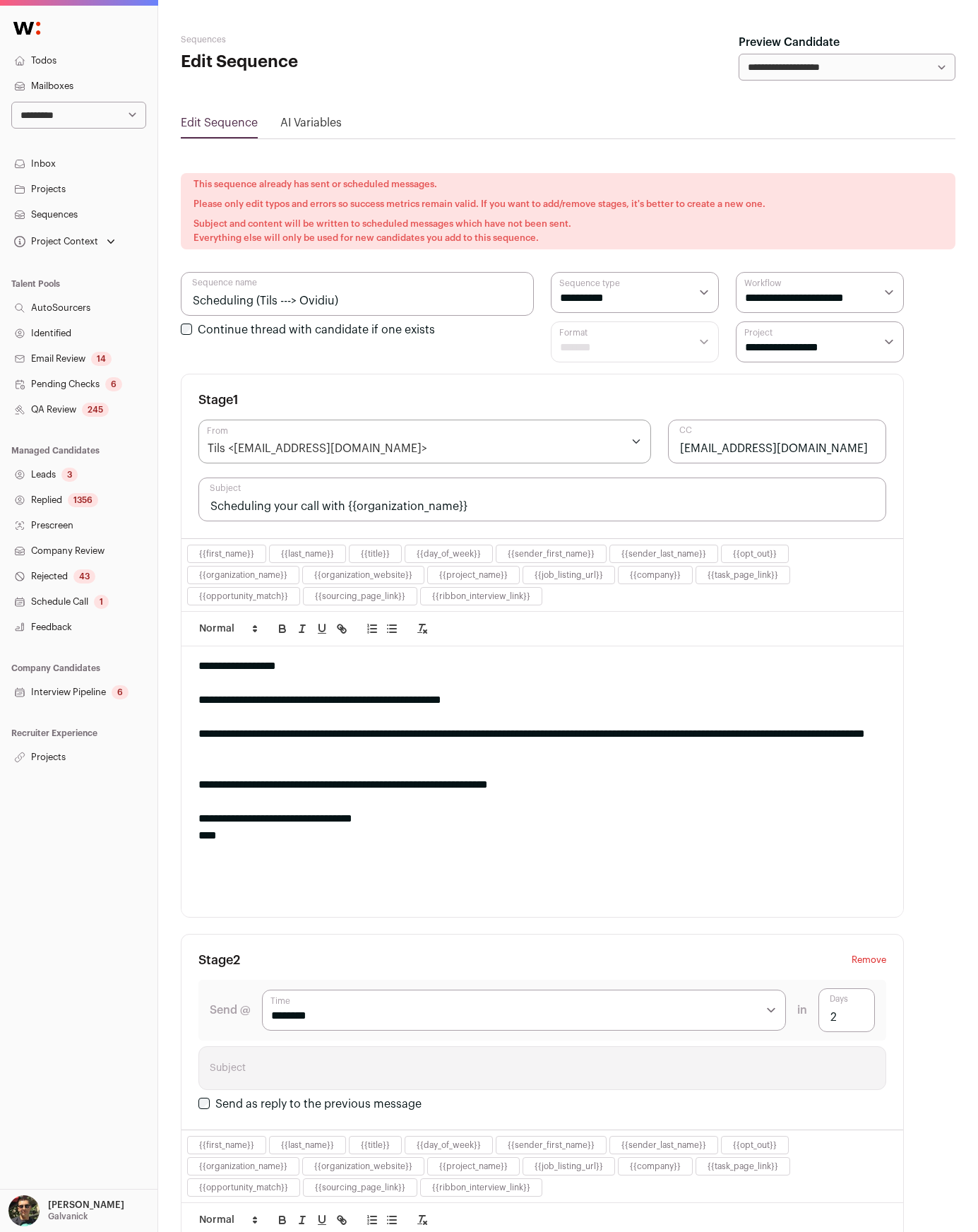
click at [697, 301] on select "**********" at bounding box center [634, 292] width 168 height 41
click at [875, 295] on select "**********" at bounding box center [819, 292] width 168 height 41
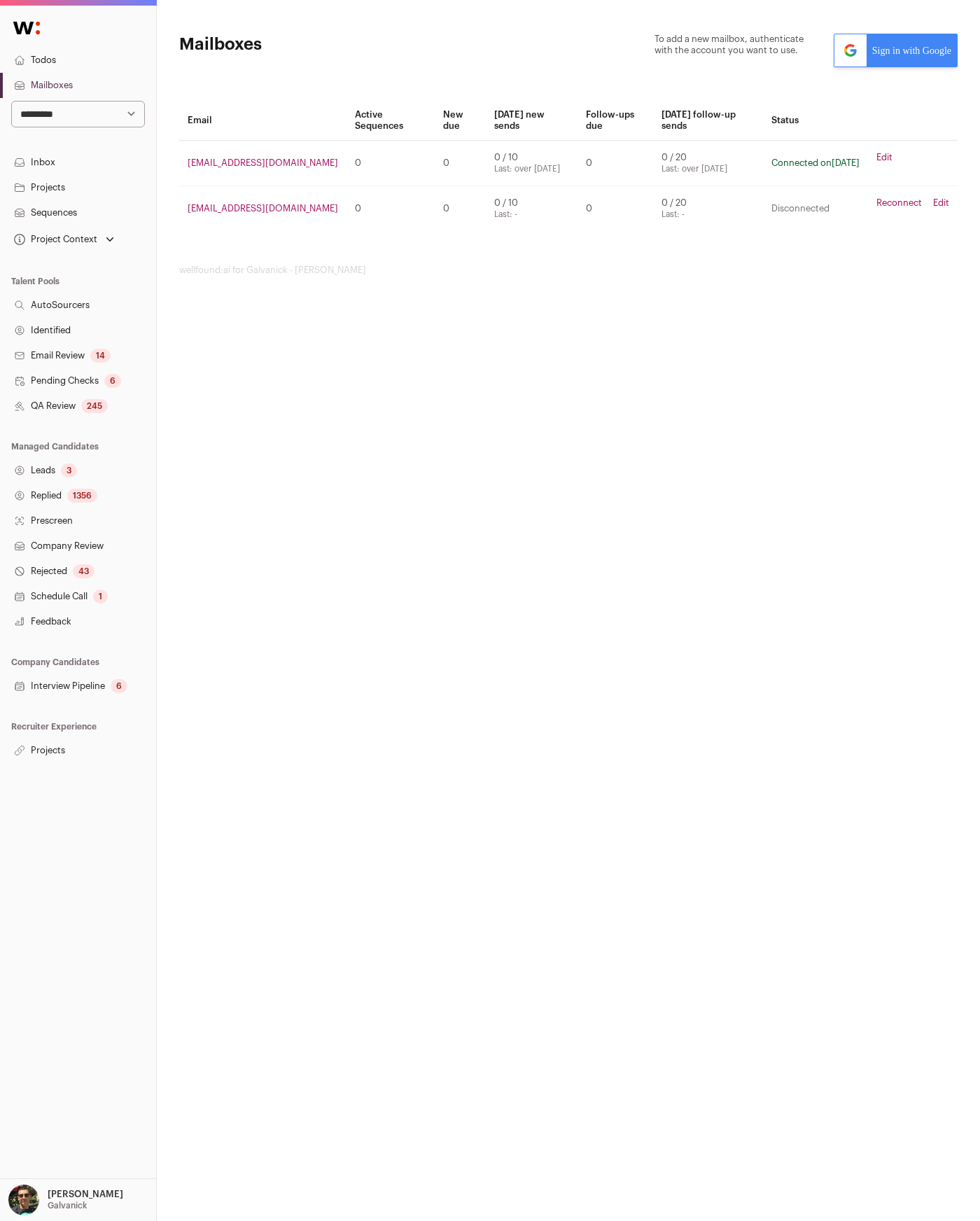
click at [438, 355] on html "**********" at bounding box center [490, 610] width 980 height 1221
